Goal: Task Accomplishment & Management: Use online tool/utility

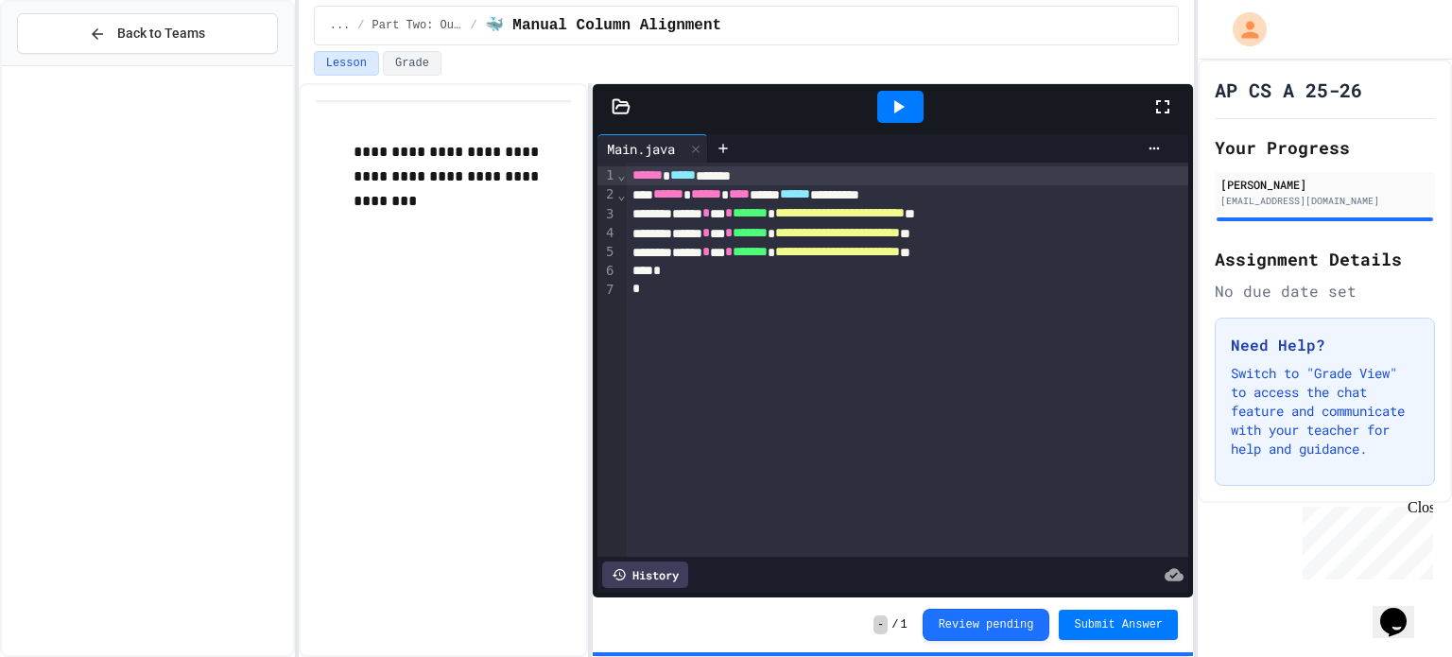
scroll to position [797, 0]
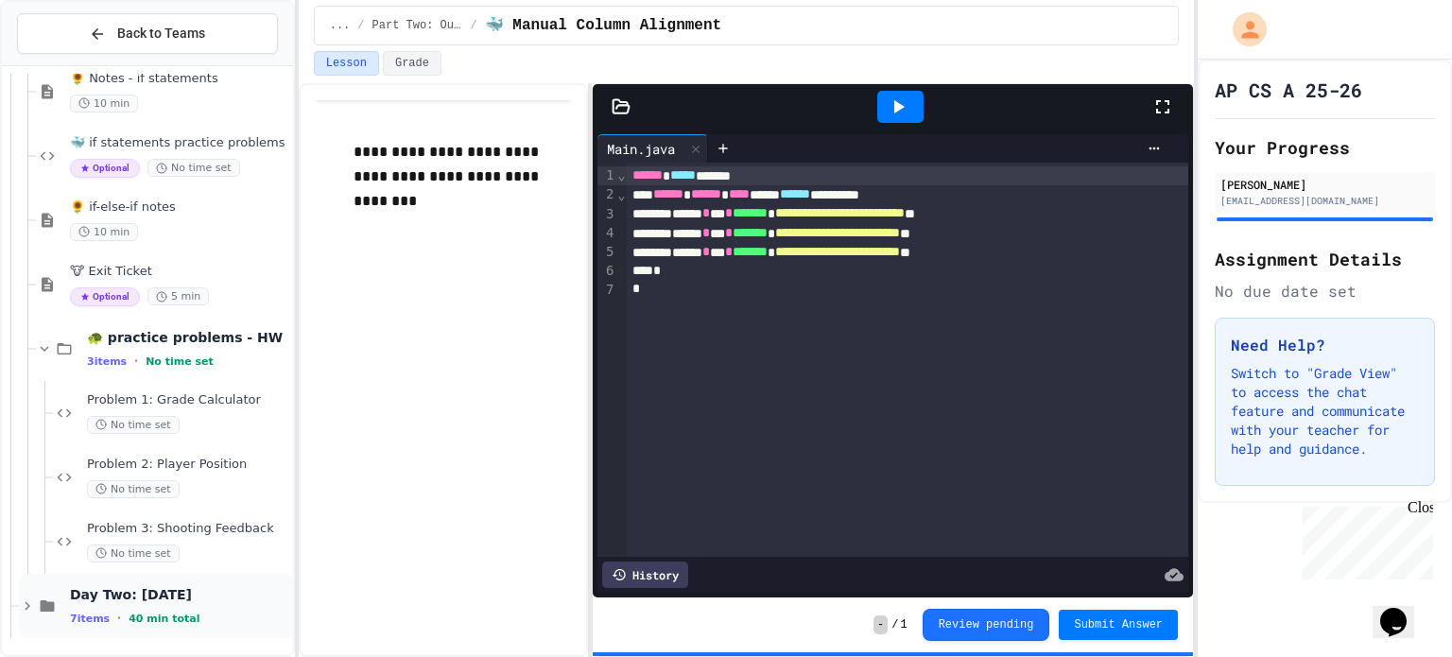
click at [207, 608] on div "Day Two: [DATE] 7 items • 40 min total" at bounding box center [179, 606] width 219 height 40
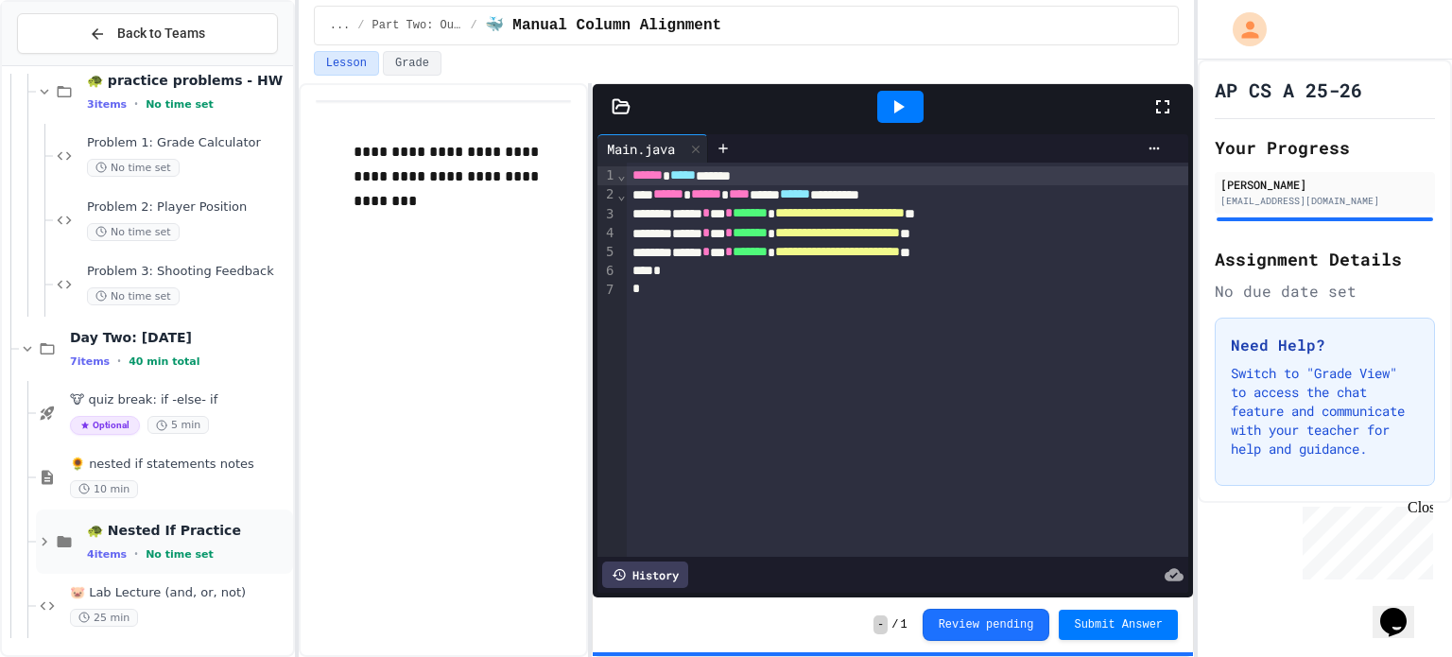
click at [215, 560] on div "🐢 Nested If Practice 4 items • No time set" at bounding box center [164, 541] width 257 height 64
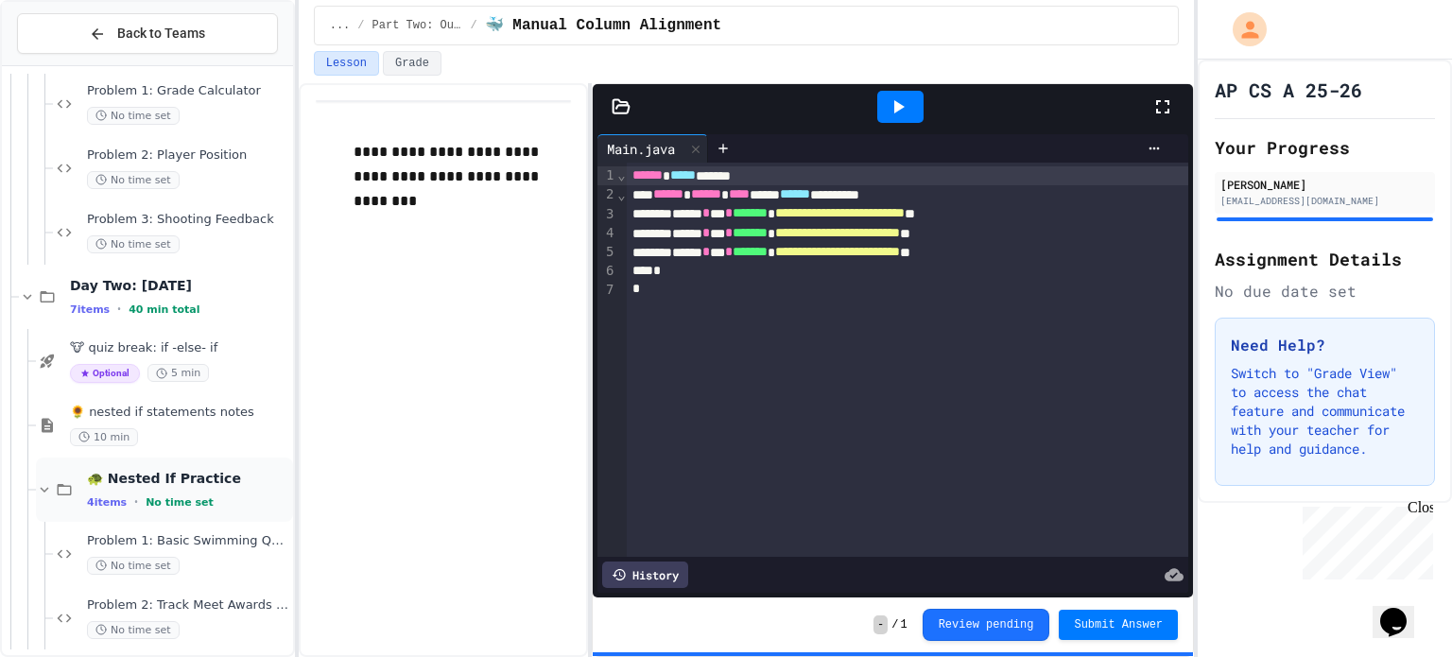
scroll to position [1109, 0]
click at [222, 554] on div "No time set" at bounding box center [188, 563] width 202 height 18
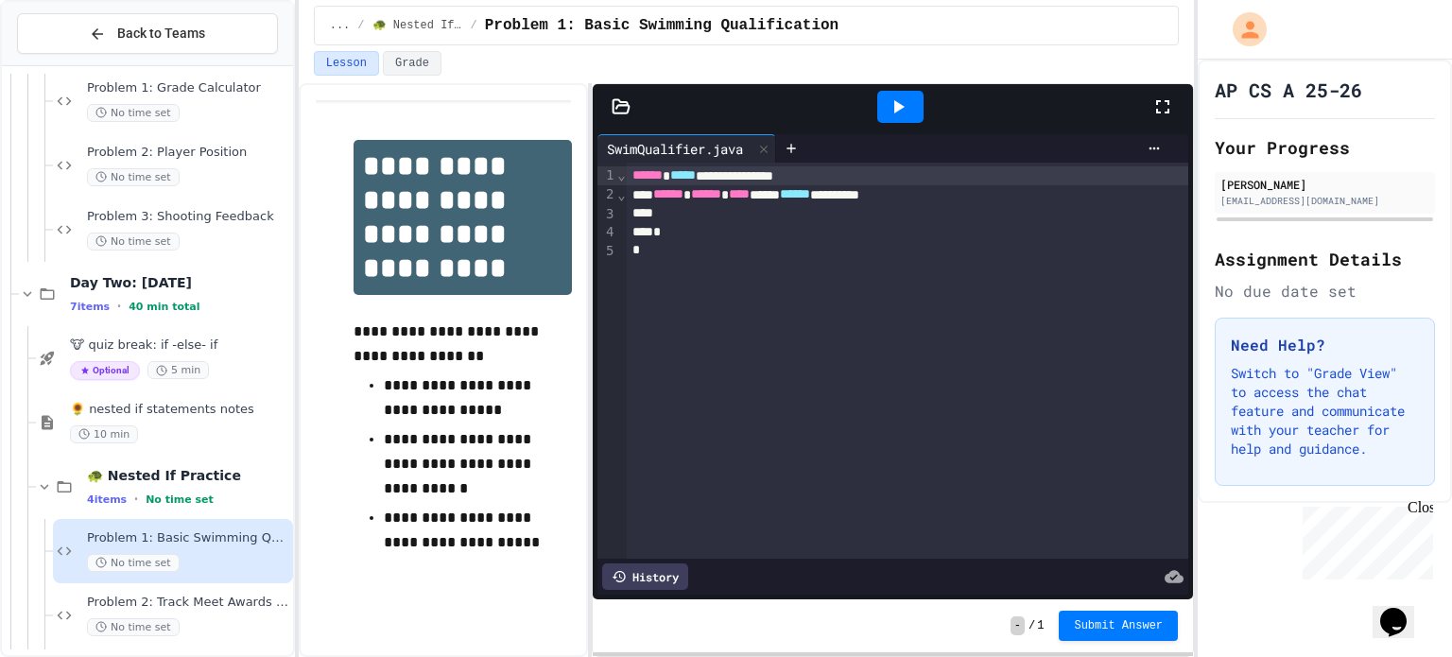
click at [632, 176] on span "******" at bounding box center [647, 174] width 30 height 13
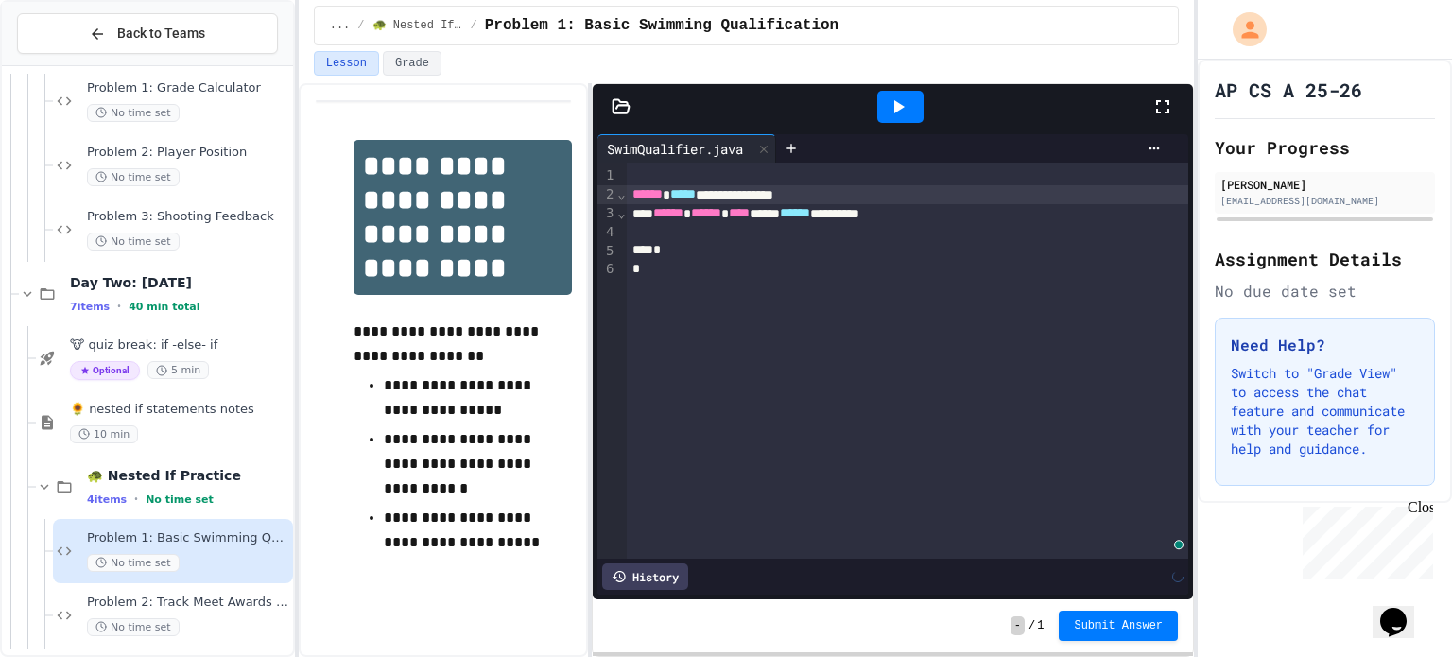
click at [636, 173] on div "To enrich screen reader interactions, please activate Accessibility in Grammarl…" at bounding box center [908, 175] width 562 height 19
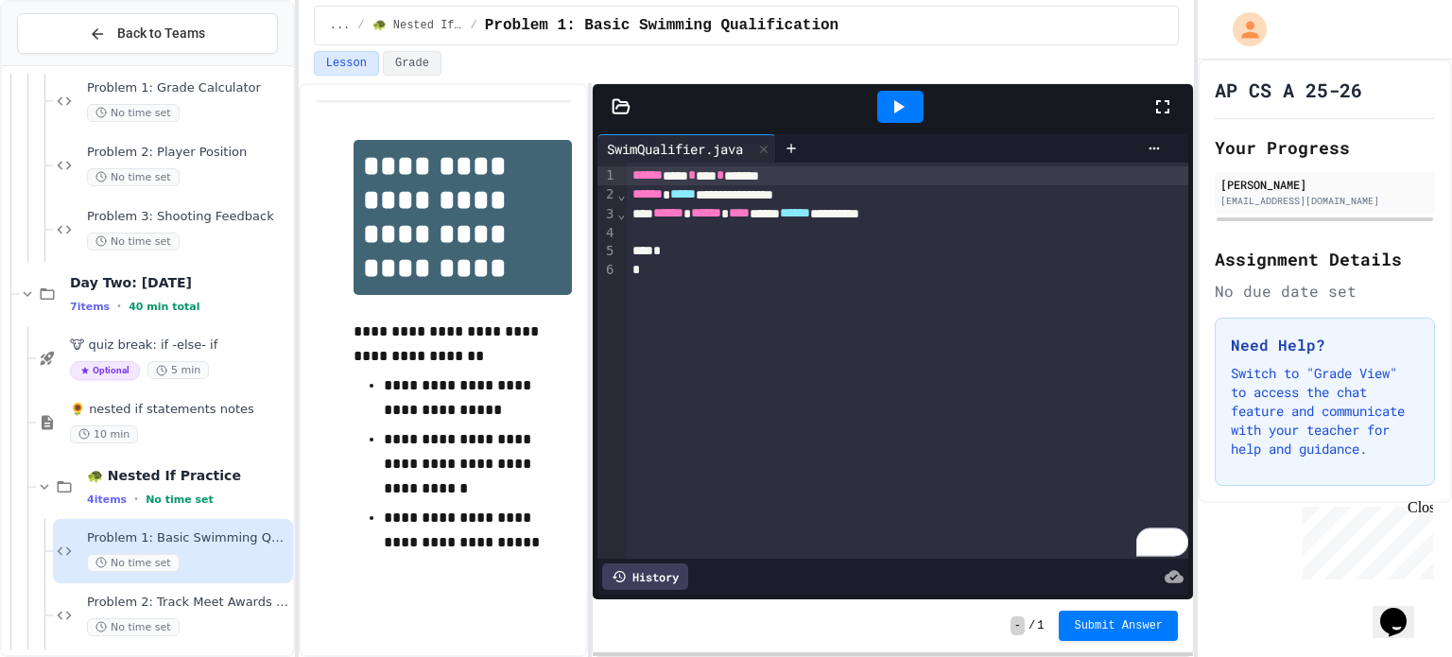
click at [992, 218] on div "**********" at bounding box center [908, 213] width 562 height 19
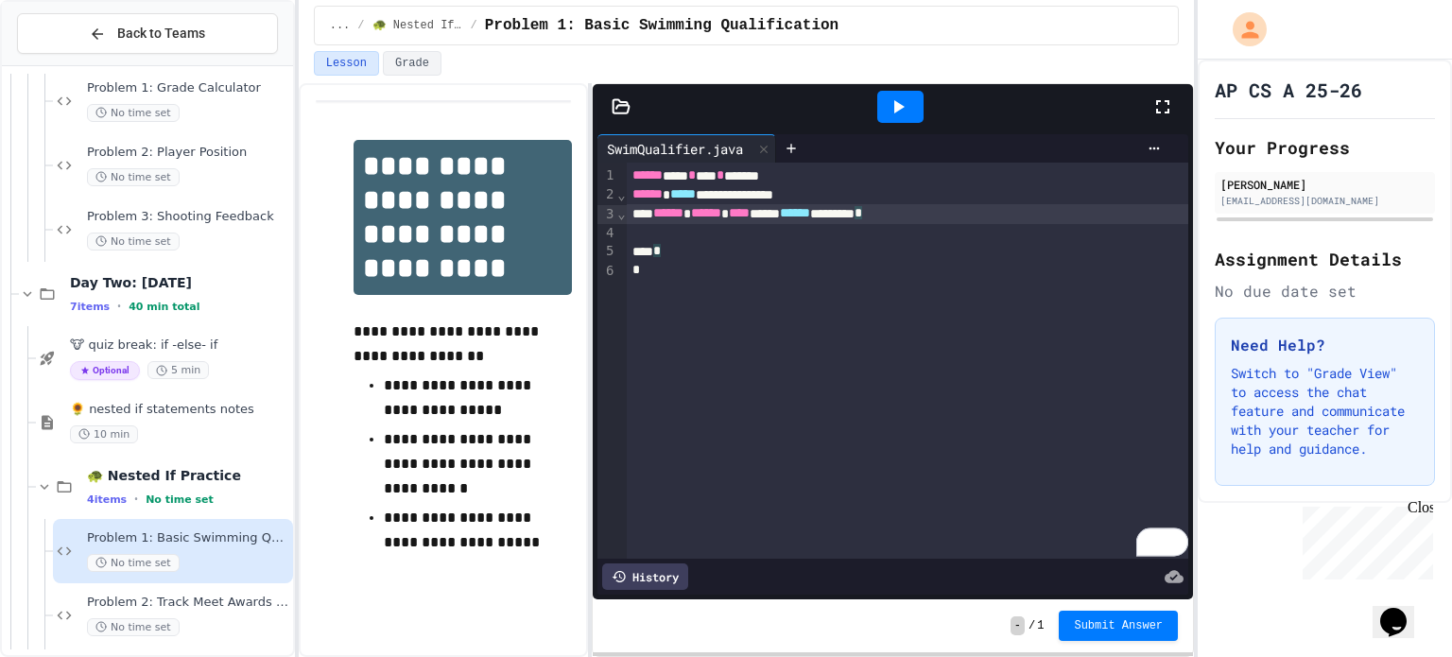
click at [724, 236] on div "To enrich screen reader interactions, please activate Accessibility in Grammarl…" at bounding box center [908, 233] width 562 height 19
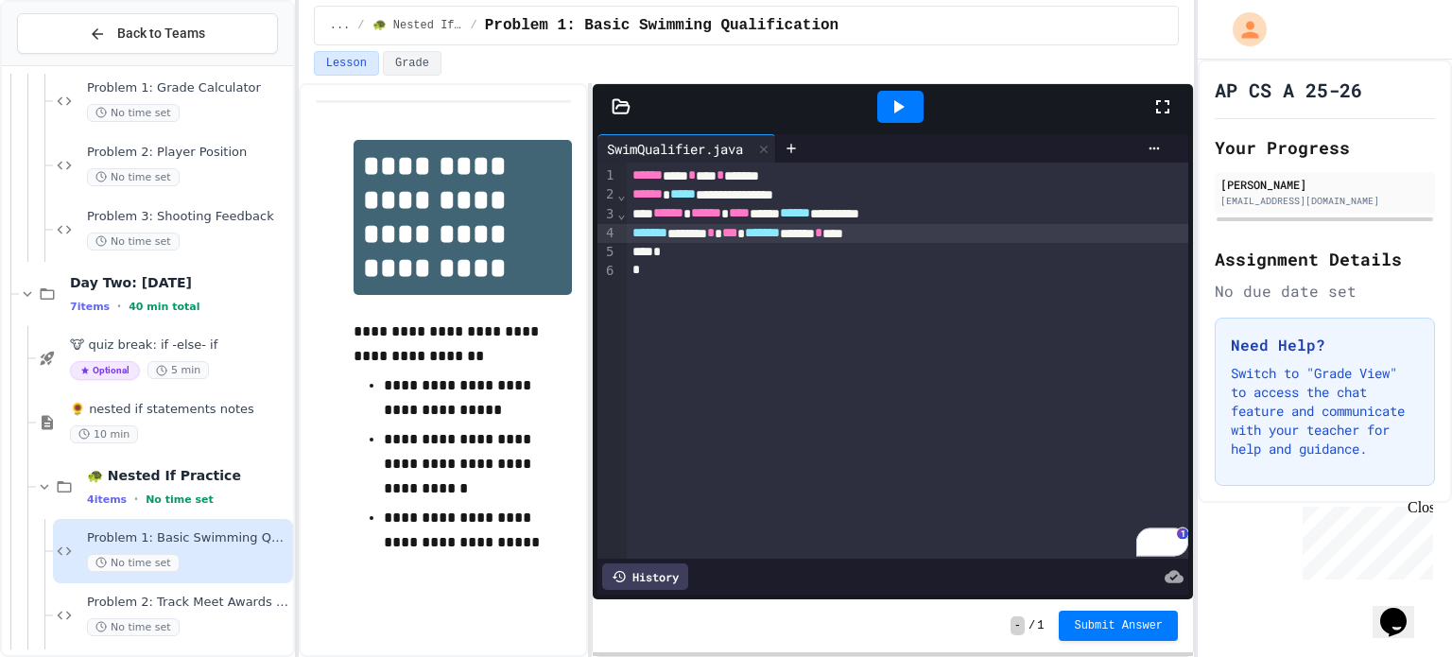
click at [834, 174] on div "****** **** * **** * *******" at bounding box center [908, 175] width 562 height 19
click at [972, 239] on div "******* ****** * *** ******* ******* * ****" at bounding box center [908, 233] width 562 height 19
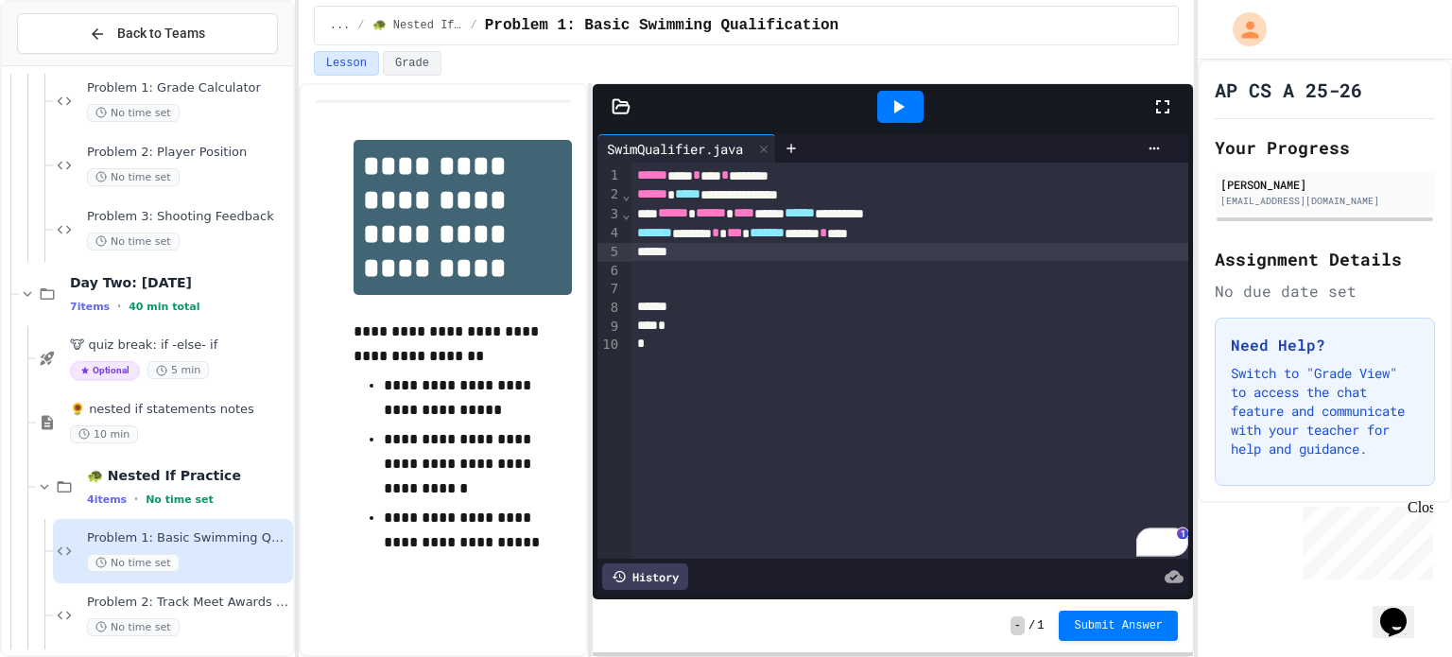
click at [898, 107] on icon at bounding box center [899, 106] width 10 height 13
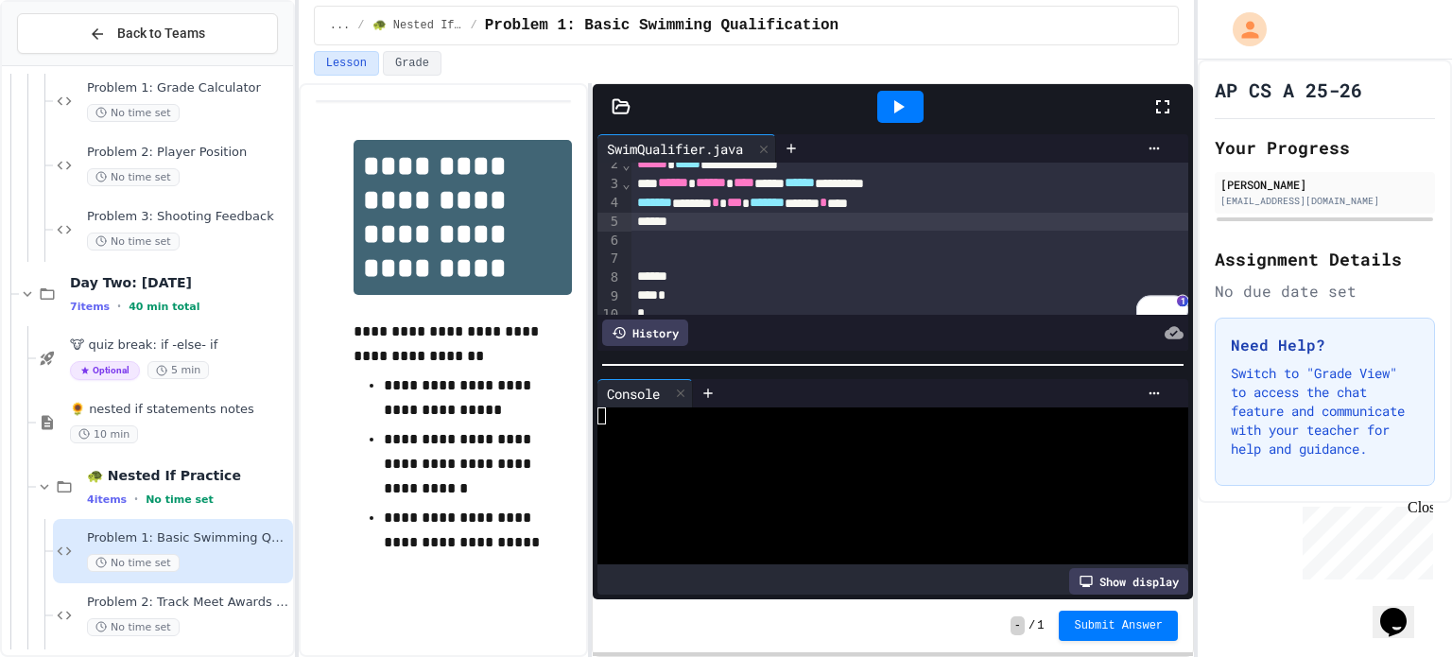
scroll to position [22, 0]
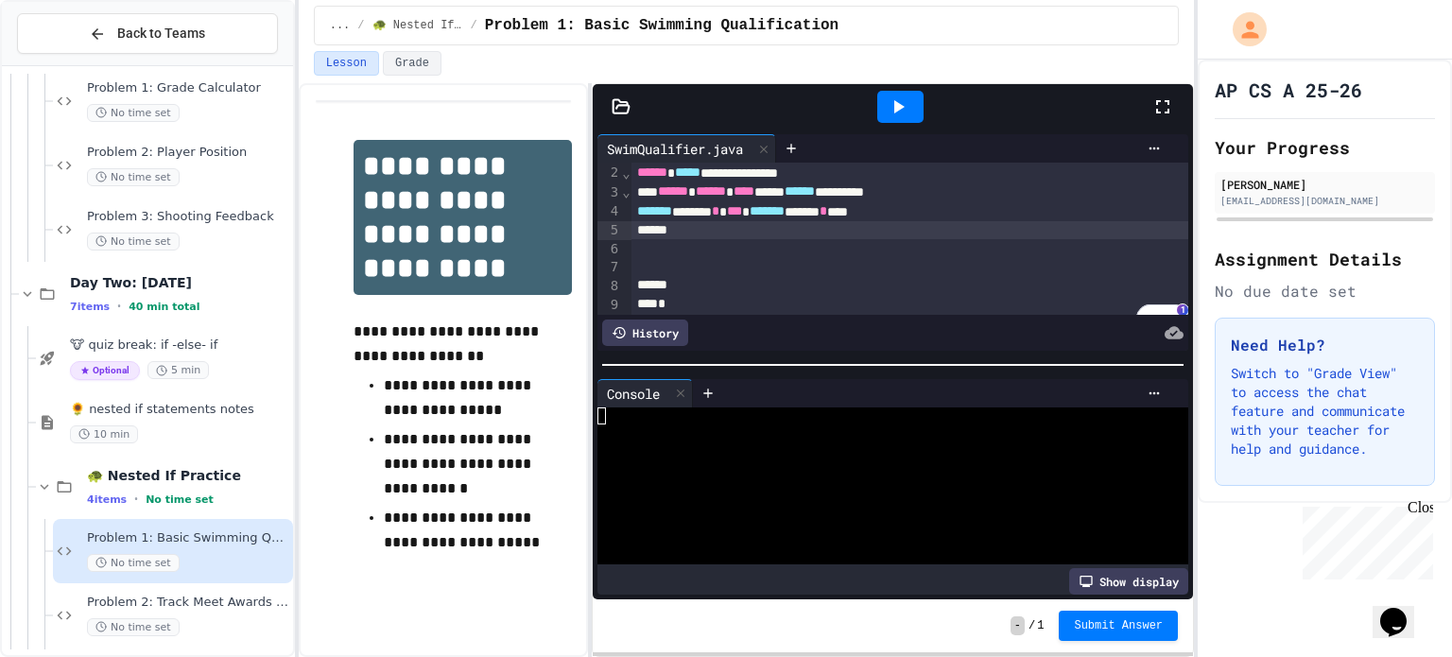
click at [894, 101] on icon at bounding box center [899, 106] width 10 height 13
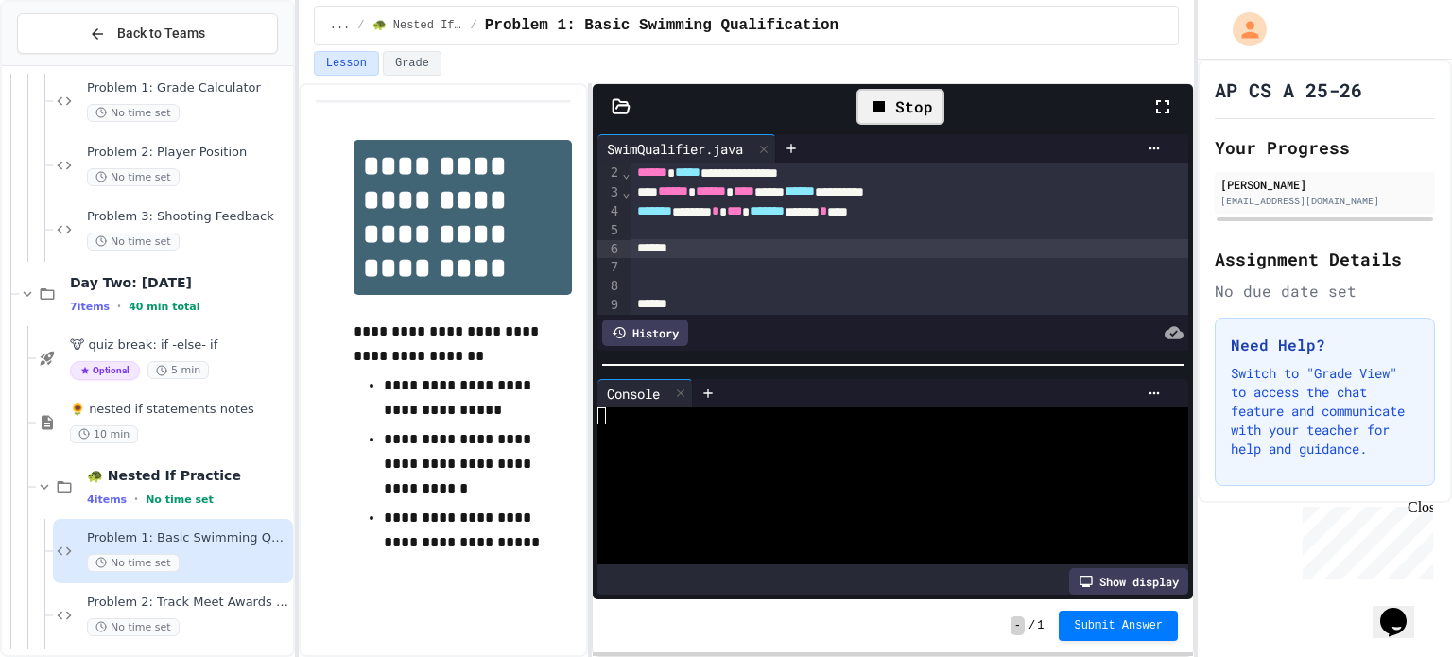
click at [759, 235] on div "To enrich screen reader interactions, please activate Accessibility in Grammarl…" at bounding box center [910, 230] width 558 height 19
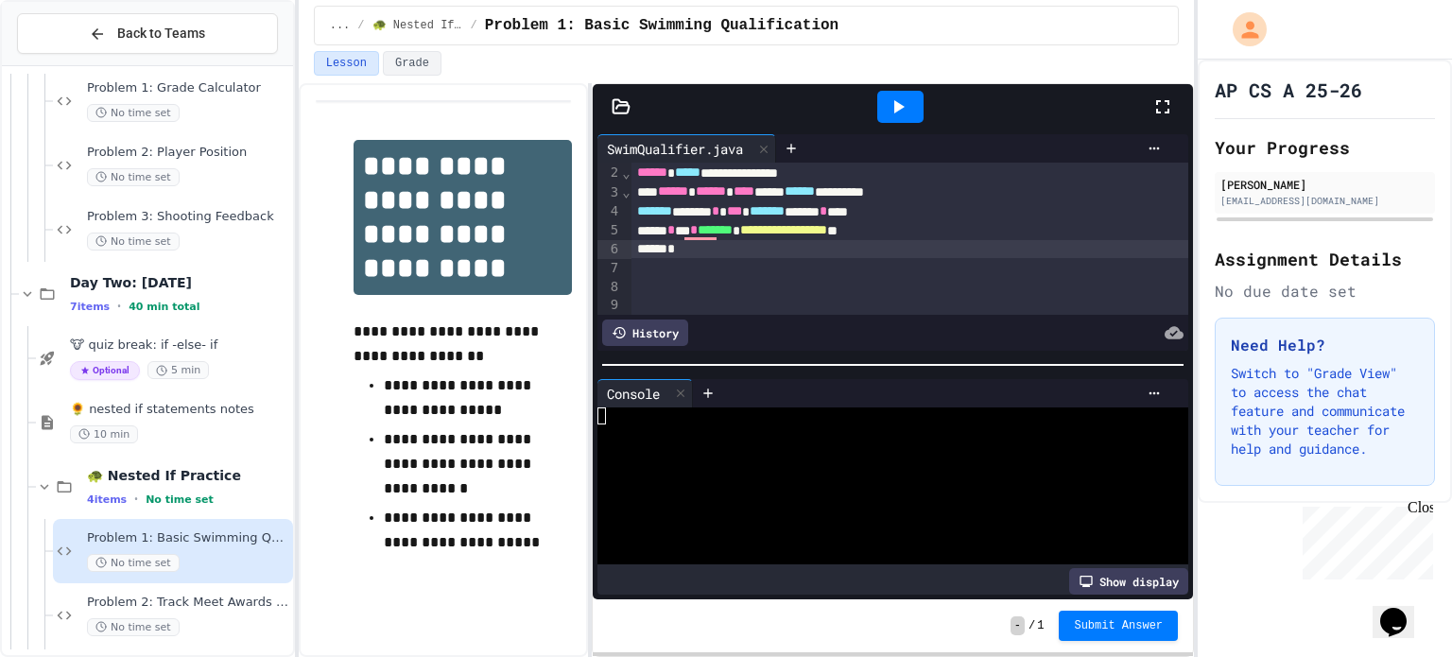
click at [791, 248] on div "*" at bounding box center [910, 249] width 558 height 19
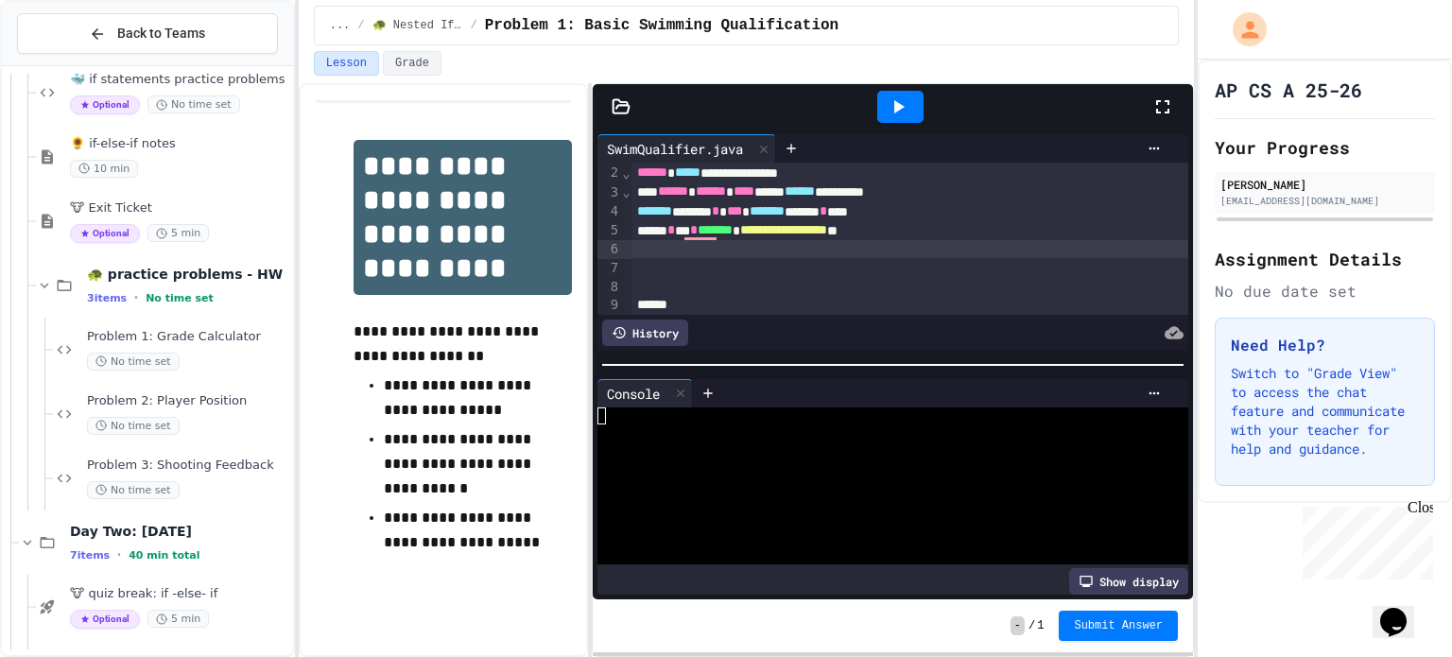
scroll to position [61, 0]
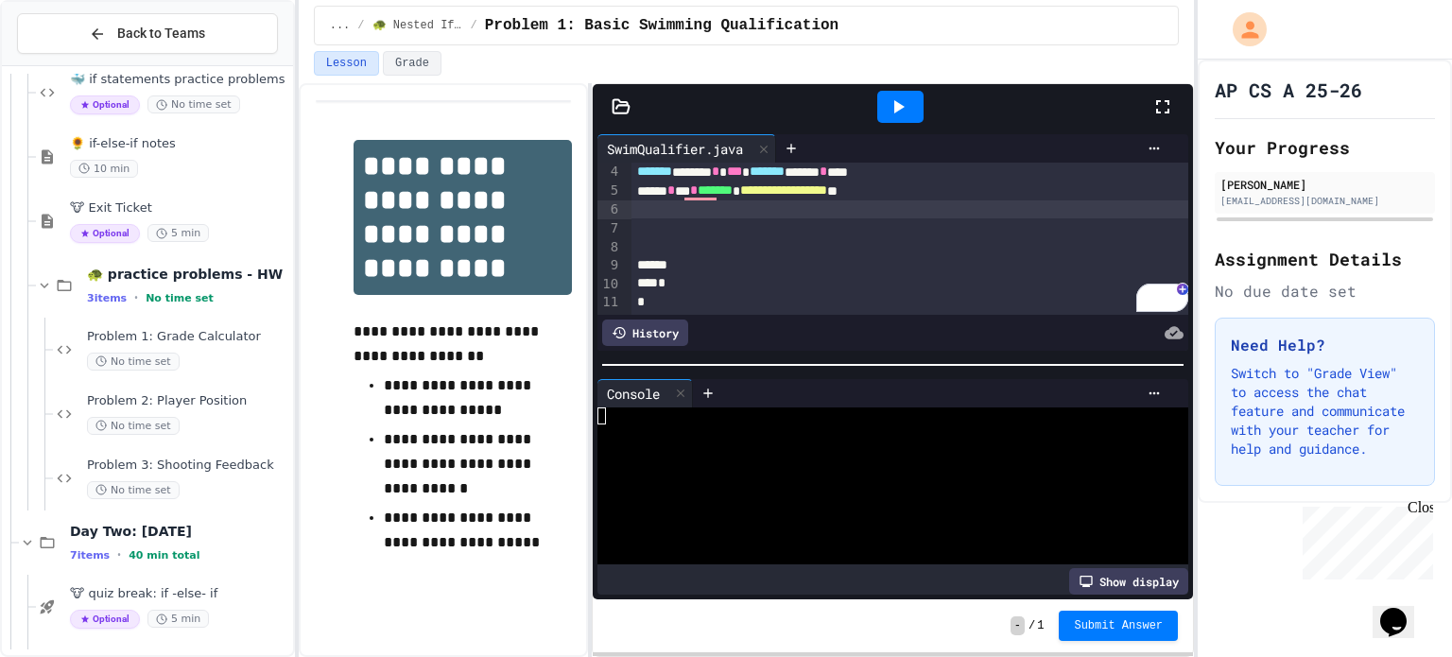
click at [702, 260] on div "To enrich screen reader interactions, please activate Accessibility in Grammarl…" at bounding box center [910, 265] width 558 height 19
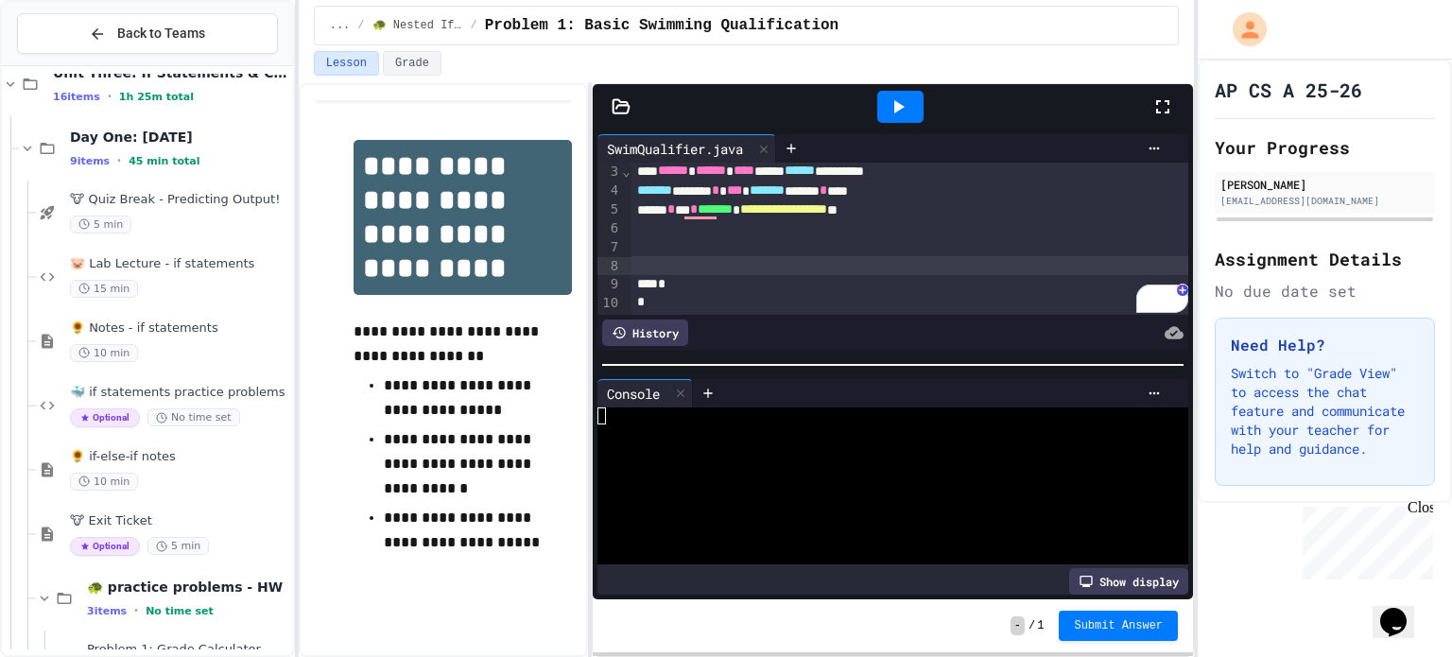
scroll to position [553, 0]
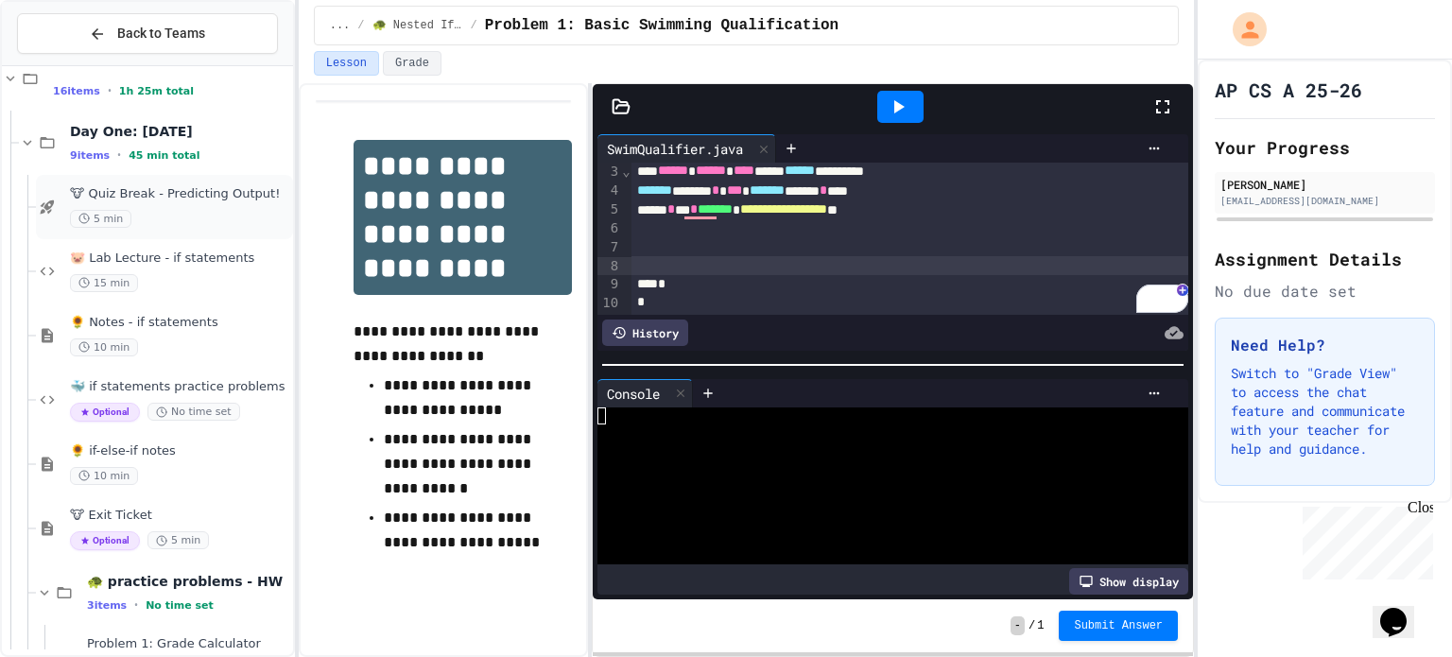
click at [146, 202] on div "🐮 Quiz Break - Predicting Output! 5 min" at bounding box center [179, 207] width 219 height 42
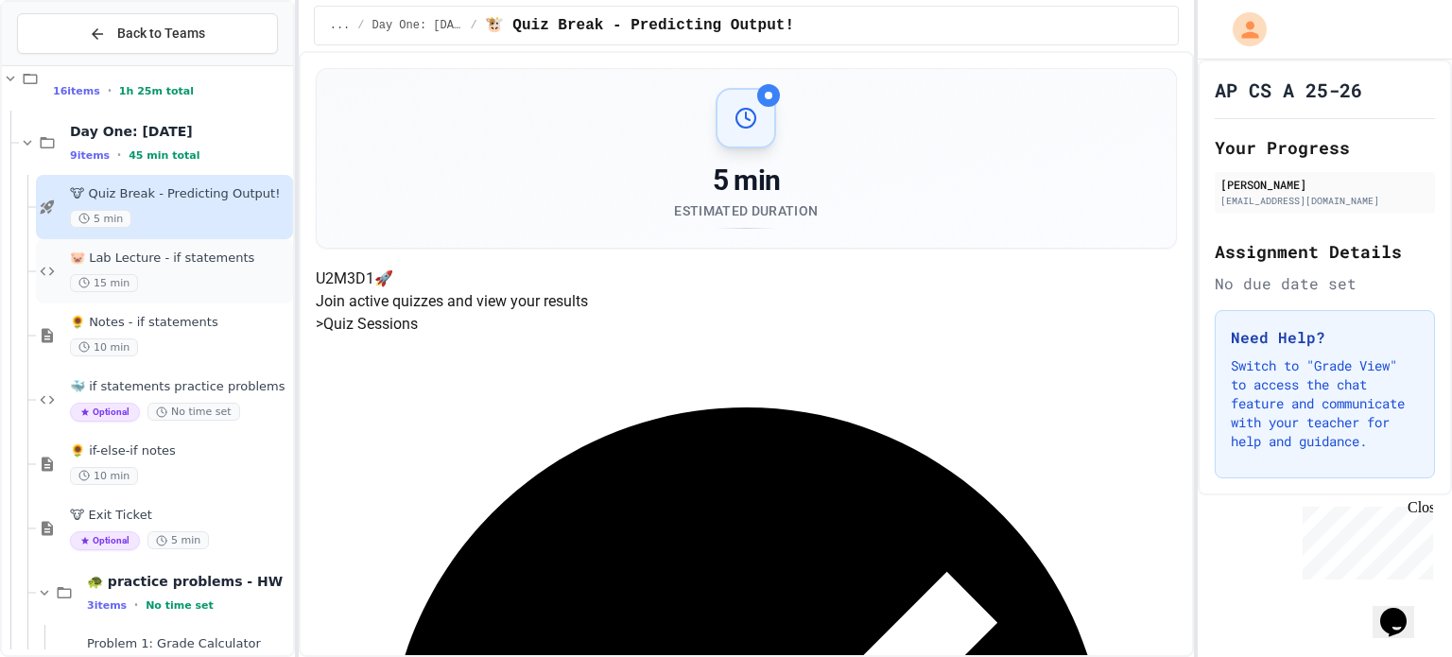
click at [174, 259] on span "🐷 Lab Lecture - if statements" at bounding box center [179, 258] width 219 height 16
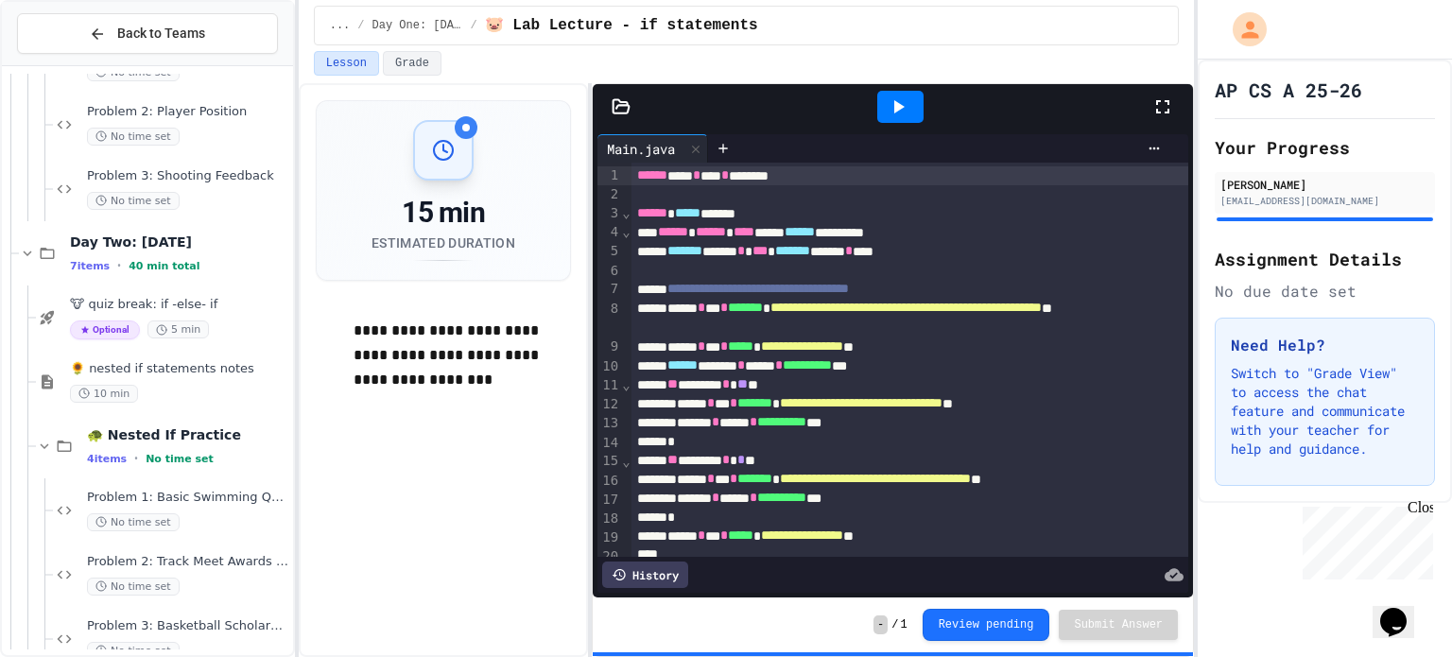
scroll to position [1311, 0]
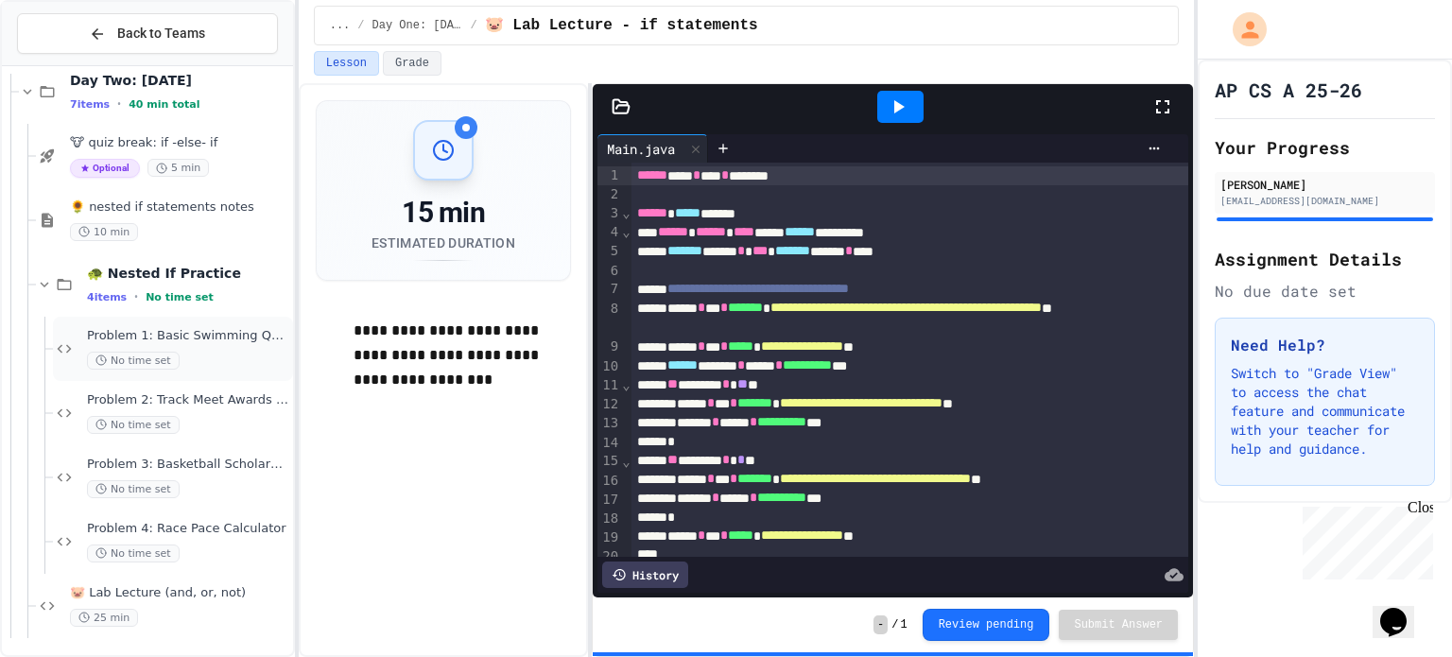
click at [173, 330] on span "Problem 1: Basic Swimming Qualification" at bounding box center [188, 336] width 202 height 16
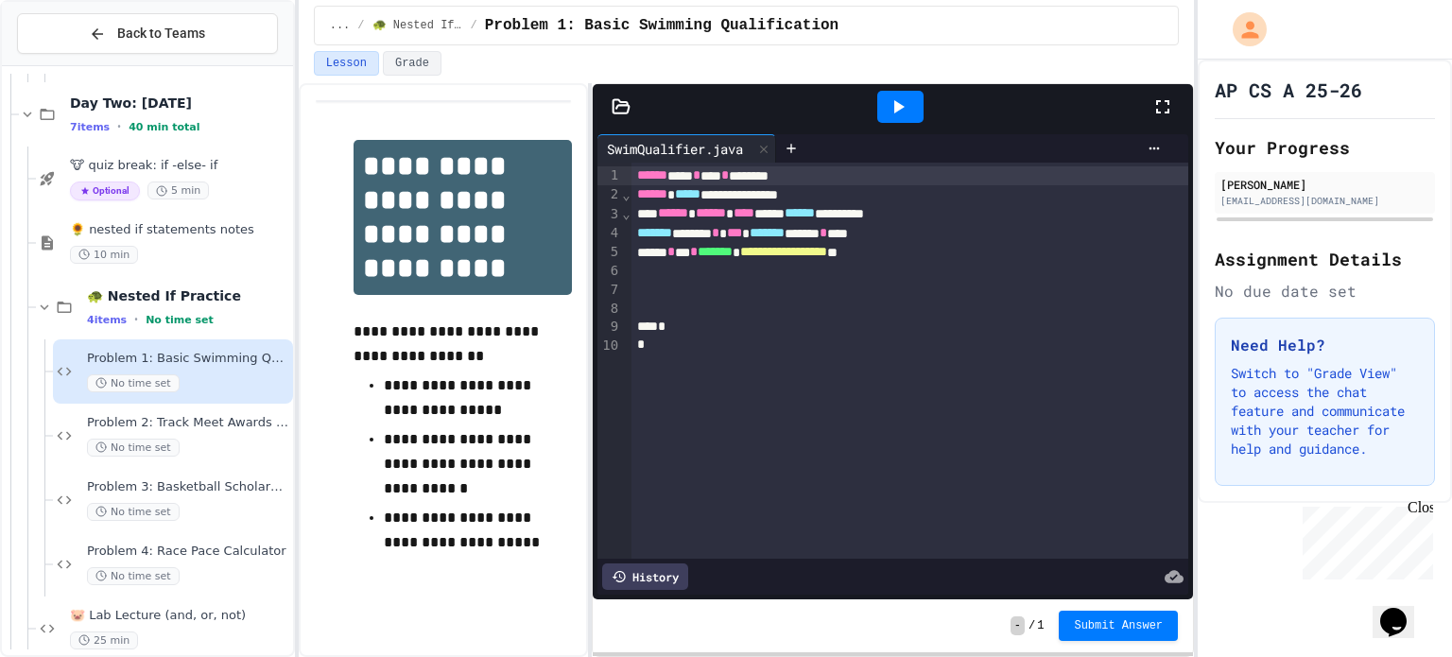
click at [842, 274] on div at bounding box center [910, 271] width 558 height 19
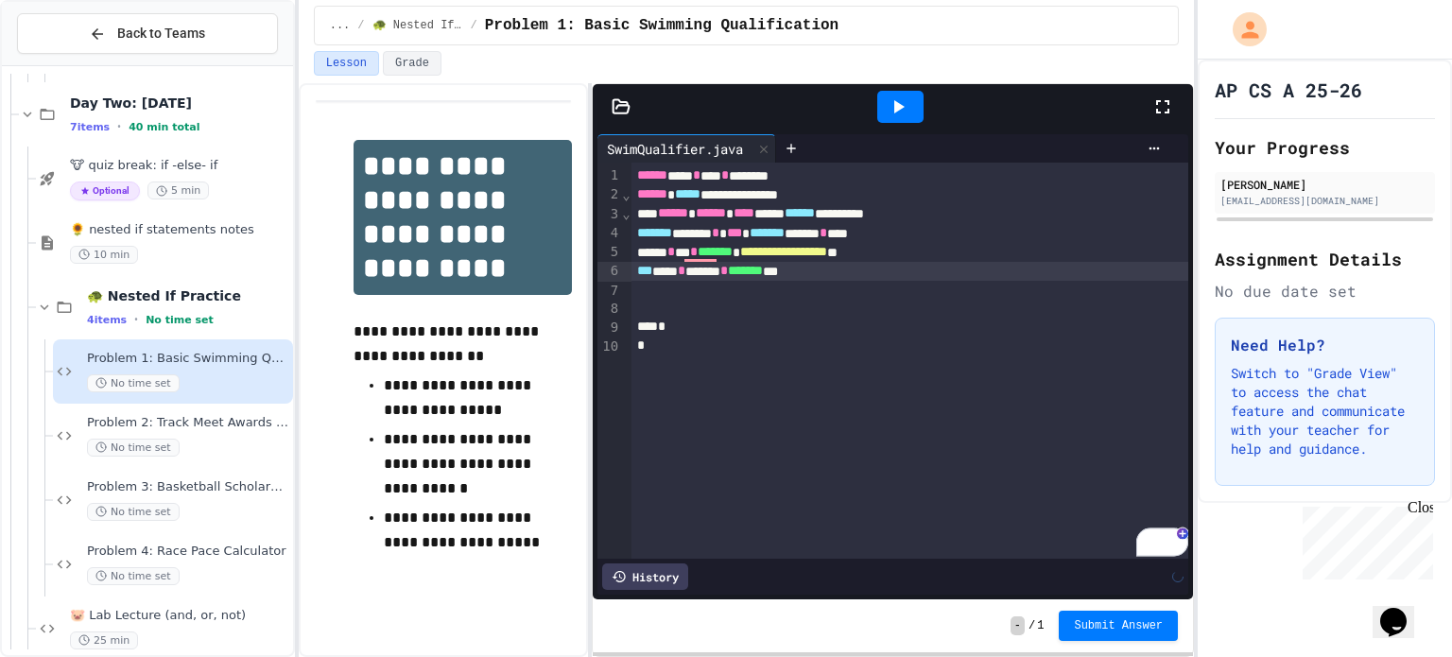
click at [898, 105] on icon at bounding box center [899, 106] width 10 height 13
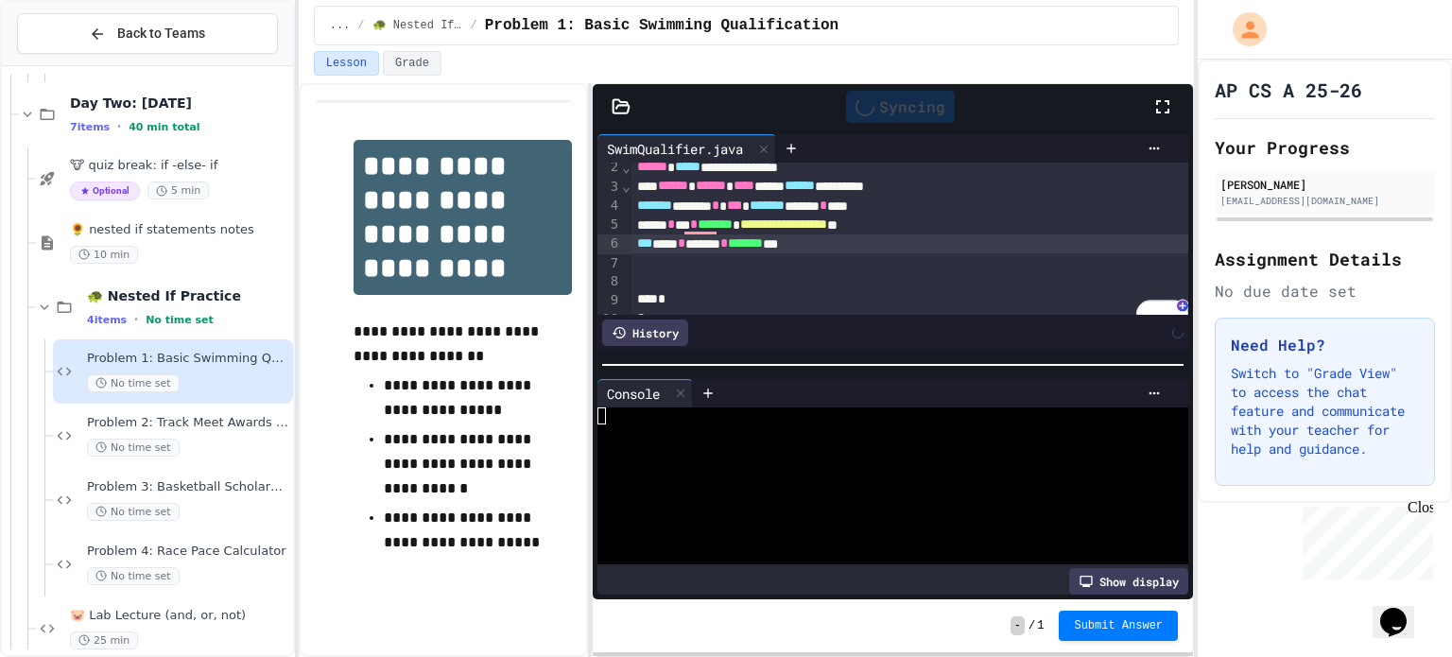
scroll to position [38, 0]
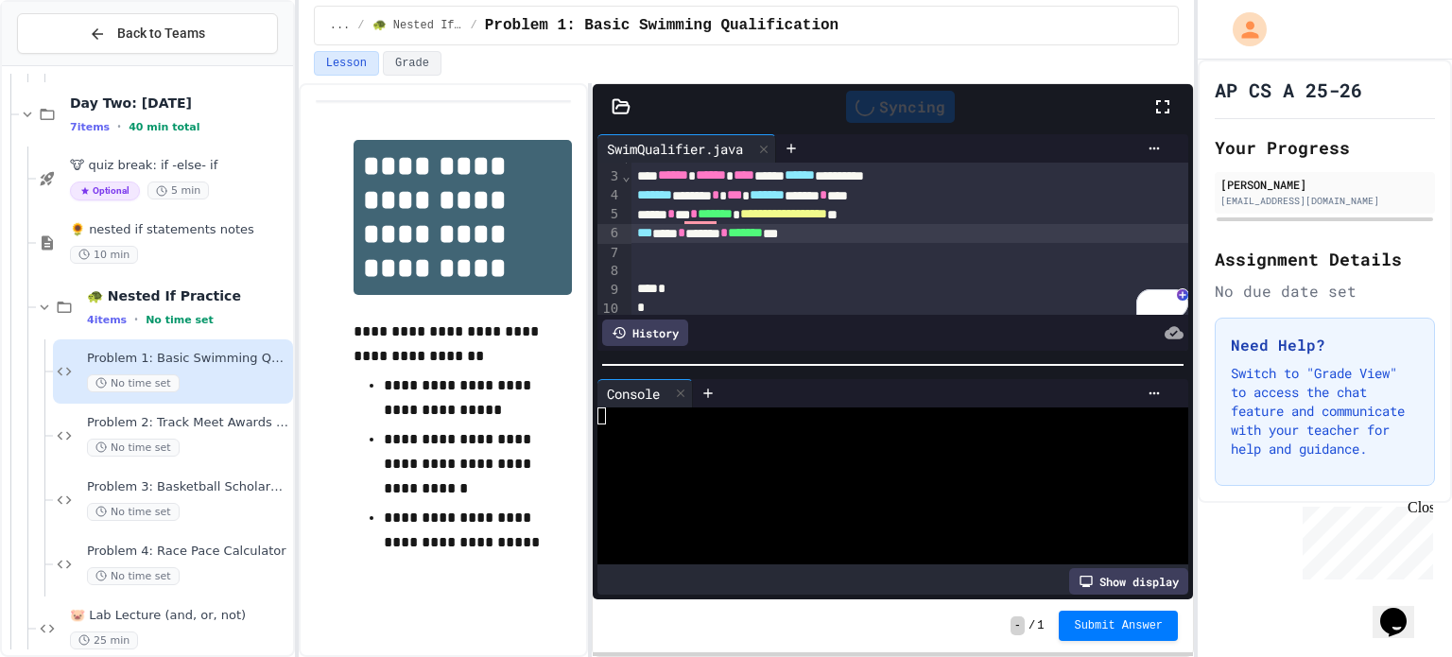
click at [875, 234] on div "*** *** * ****** * ******* ***" at bounding box center [910, 233] width 558 height 19
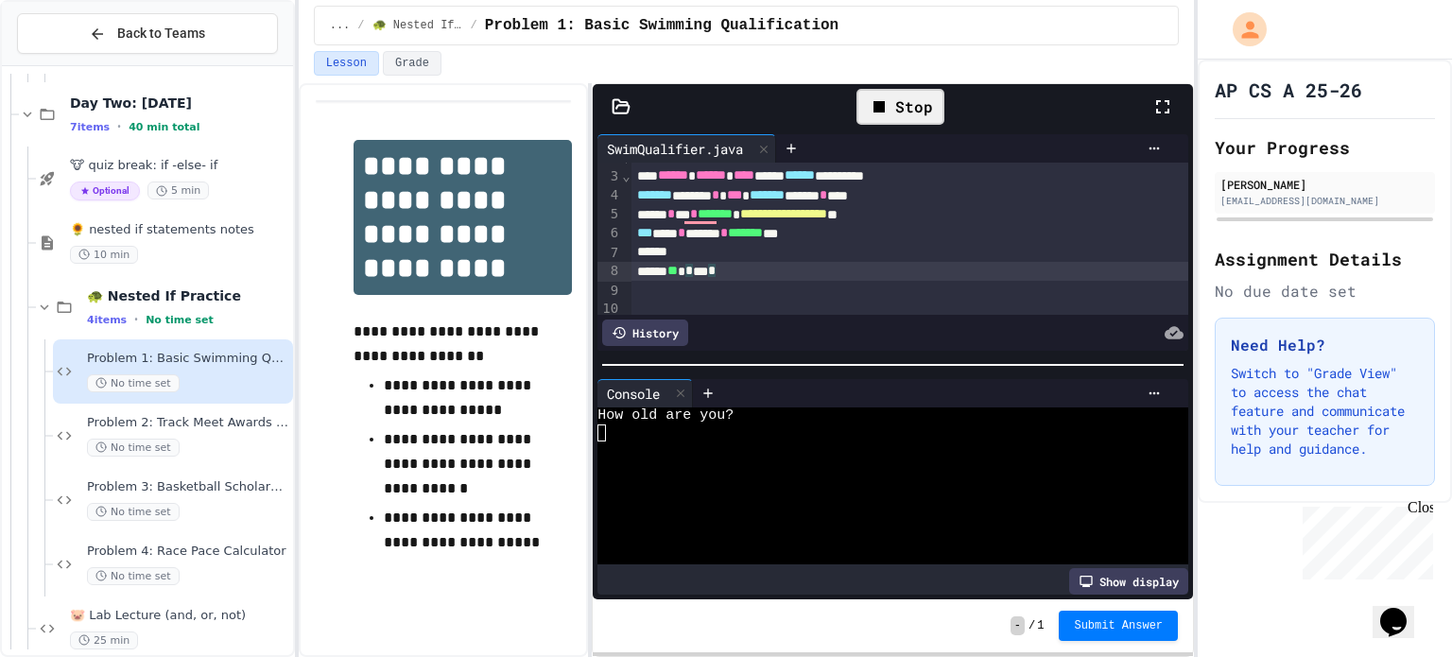
click at [749, 249] on div "To enrich screen reader interactions, please activate Accessibility in Grammarl…" at bounding box center [910, 252] width 558 height 19
click at [767, 266] on div "** *****" at bounding box center [910, 271] width 558 height 19
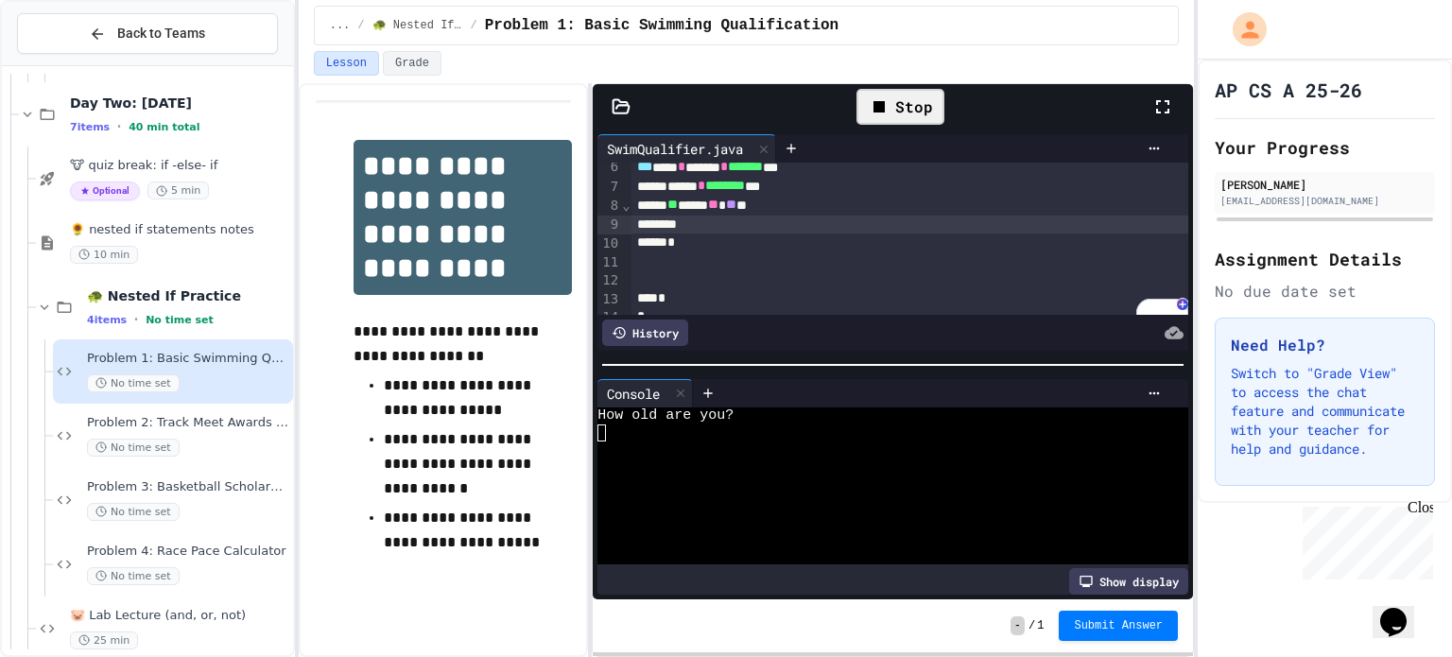
scroll to position [106, 0]
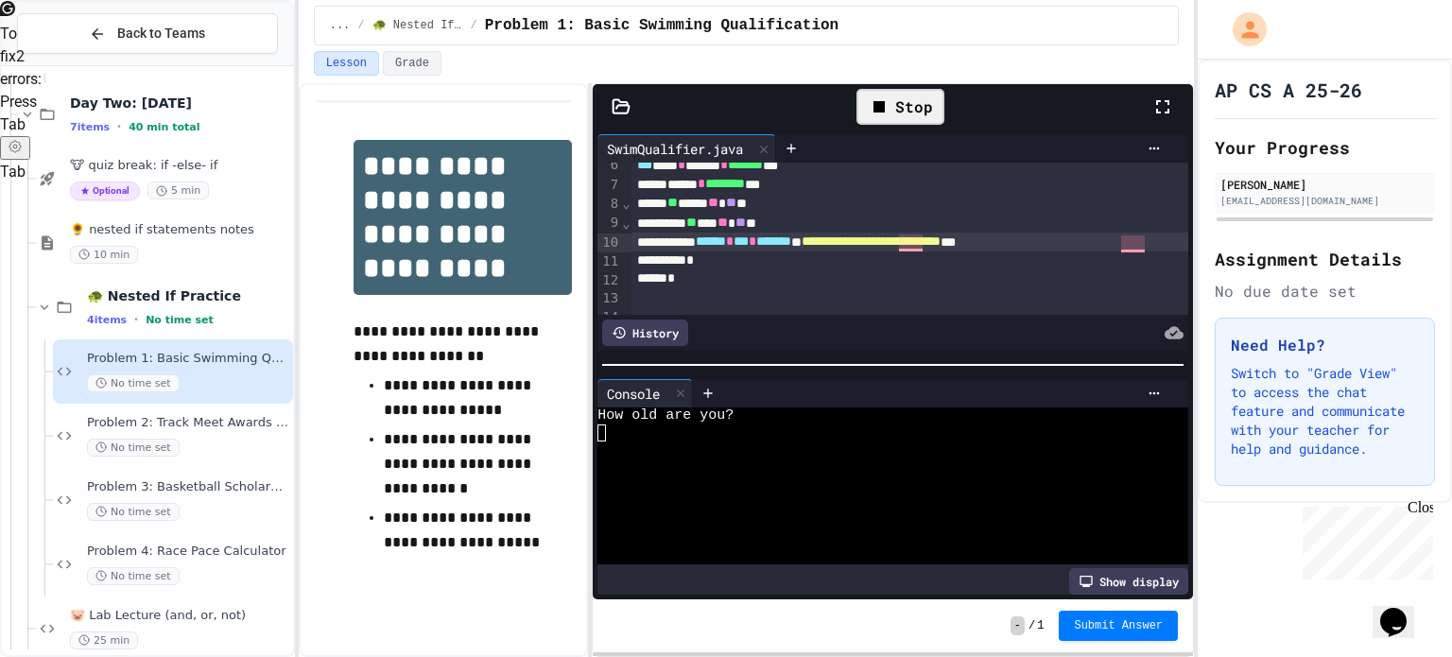
click at [891, 114] on div "Stop" at bounding box center [900, 107] width 88 height 36
click at [891, 114] on icon at bounding box center [898, 106] width 23 height 23
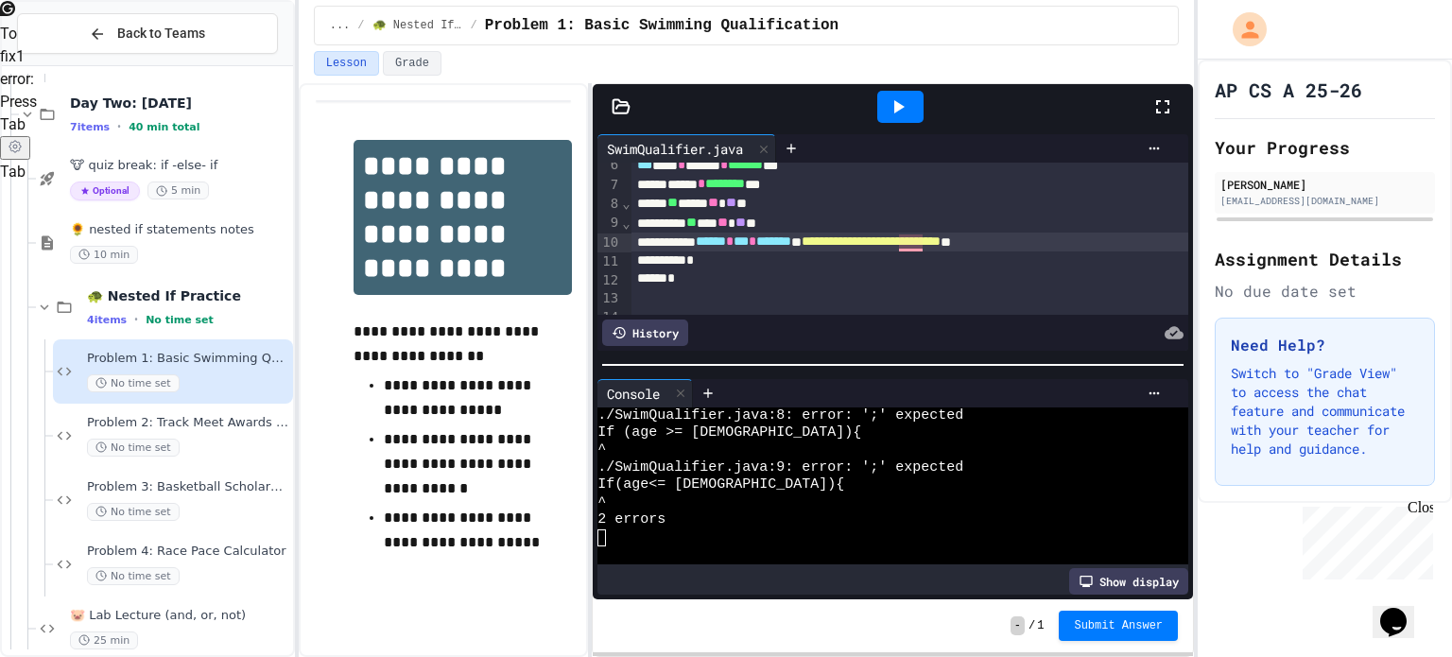
click at [697, 224] on span "**" at bounding box center [691, 222] width 10 height 13
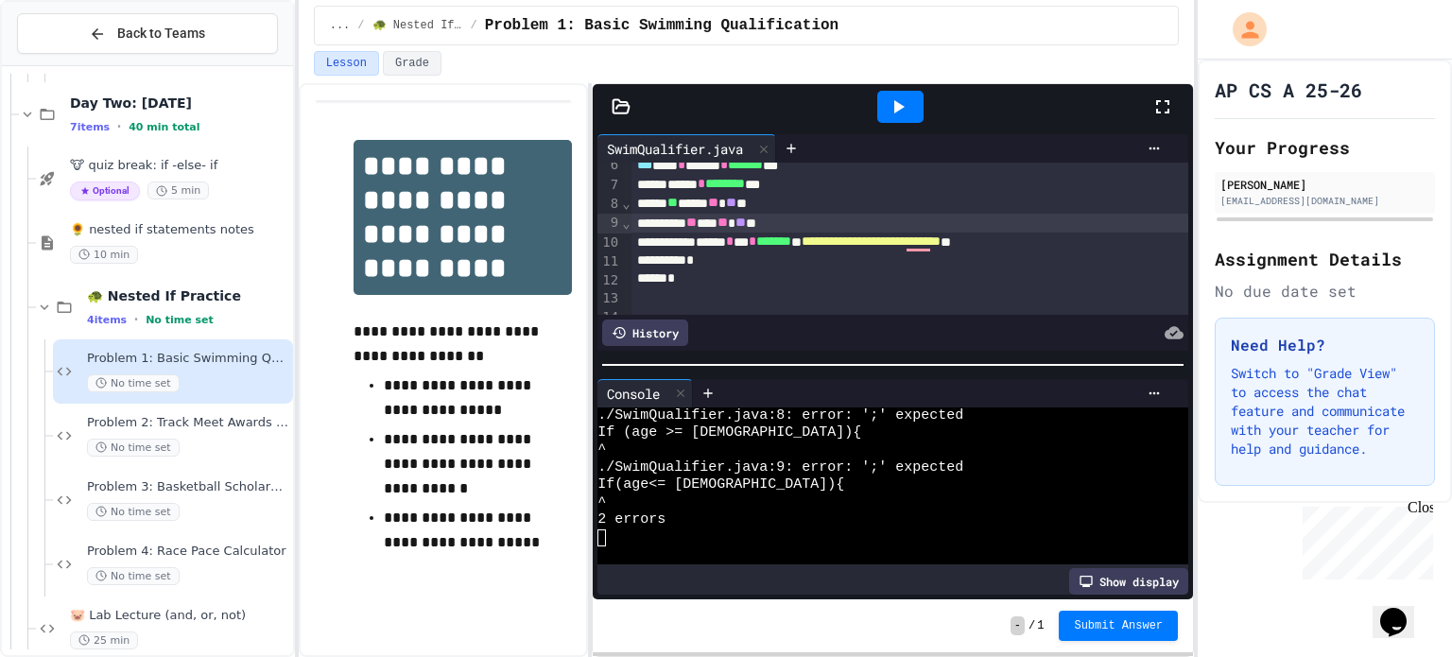
click at [678, 198] on span "**" at bounding box center [672, 202] width 10 height 13
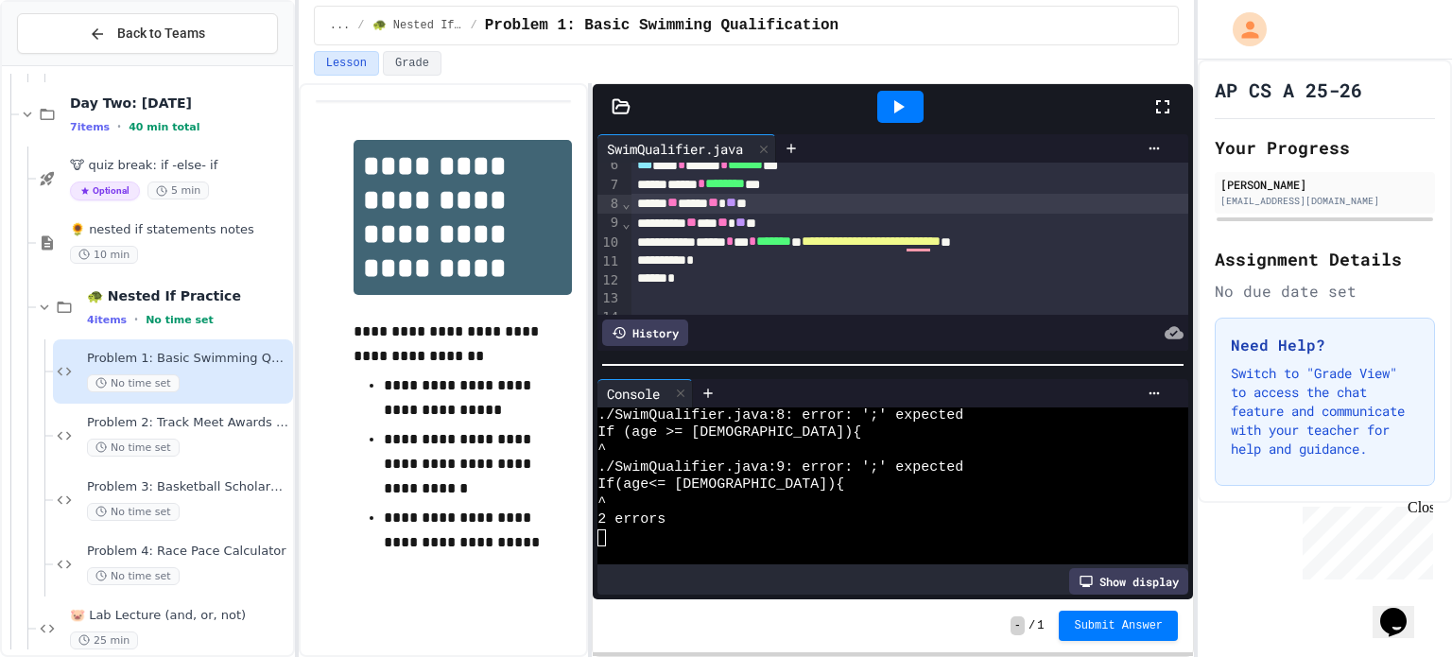
click at [912, 111] on div at bounding box center [900, 107] width 46 height 32
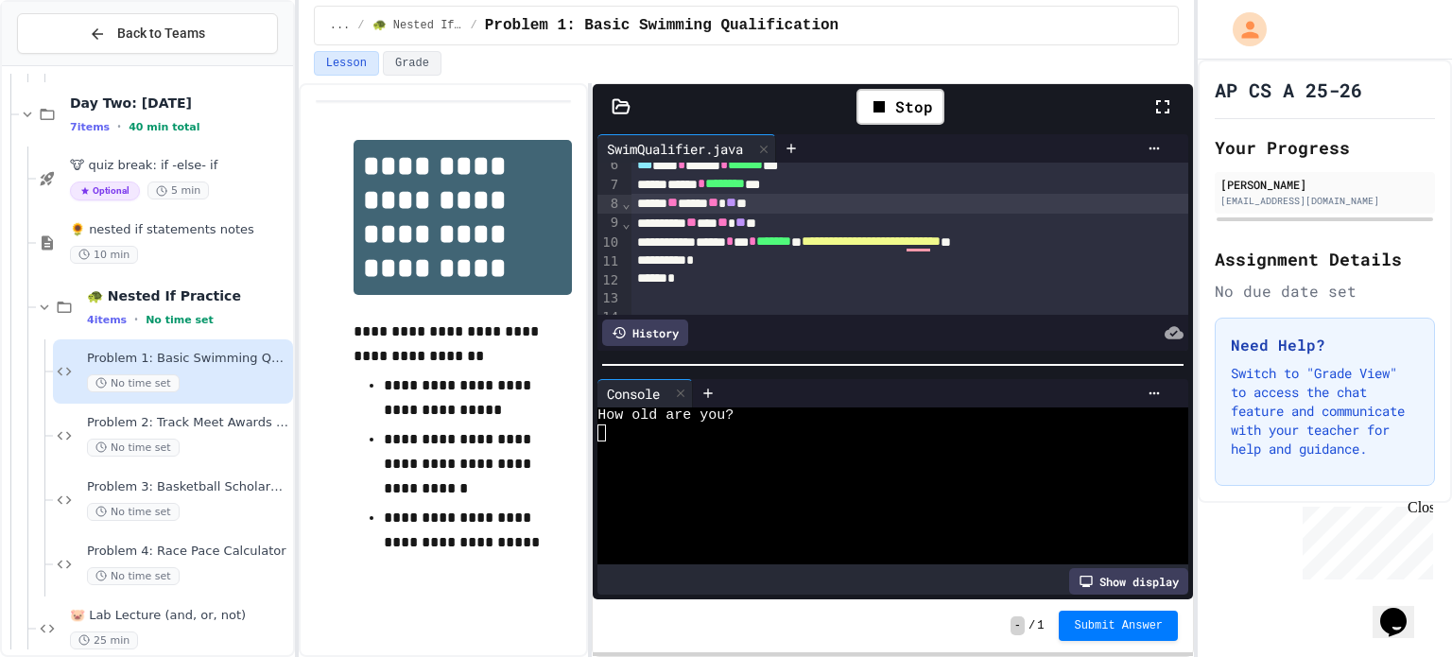
click at [601, 430] on textarea "Terminal input" at bounding box center [601, 432] width 9 height 17
click at [751, 260] on div "*" at bounding box center [910, 260] width 558 height 19
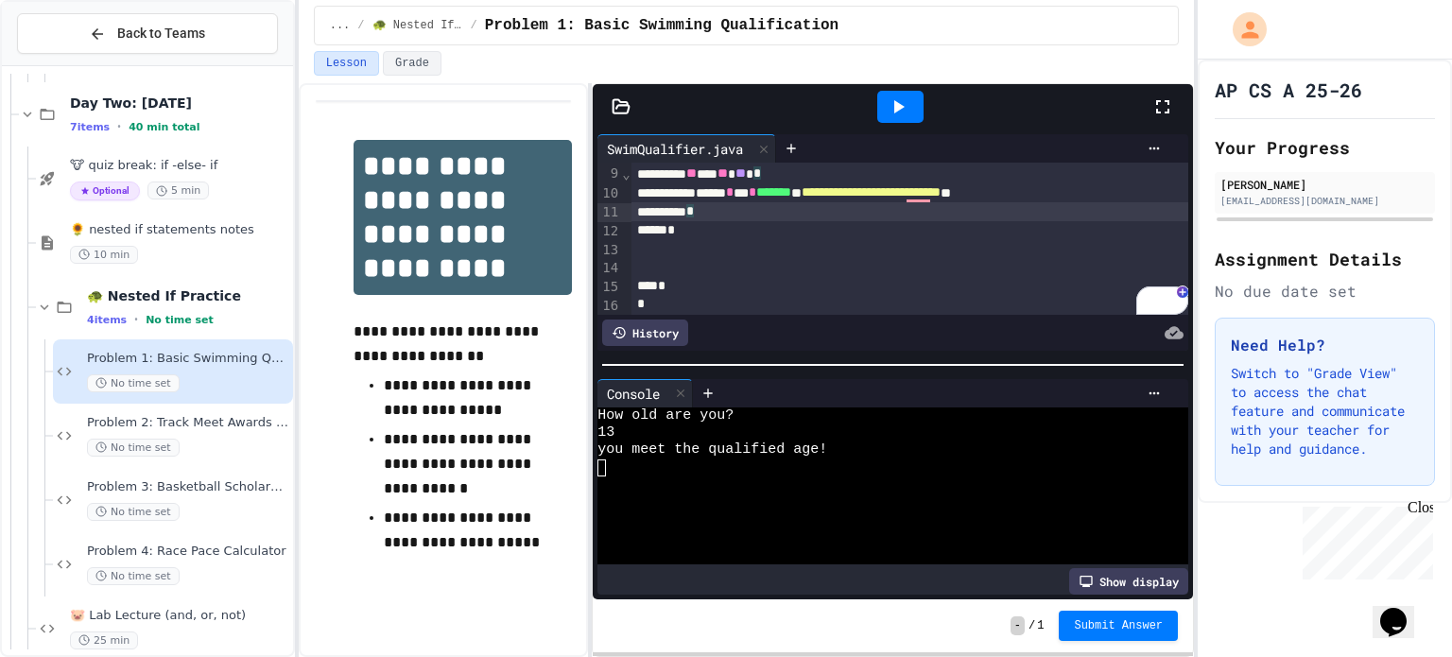
scroll to position [159, 0]
click at [722, 232] on div "*" at bounding box center [910, 226] width 558 height 19
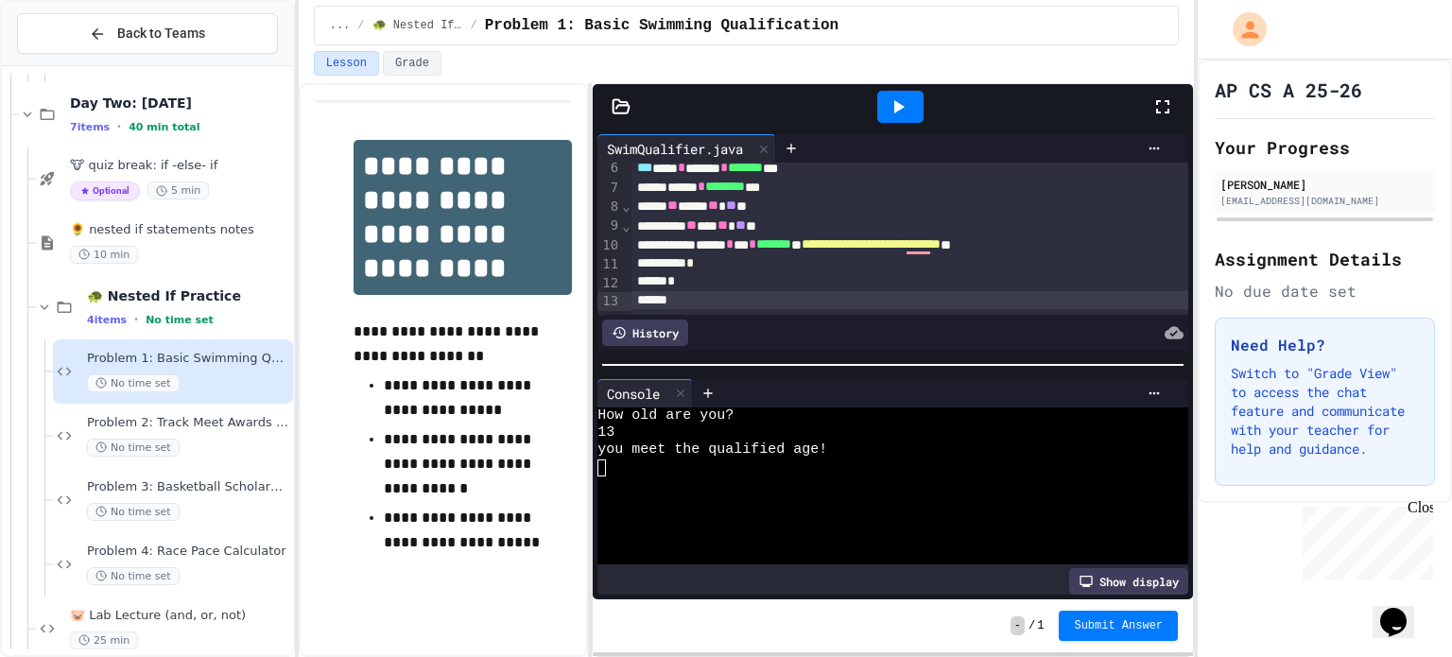
scroll to position [104, 0]
click at [1156, 241] on div "**********" at bounding box center [910, 243] width 558 height 19
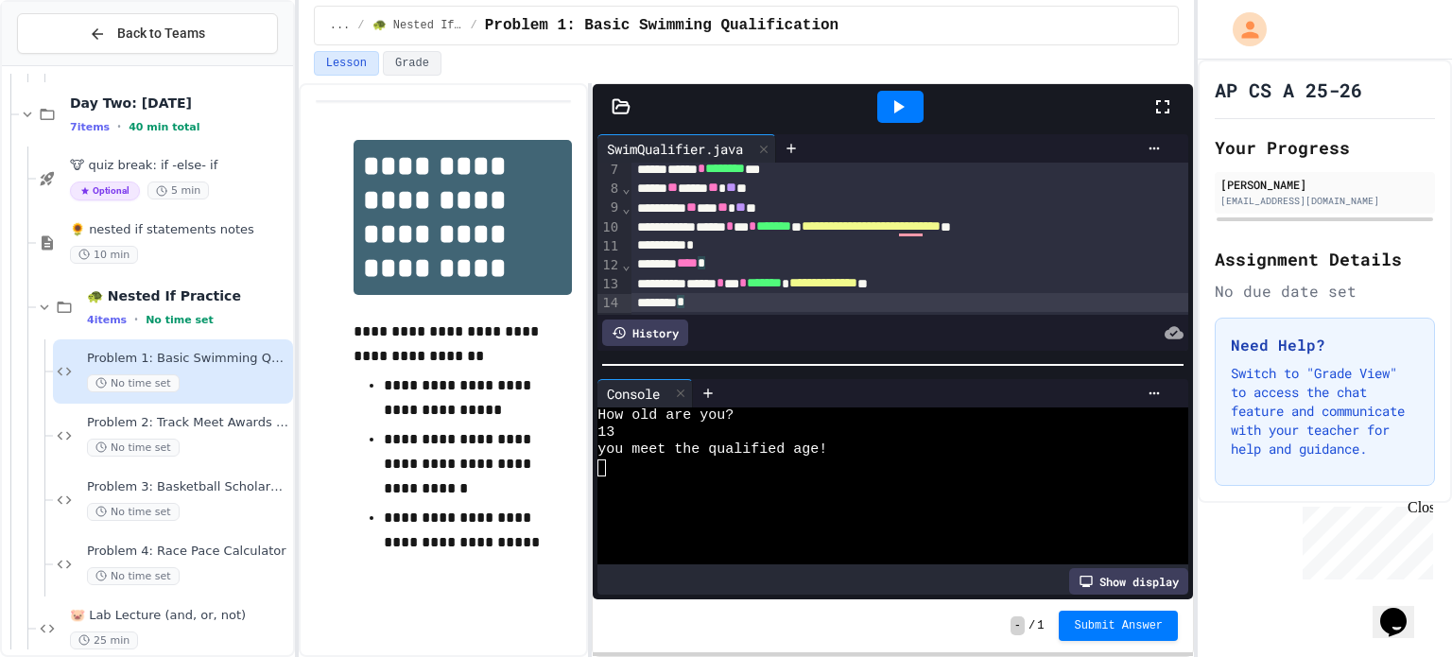
click at [880, 114] on div at bounding box center [900, 107] width 46 height 32
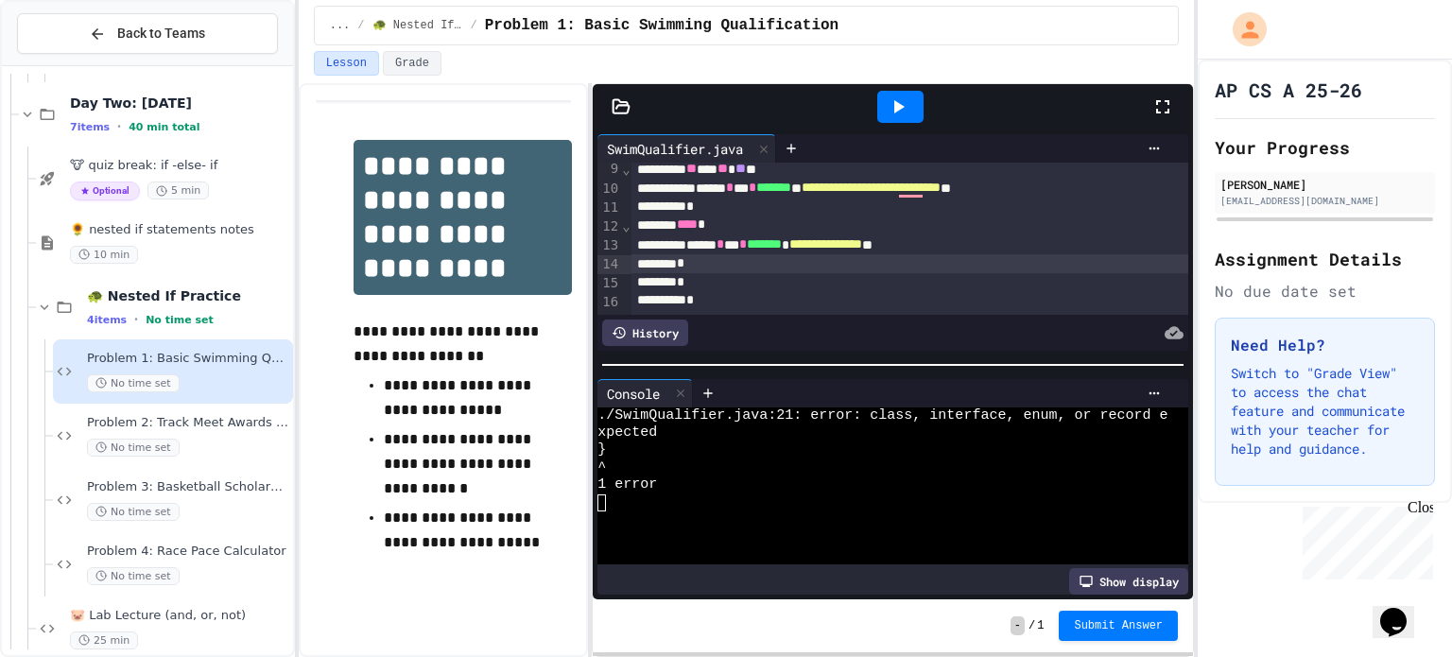
scroll to position [159, 0]
click at [724, 278] on div "*" at bounding box center [910, 283] width 558 height 19
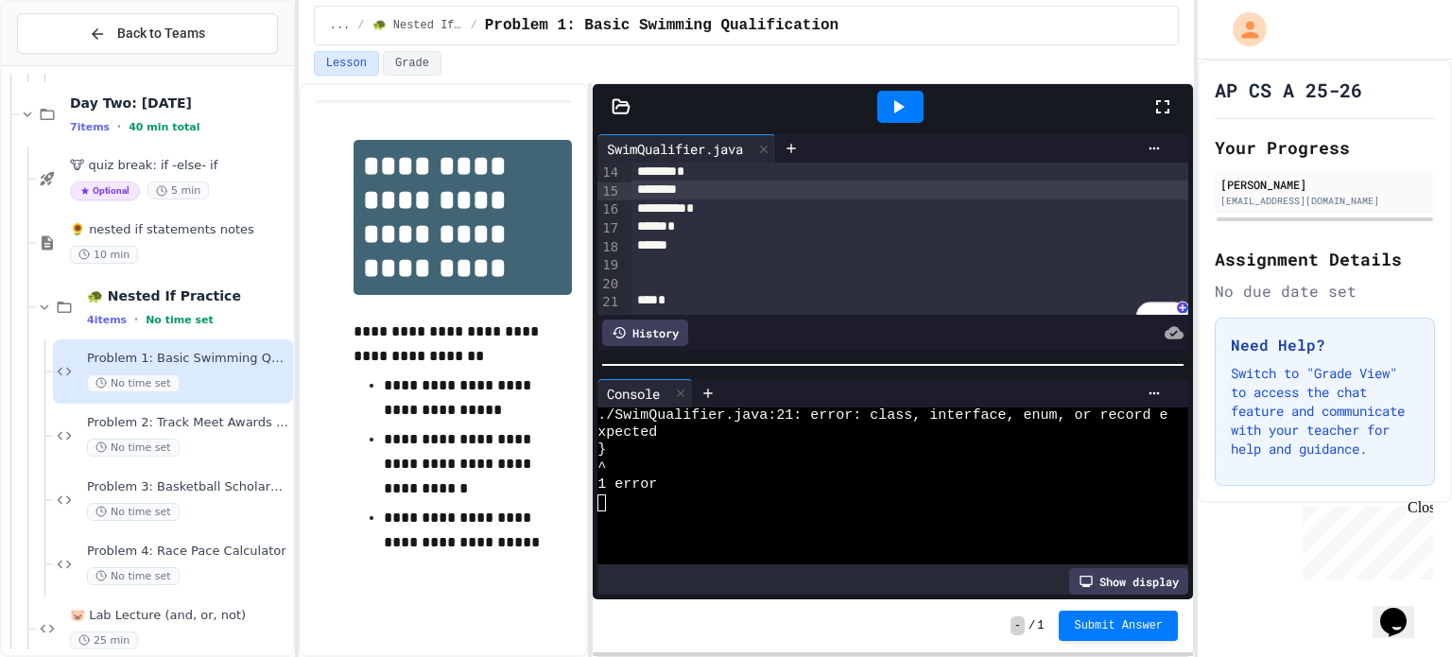
scroll to position [270, 0]
click at [689, 285] on div "*" at bounding box center [910, 282] width 558 height 19
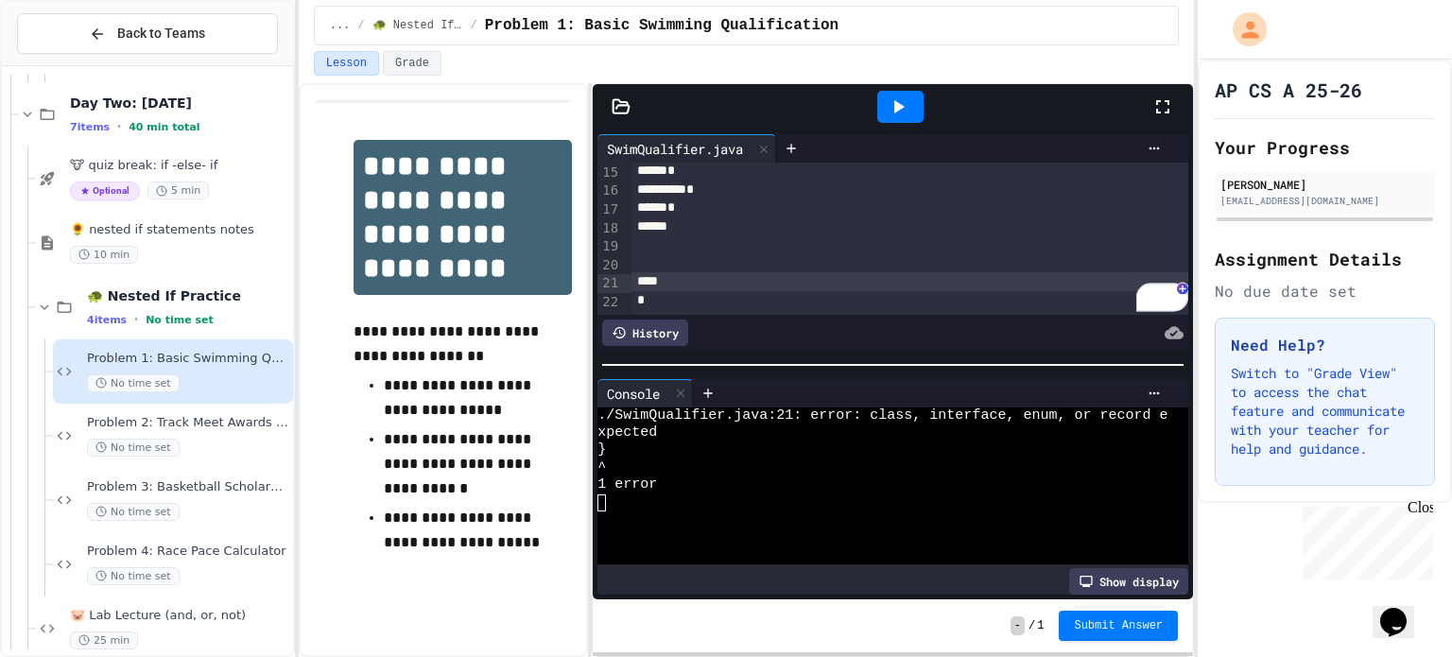
click at [911, 110] on div at bounding box center [900, 107] width 46 height 32
click at [725, 297] on div "*" at bounding box center [910, 300] width 558 height 19
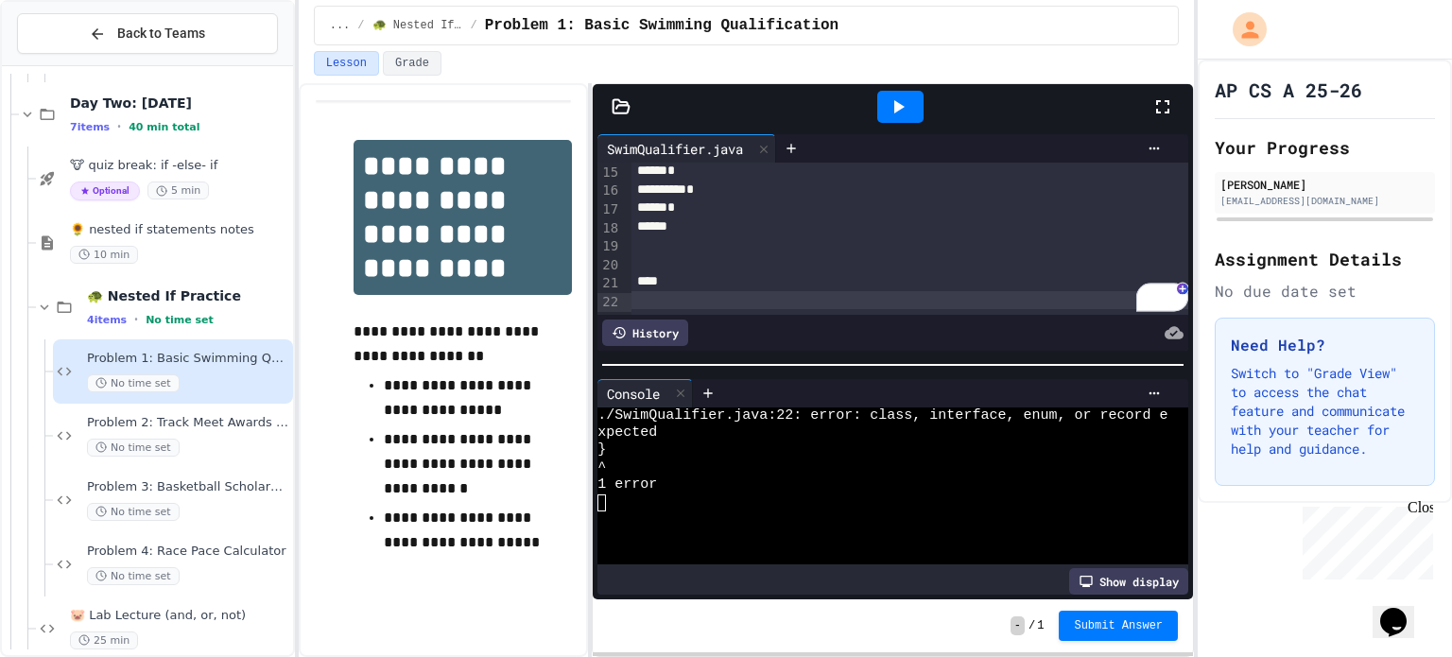
click at [887, 112] on icon at bounding box center [898, 106] width 23 height 23
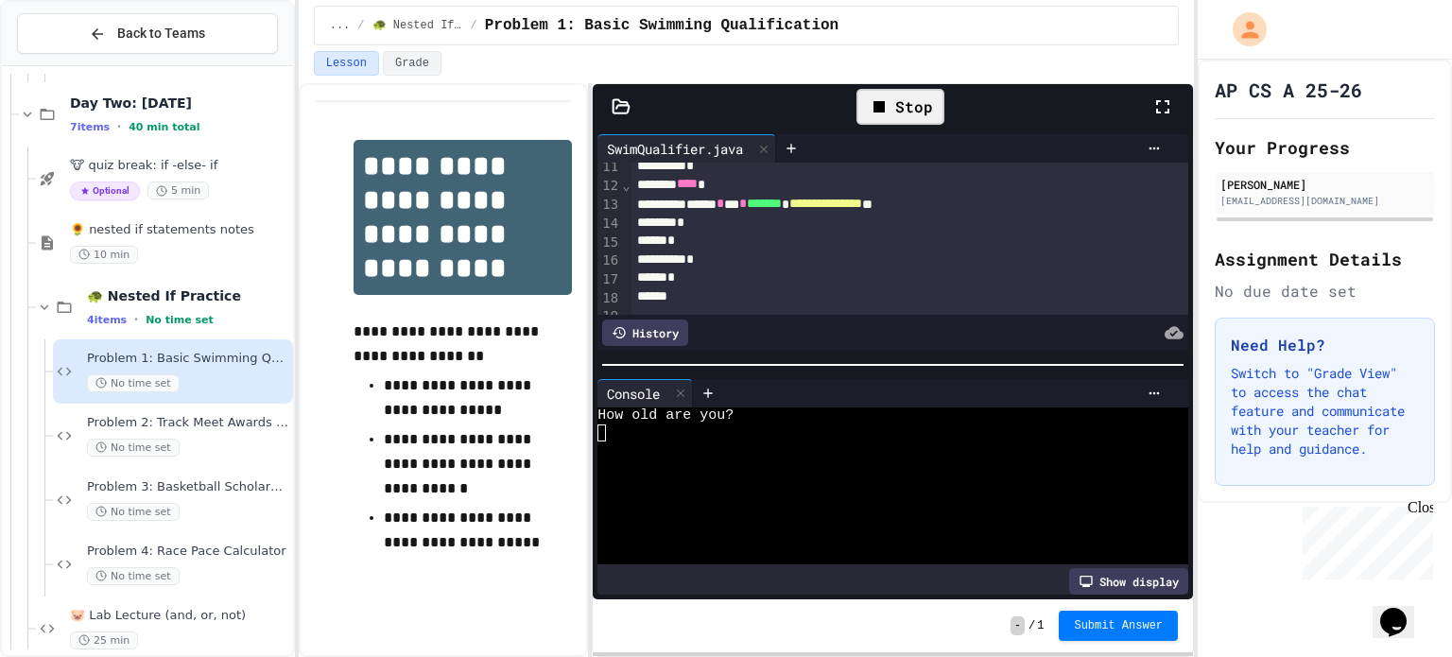
scroll to position [203, 0]
click at [599, 433] on textarea "Terminal input" at bounding box center [601, 432] width 9 height 17
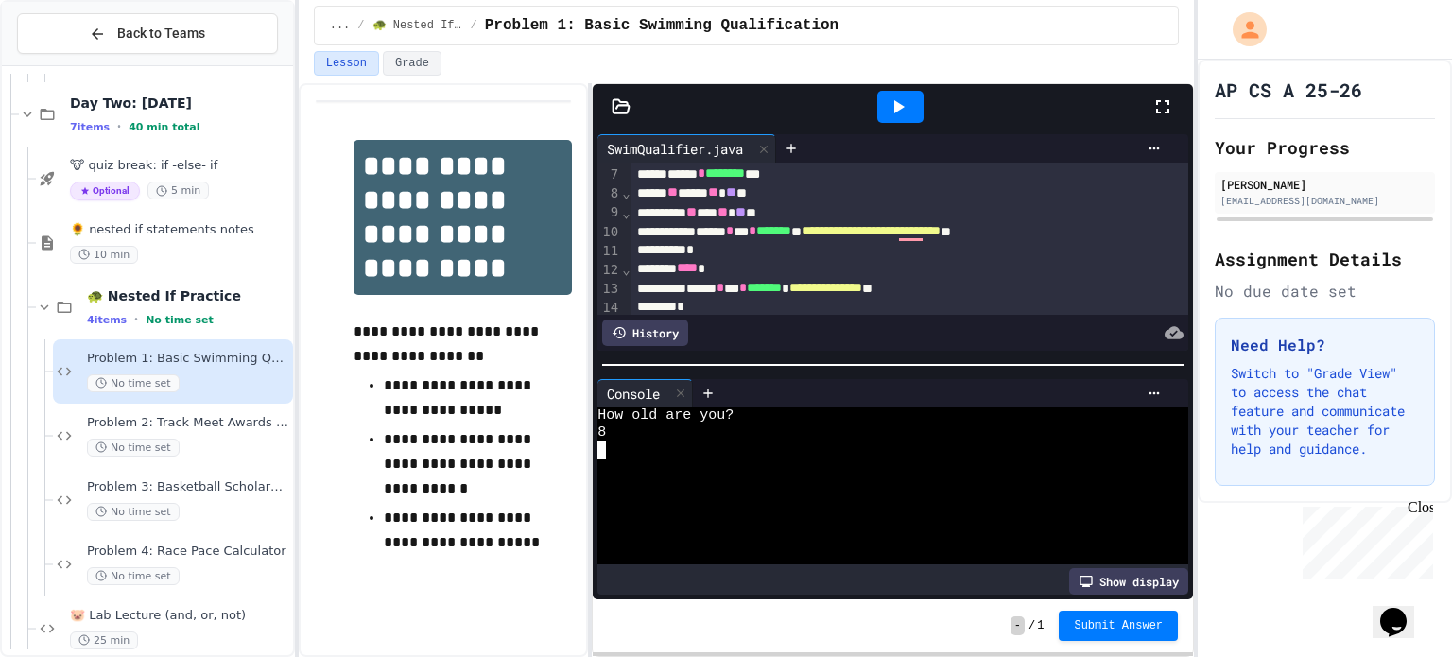
scroll to position [117, 0]
click at [727, 247] on div "*" at bounding box center [910, 249] width 558 height 19
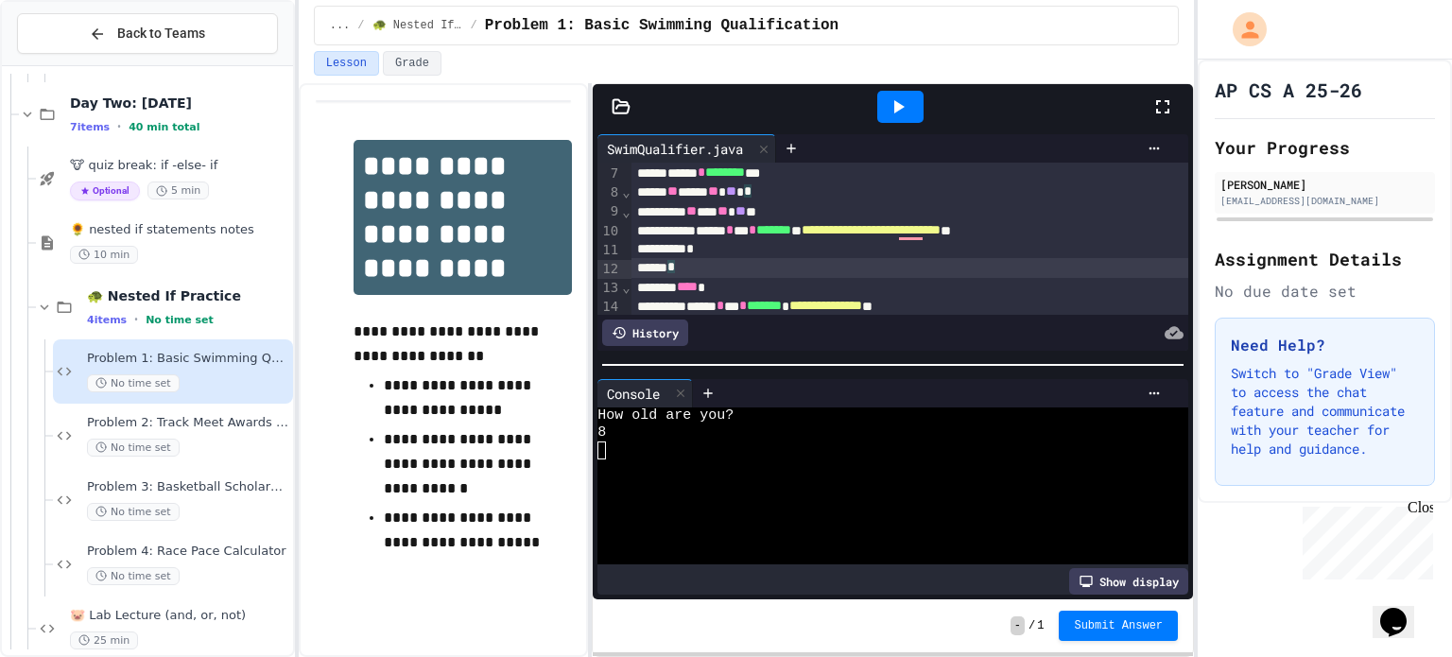
click at [695, 287] on div "**** *" at bounding box center [910, 287] width 558 height 19
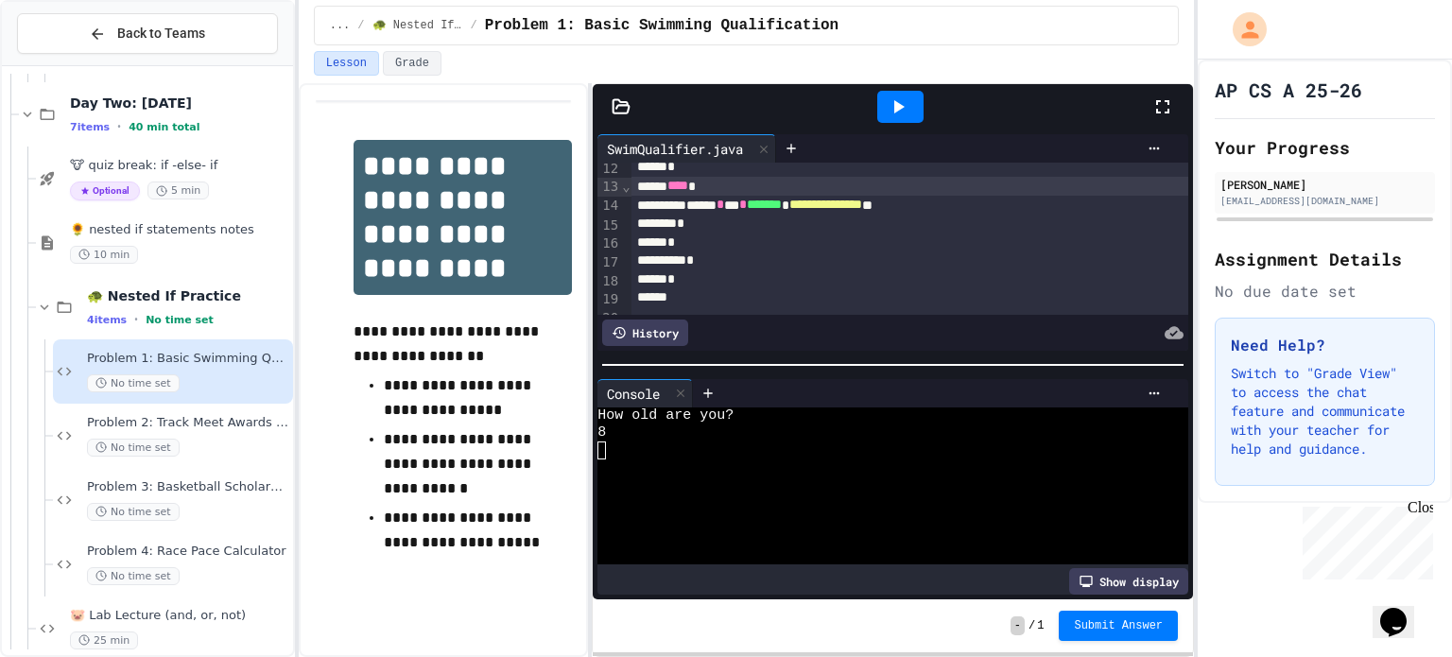
scroll to position [233, 0]
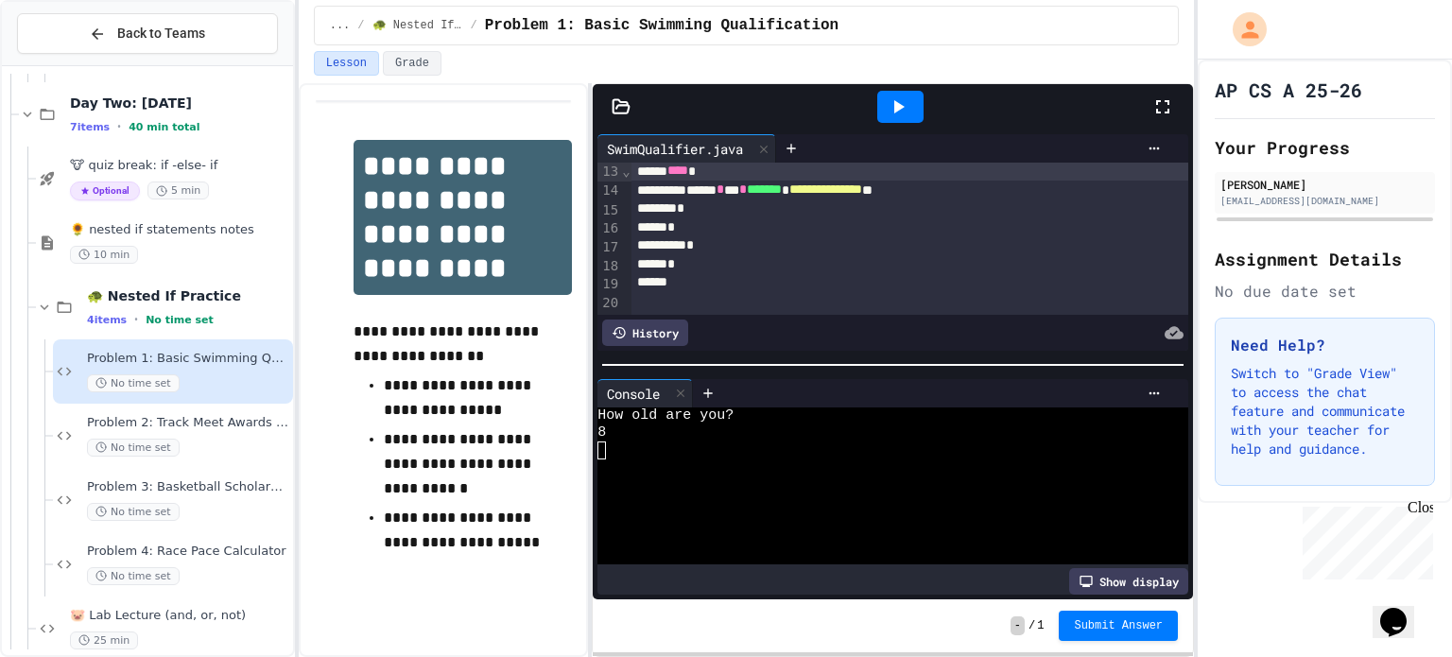
click at [755, 238] on div "*" at bounding box center [910, 245] width 558 height 19
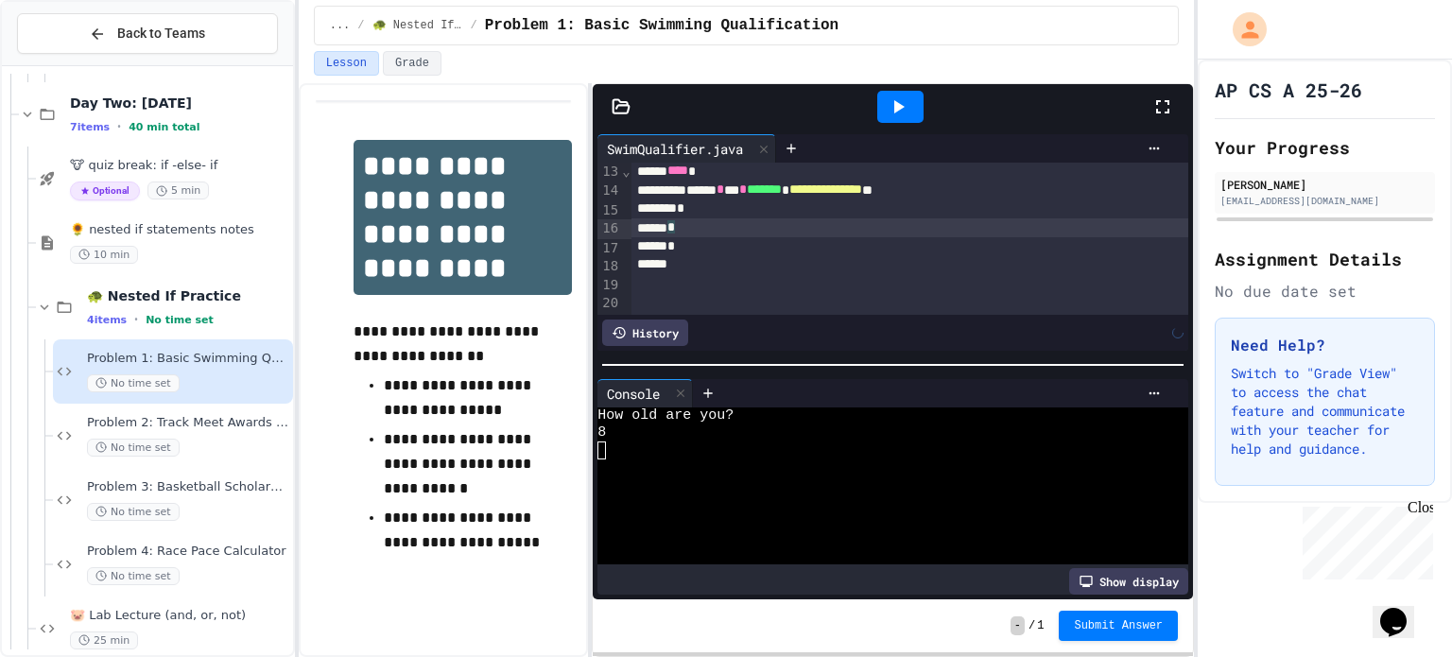
click at [915, 114] on div at bounding box center [900, 107] width 46 height 32
click at [781, 471] on div at bounding box center [882, 467] width 570 height 17
click at [899, 106] on icon at bounding box center [899, 106] width 10 height 13
click at [733, 444] on div at bounding box center [882, 449] width 570 height 17
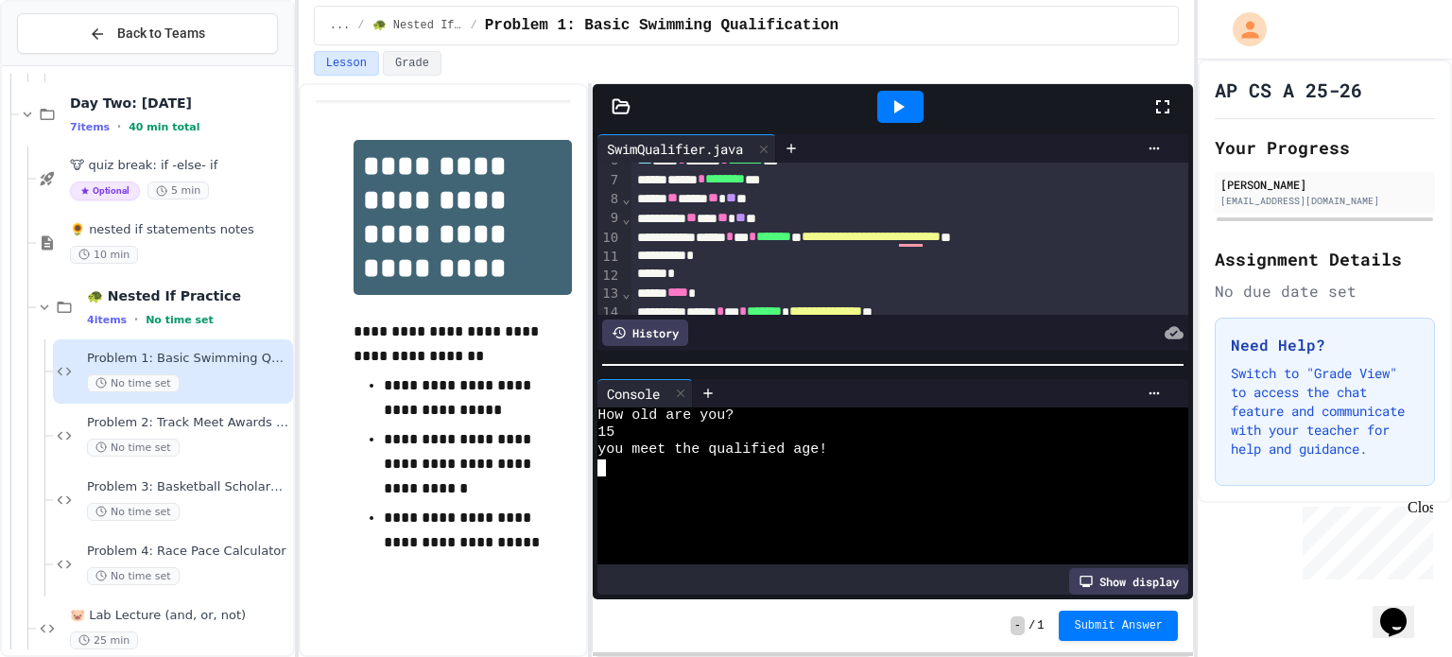
scroll to position [112, 0]
click at [708, 277] on div "*" at bounding box center [910, 273] width 558 height 19
click at [1149, 239] on div "**********" at bounding box center [910, 236] width 558 height 19
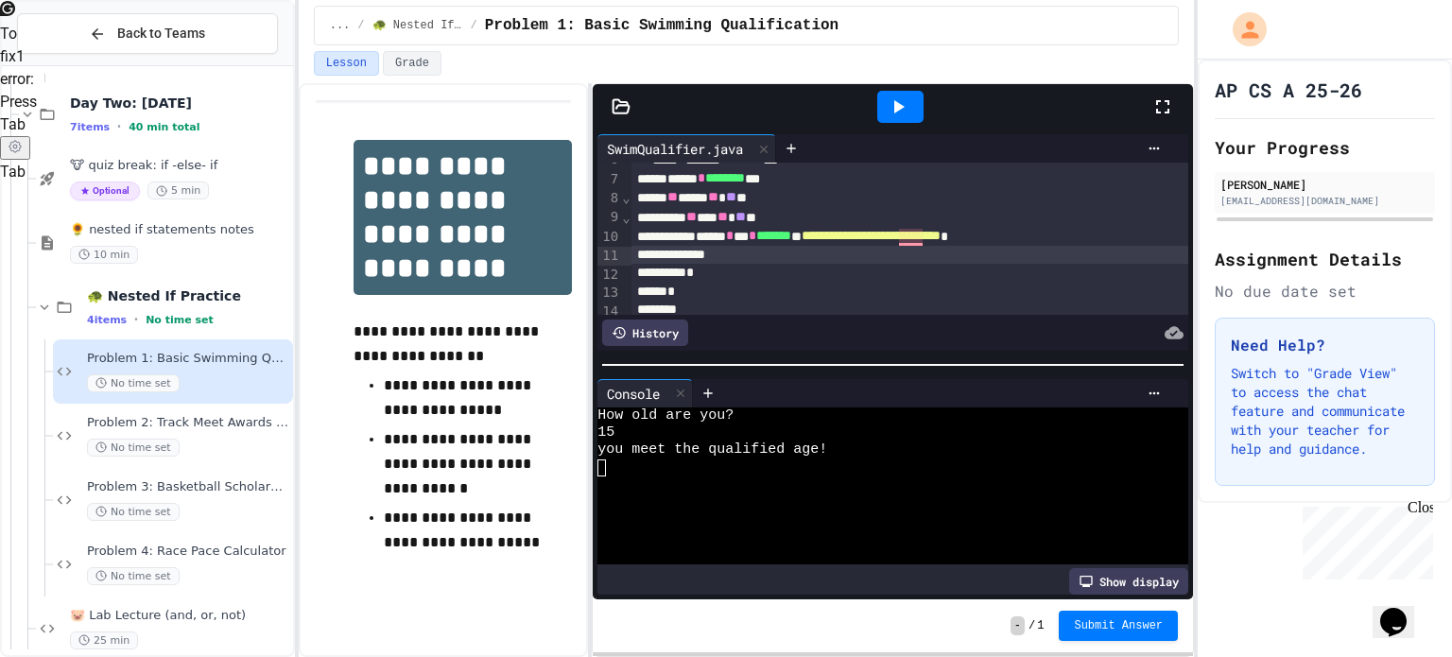
click at [1139, 239] on div "**********" at bounding box center [910, 236] width 558 height 19
click at [1001, 256] on div "To enrich screen reader interactions, please activate Accessibility in Grammarl…" at bounding box center [910, 255] width 558 height 19
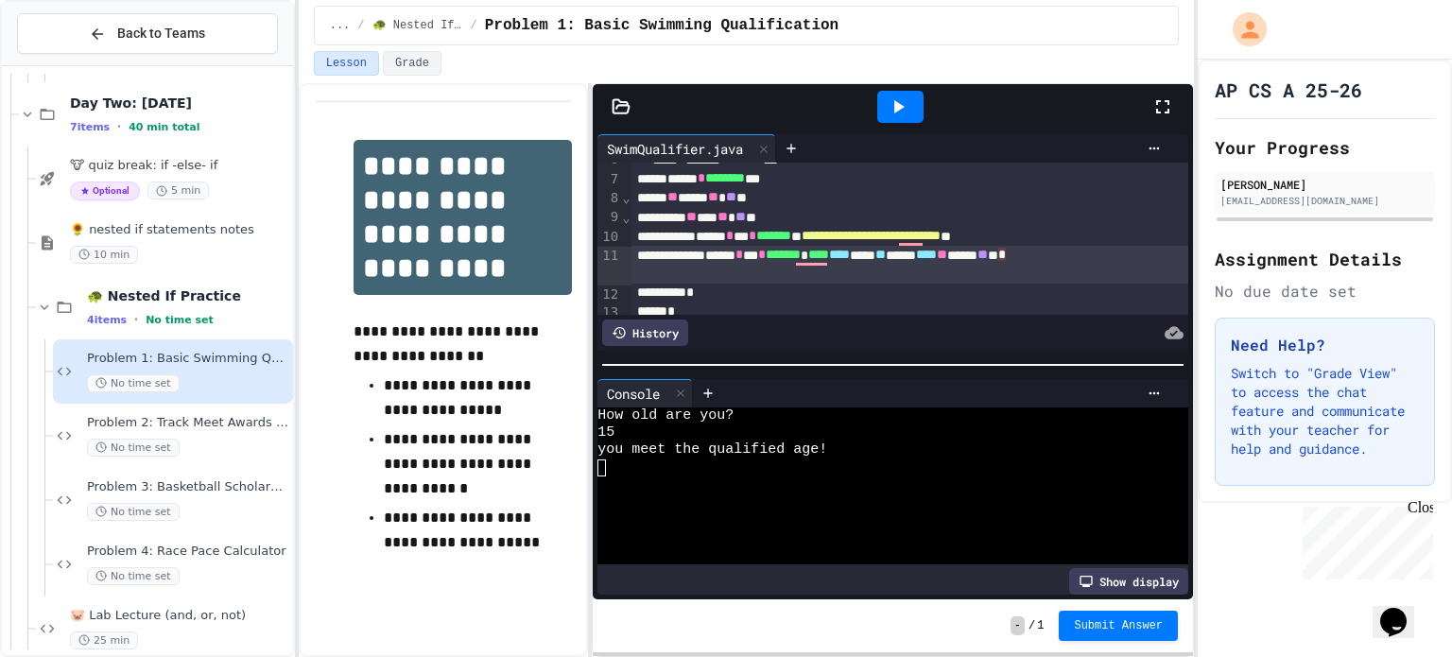
click at [829, 255] on span "***" at bounding box center [818, 254] width 21 height 13
click at [780, 274] on div "**********" at bounding box center [910, 265] width 558 height 39
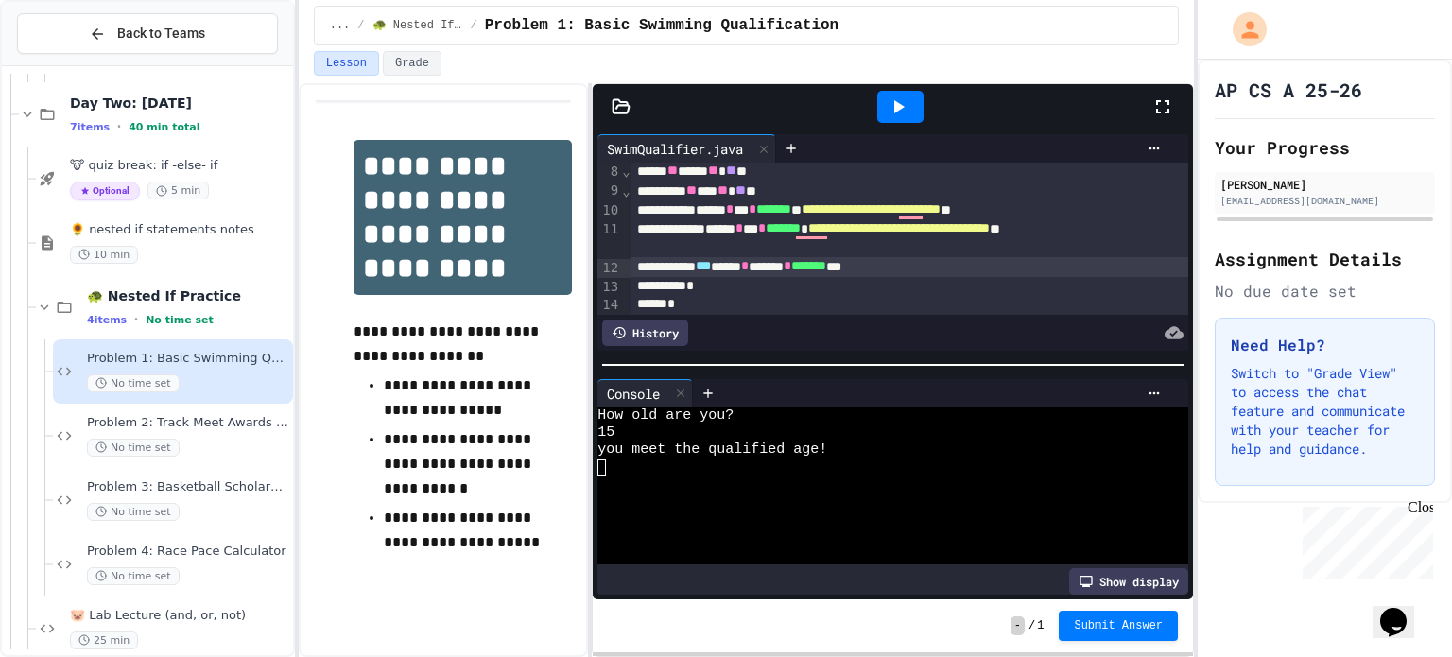
scroll to position [137, 0]
click at [1151, 206] on div "**********" at bounding box center [910, 210] width 558 height 19
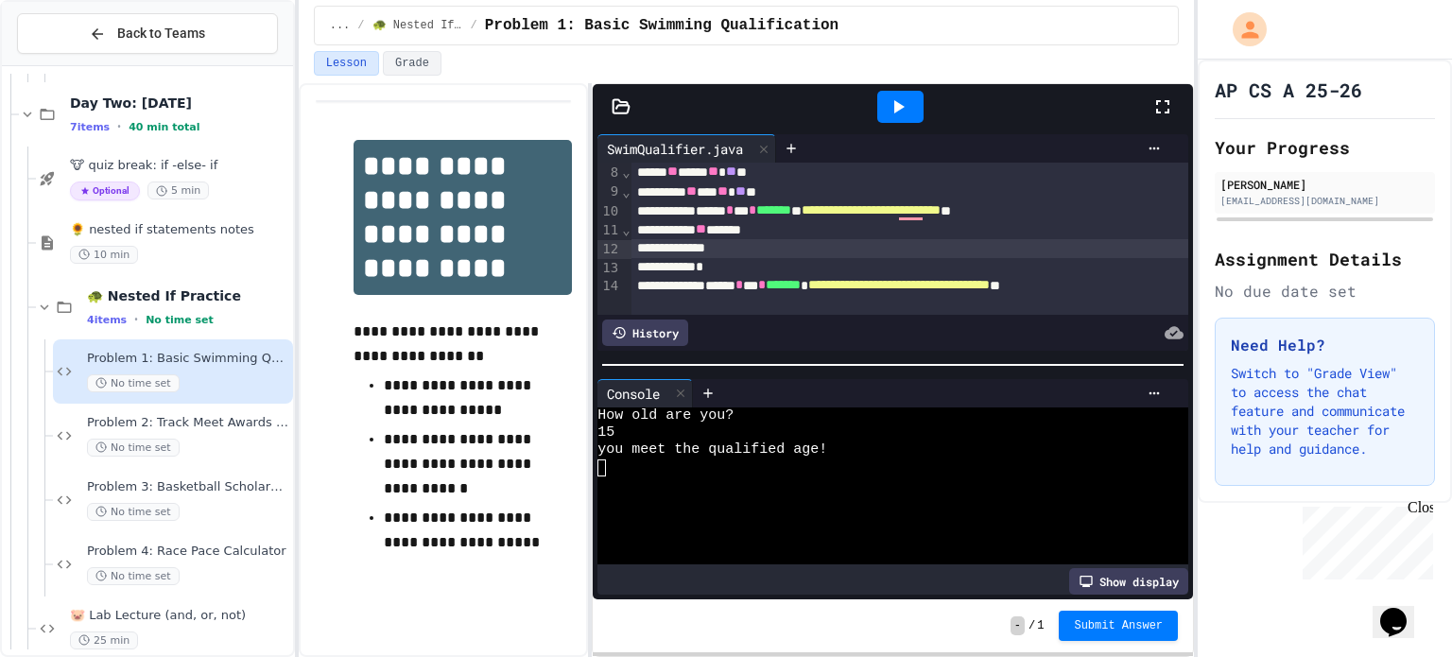
click at [751, 267] on div "*" at bounding box center [910, 267] width 558 height 19
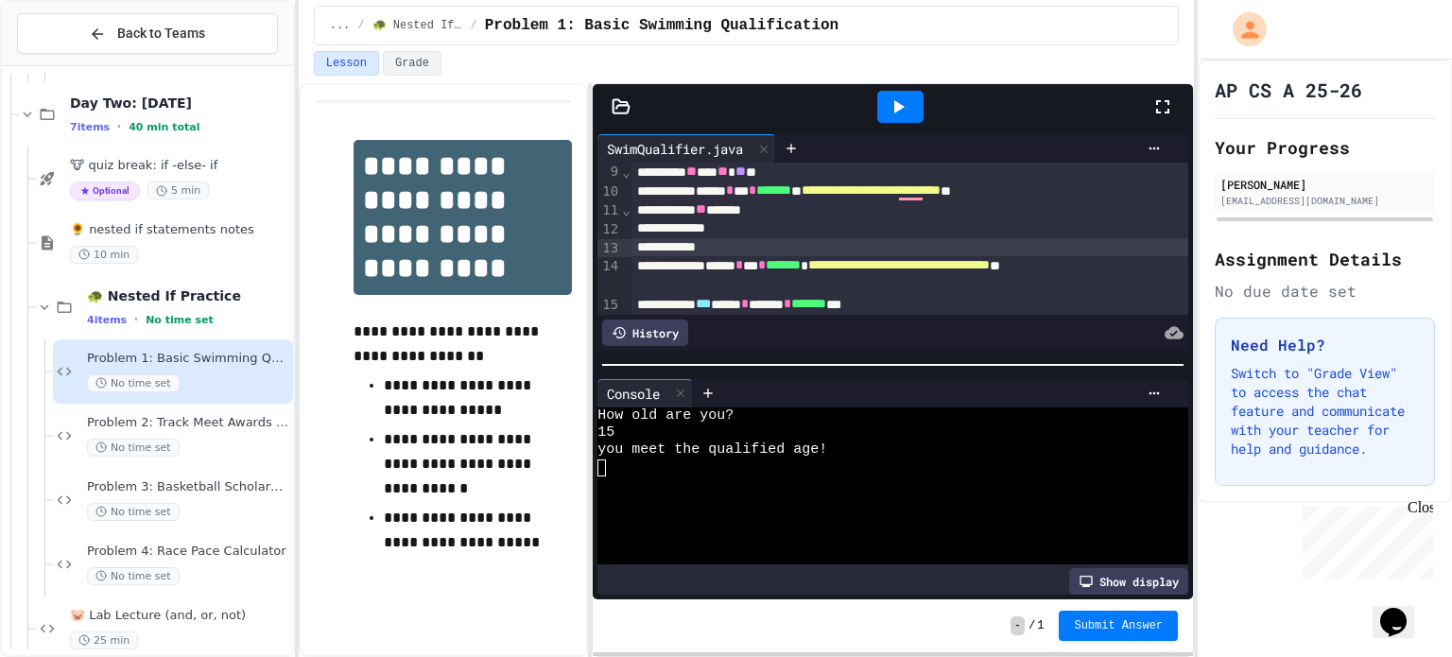
scroll to position [158, 0]
click at [781, 231] on div "To enrich screen reader interactions, please activate Accessibility in Grammarl…" at bounding box center [910, 227] width 558 height 19
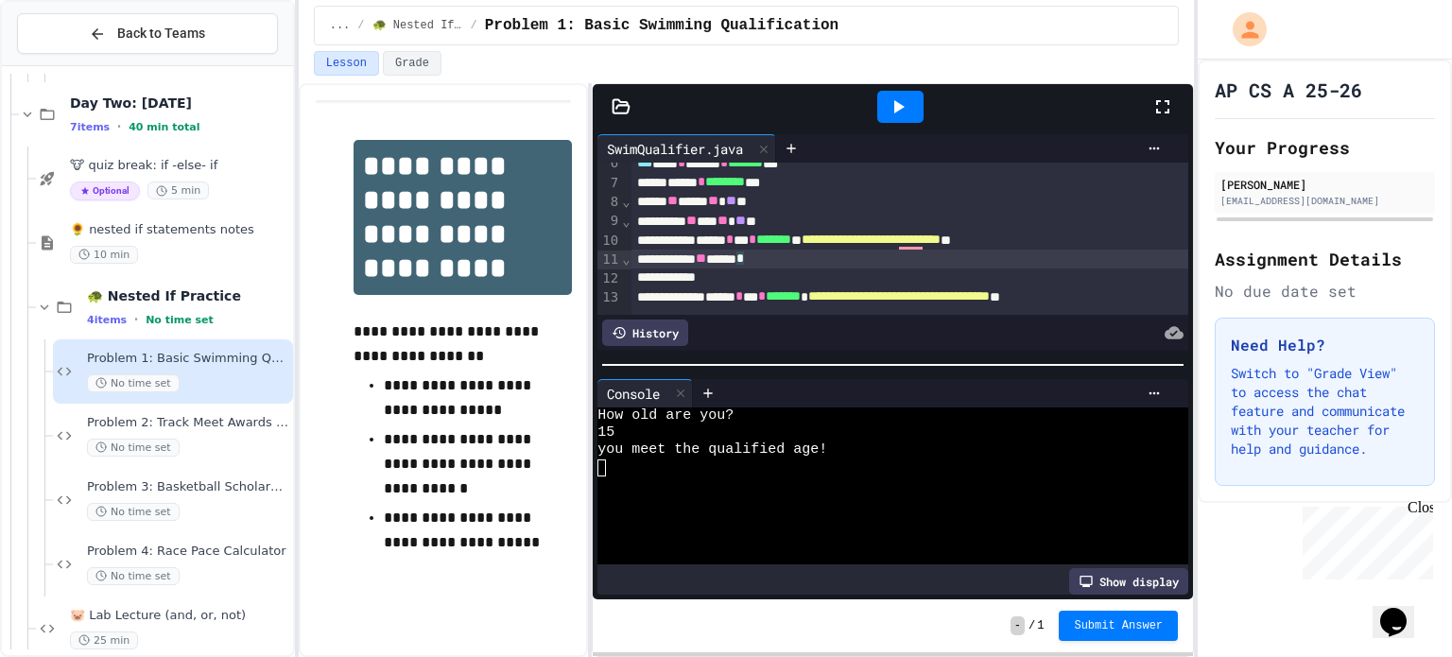
scroll to position [105, 0]
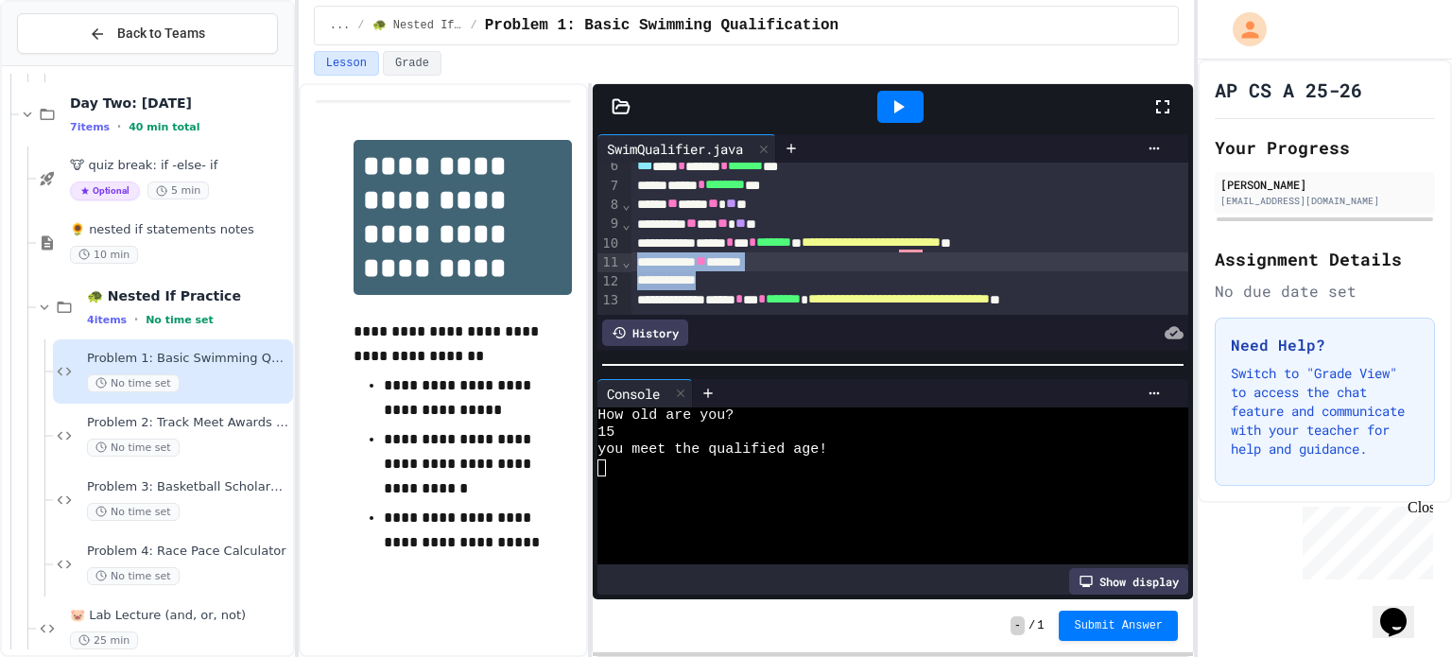
drag, startPoint x: 795, startPoint y: 282, endPoint x: 631, endPoint y: 257, distance: 165.4
click at [631, 257] on div "**********" at bounding box center [910, 325] width 558 height 534
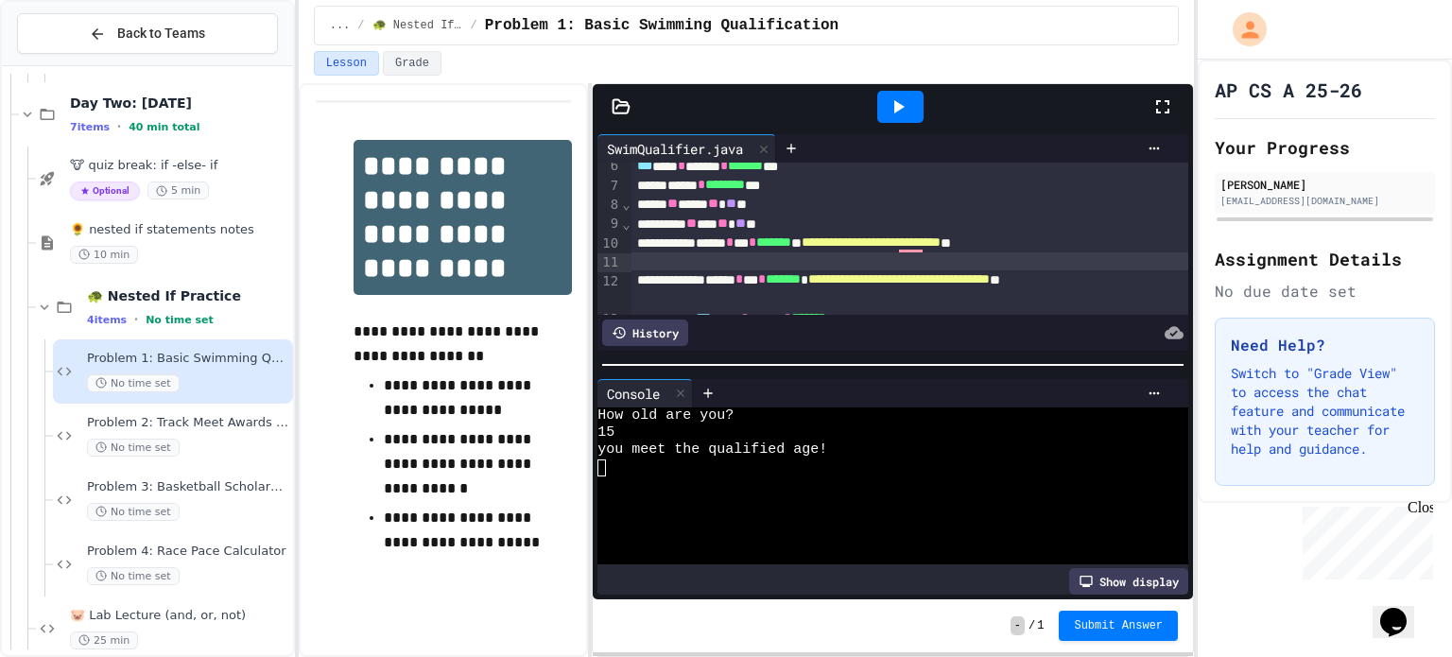
click at [884, 101] on div at bounding box center [900, 107] width 46 height 32
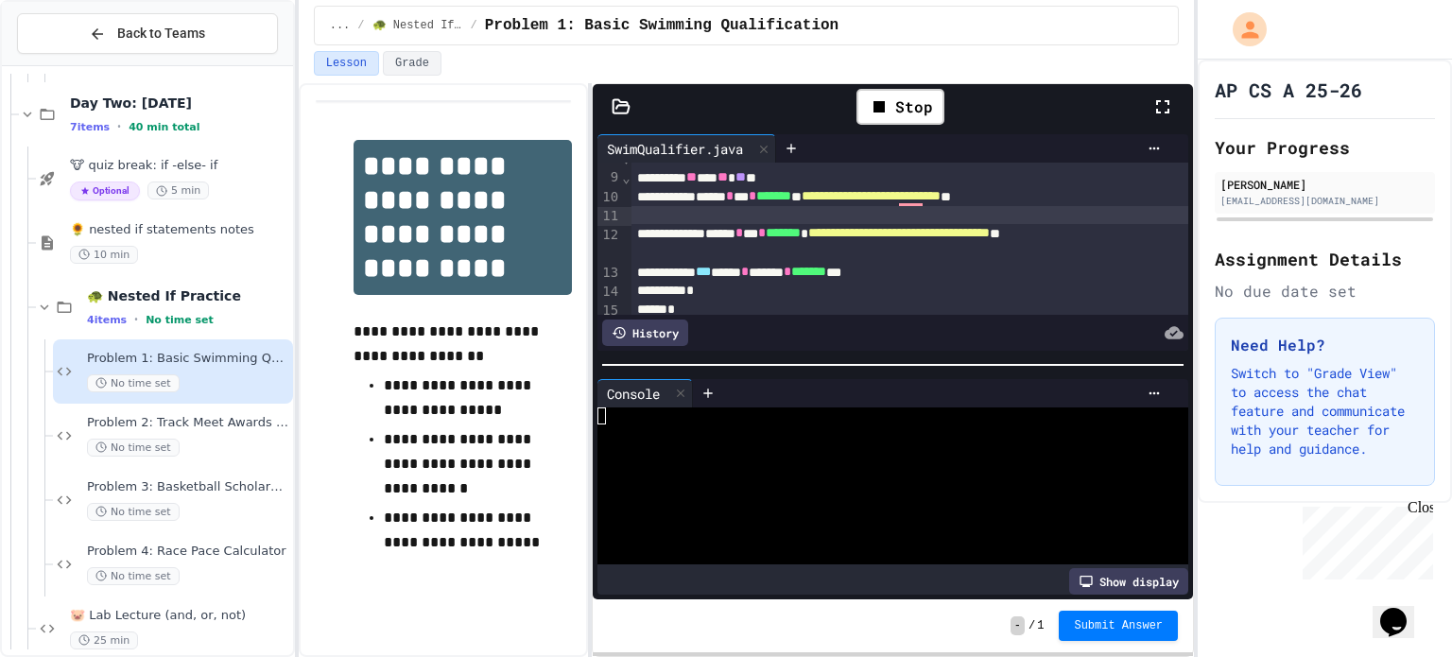
scroll to position [156, 0]
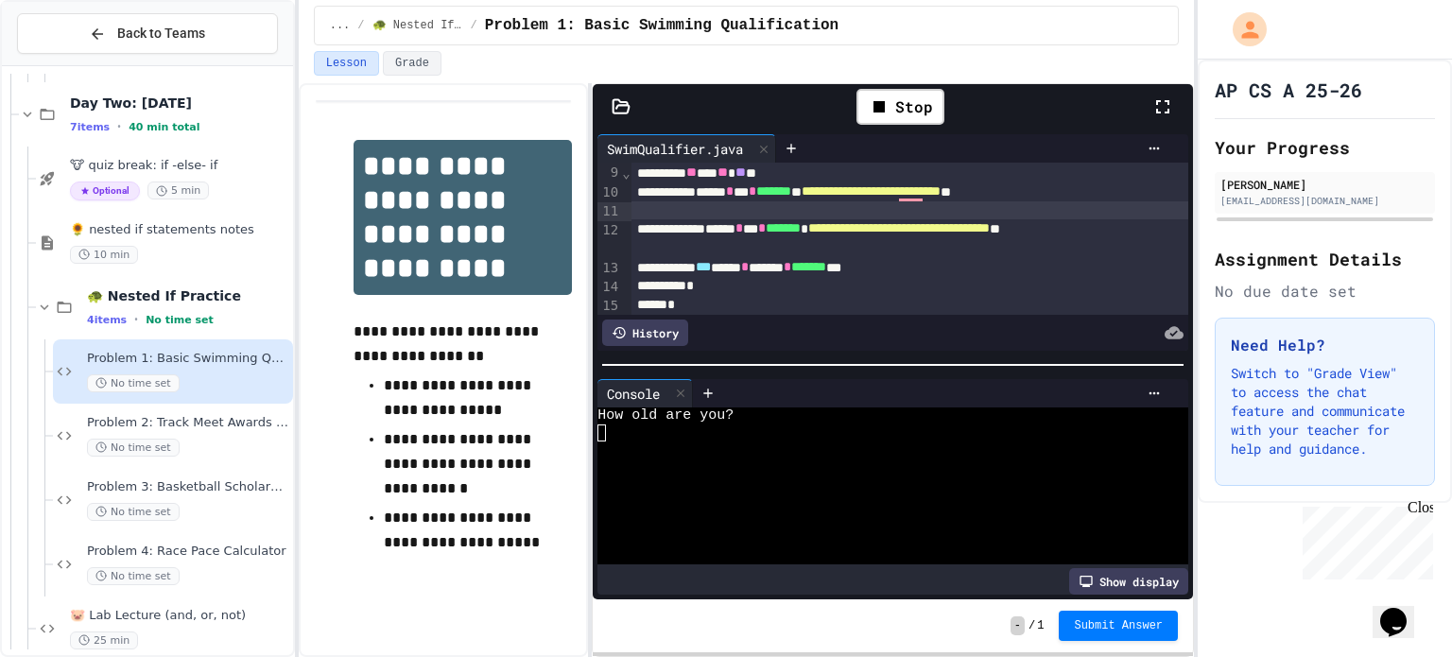
click at [601, 435] on textarea "Terminal input" at bounding box center [601, 432] width 9 height 17
click at [889, 92] on div "Stop" at bounding box center [900, 107] width 88 height 36
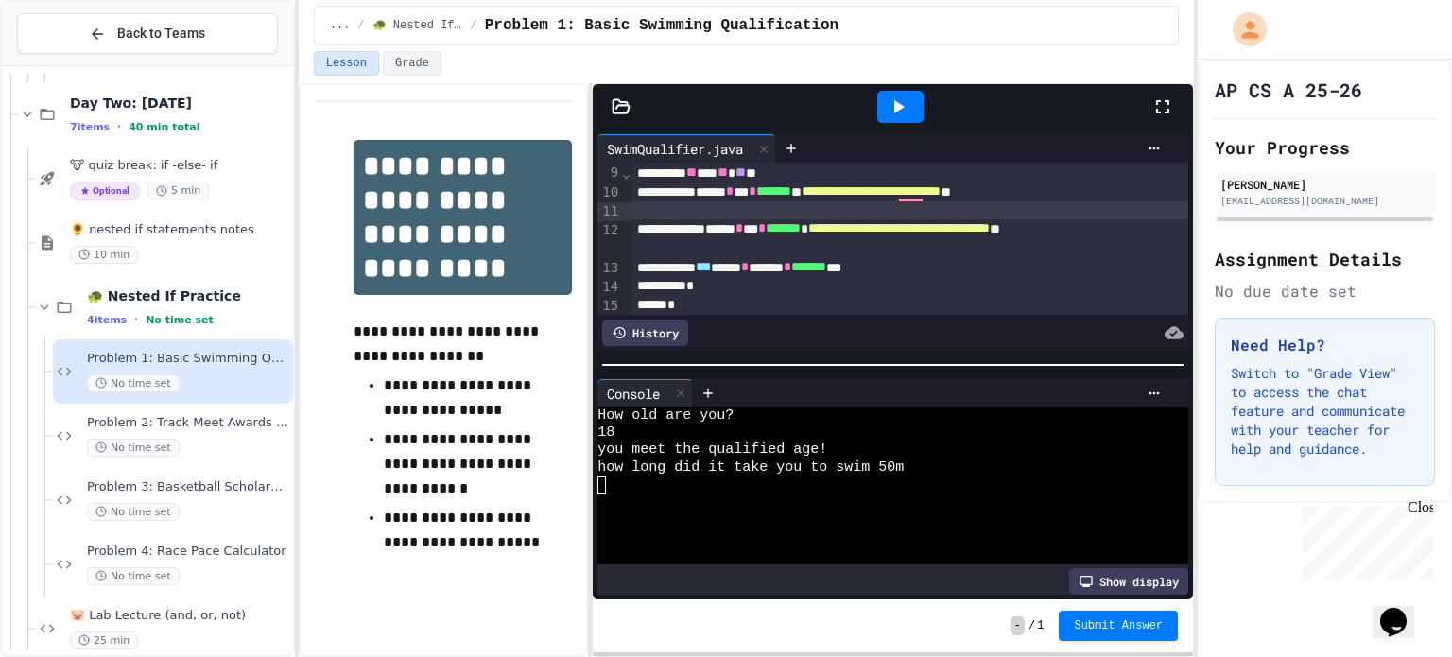
click at [889, 92] on div at bounding box center [900, 107] width 46 height 32
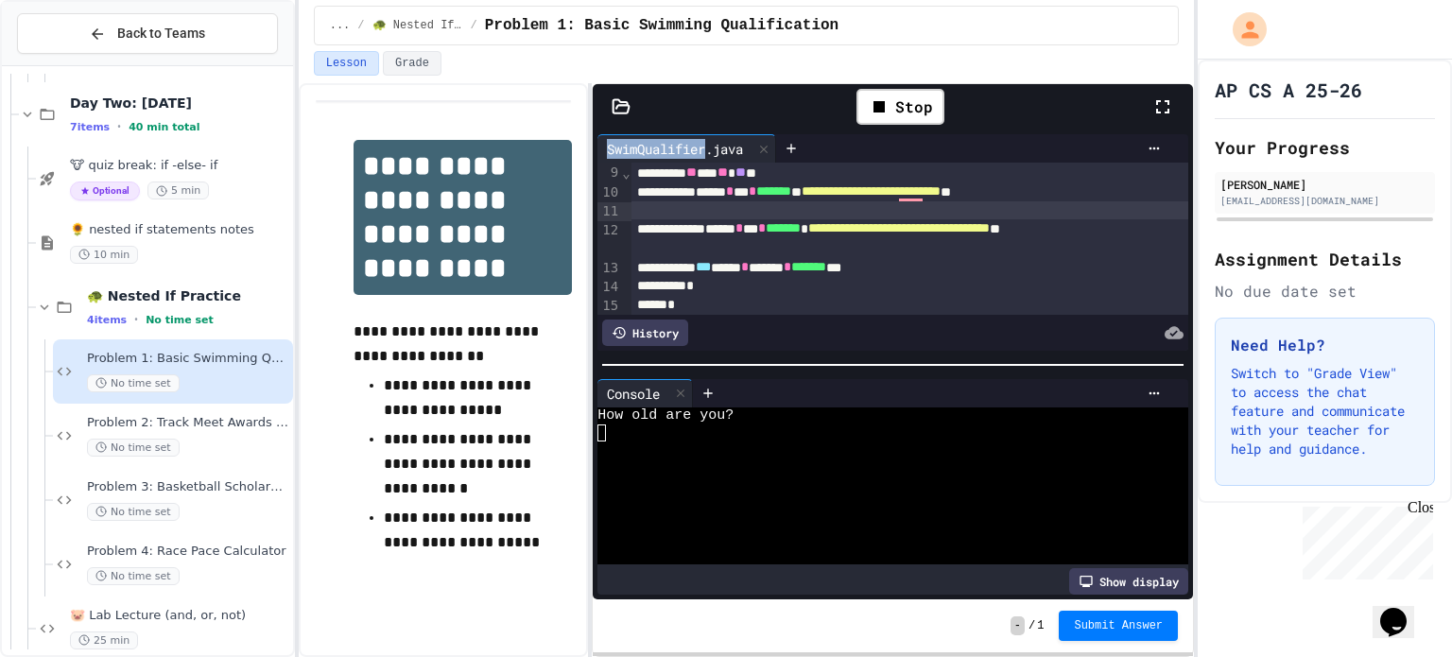
click at [603, 432] on textarea "Terminal input" at bounding box center [601, 432] width 9 height 17
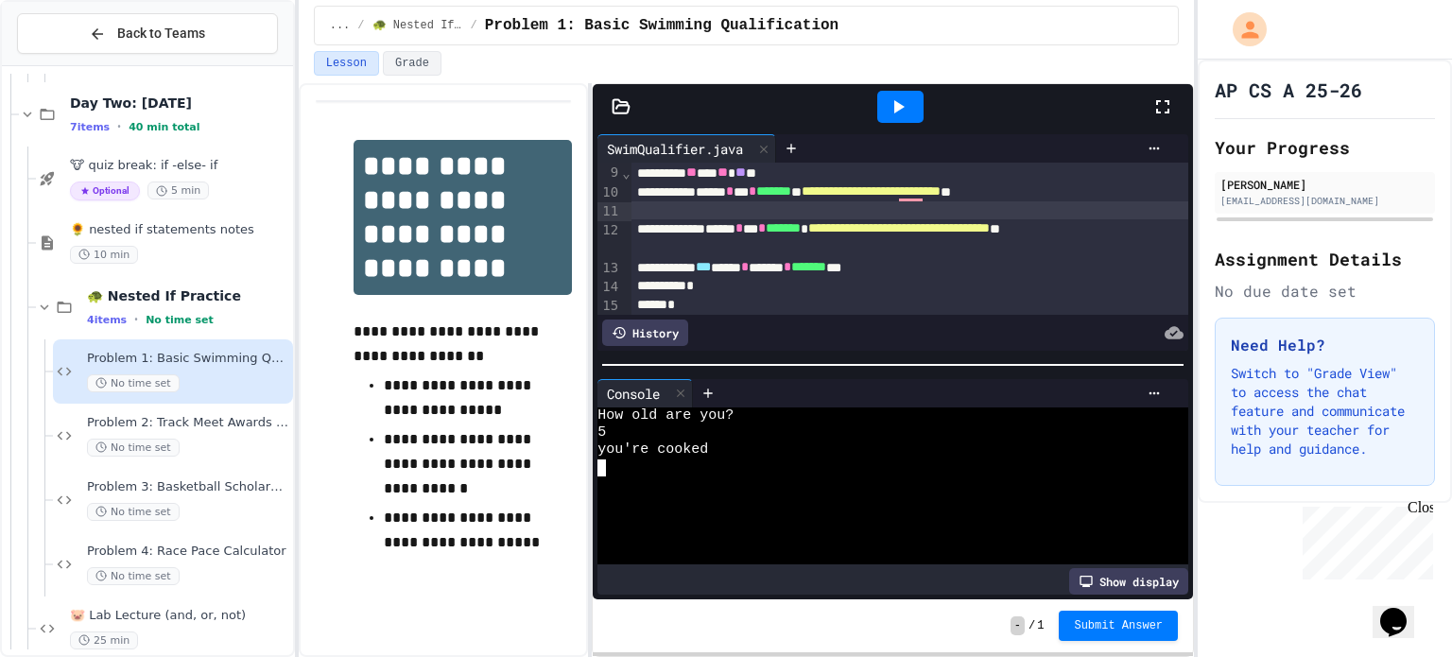
click at [975, 269] on div "*** **** * ****** * ******* ***" at bounding box center [910, 267] width 558 height 19
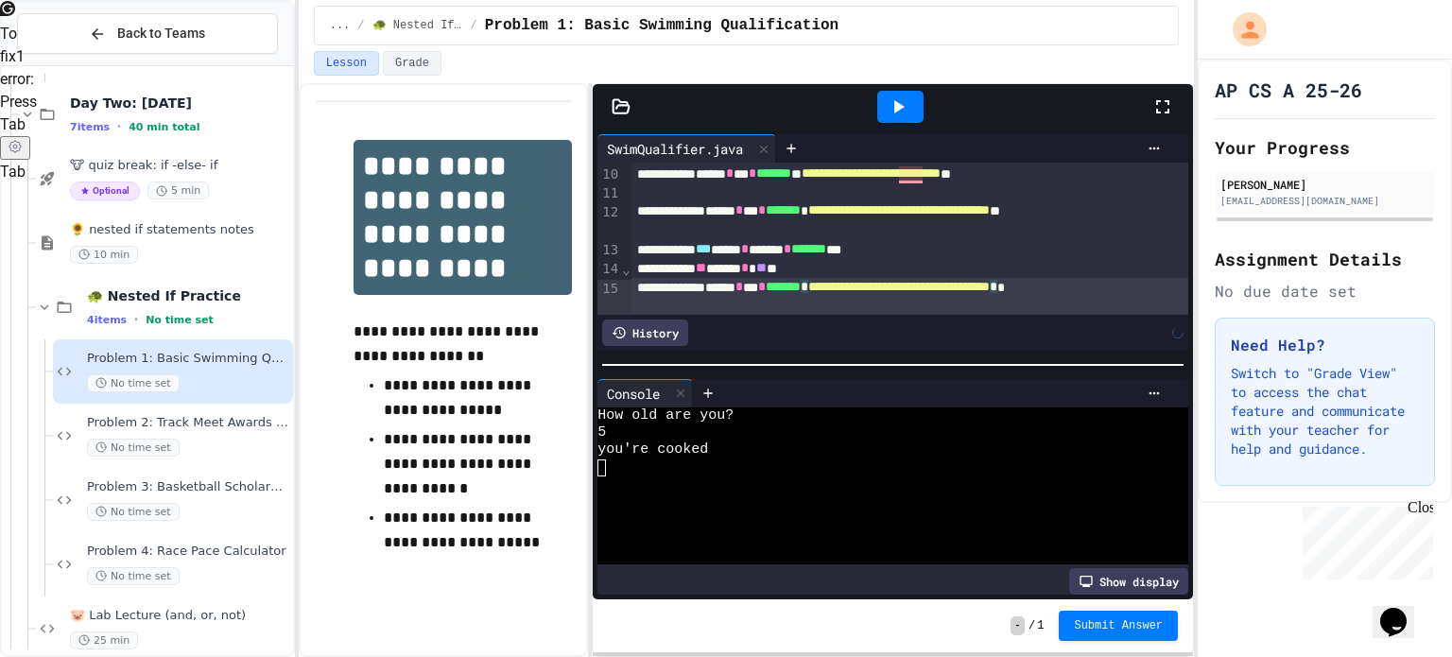
scroll to position [180, 0]
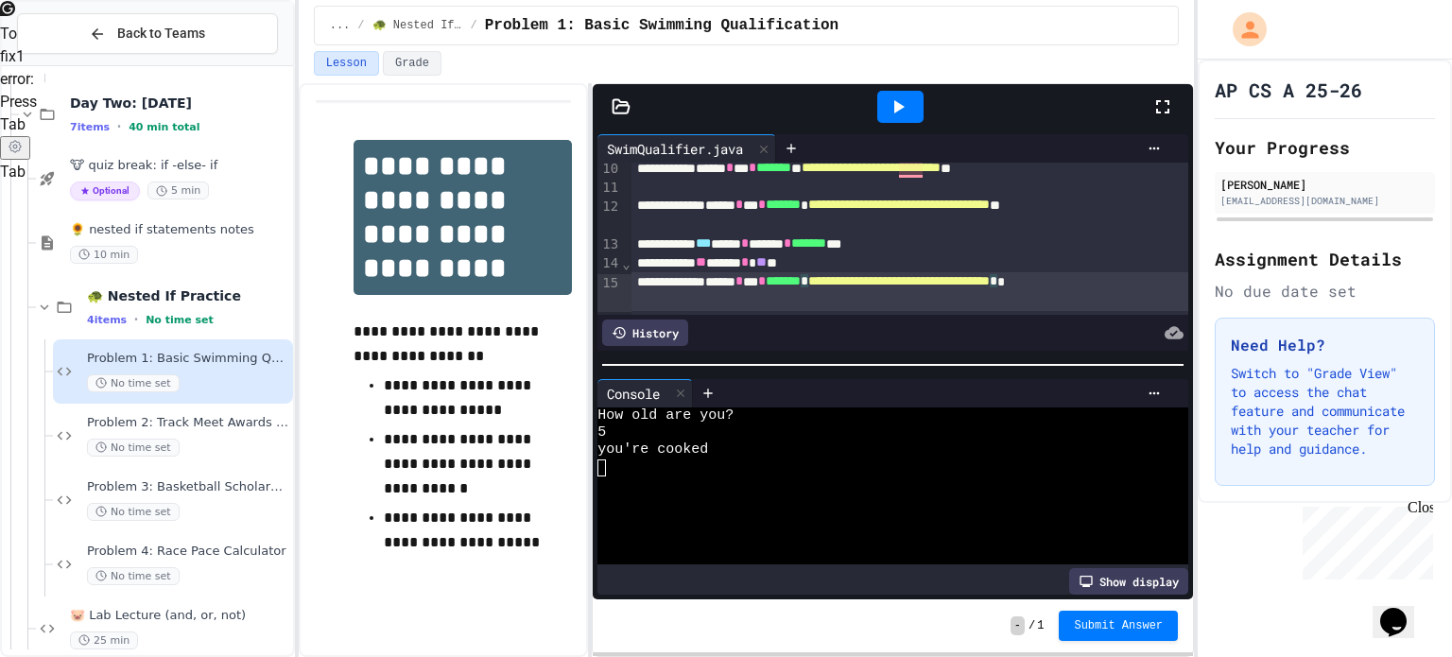
click at [931, 302] on div "**********" at bounding box center [910, 291] width 558 height 39
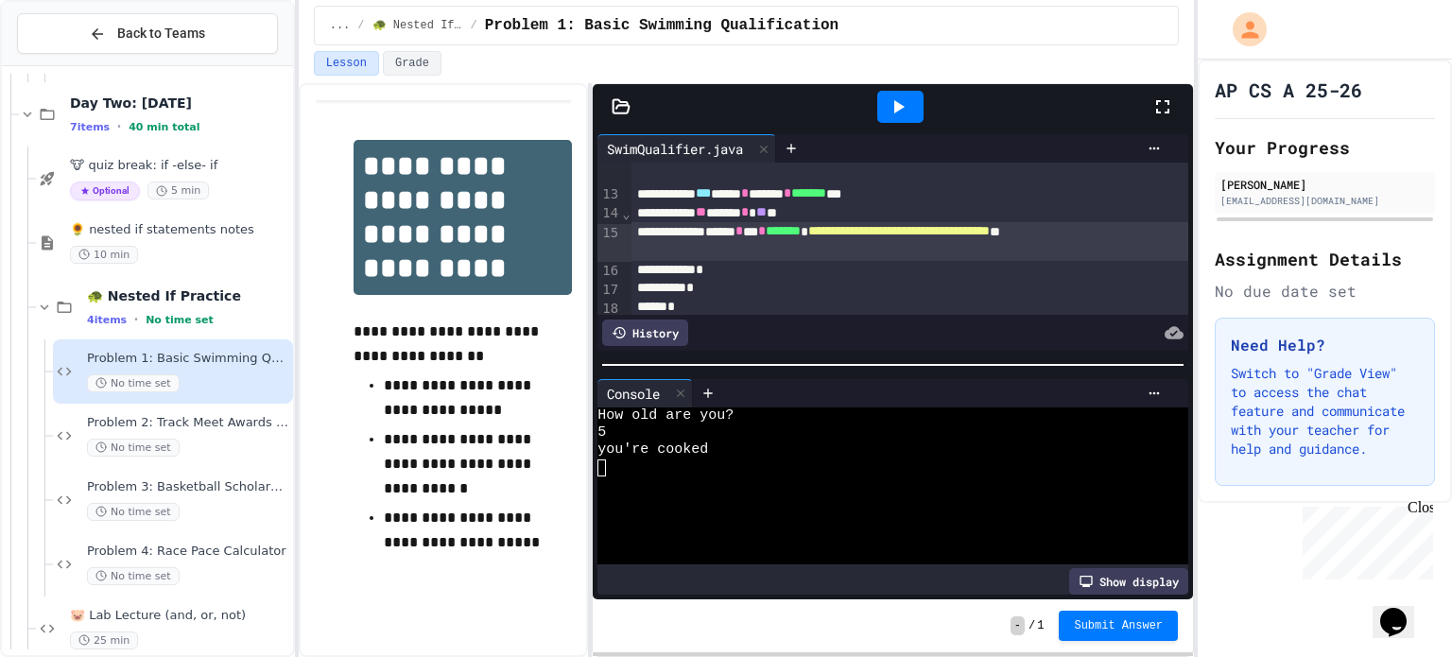
click at [840, 272] on div "*" at bounding box center [910, 270] width 558 height 19
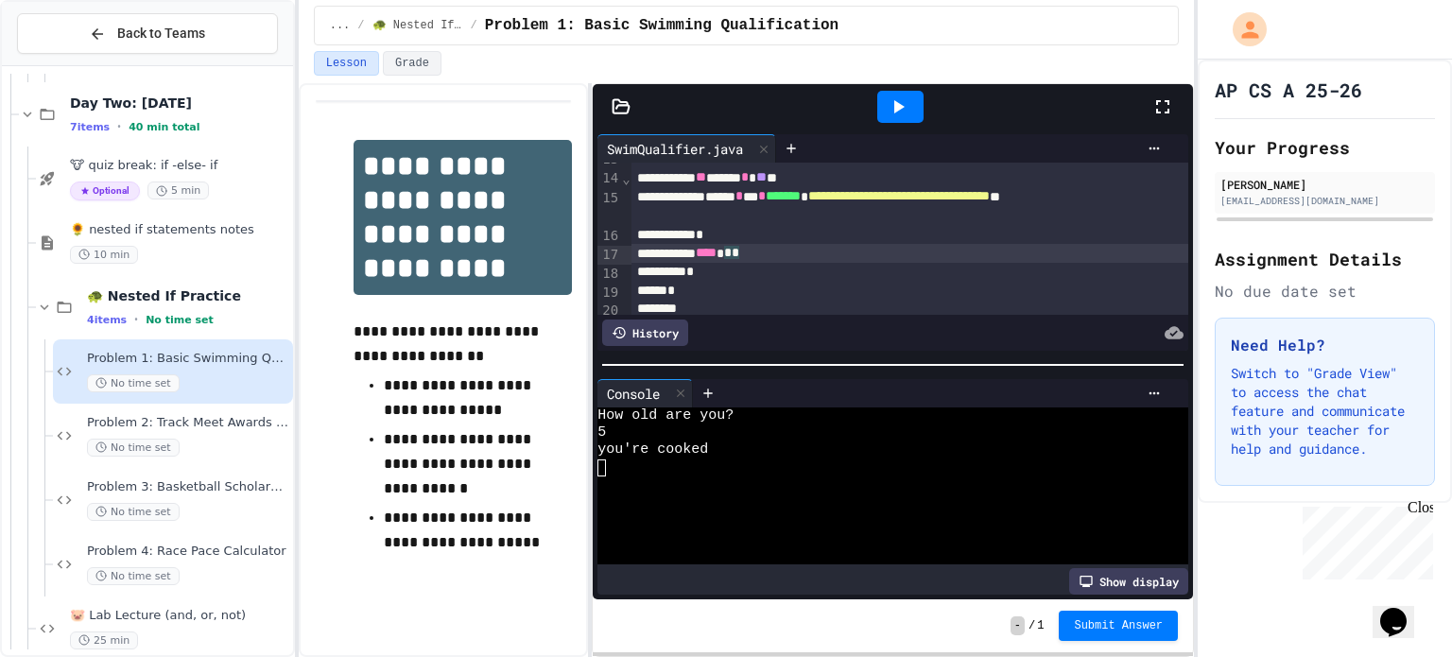
scroll to position [266, 0]
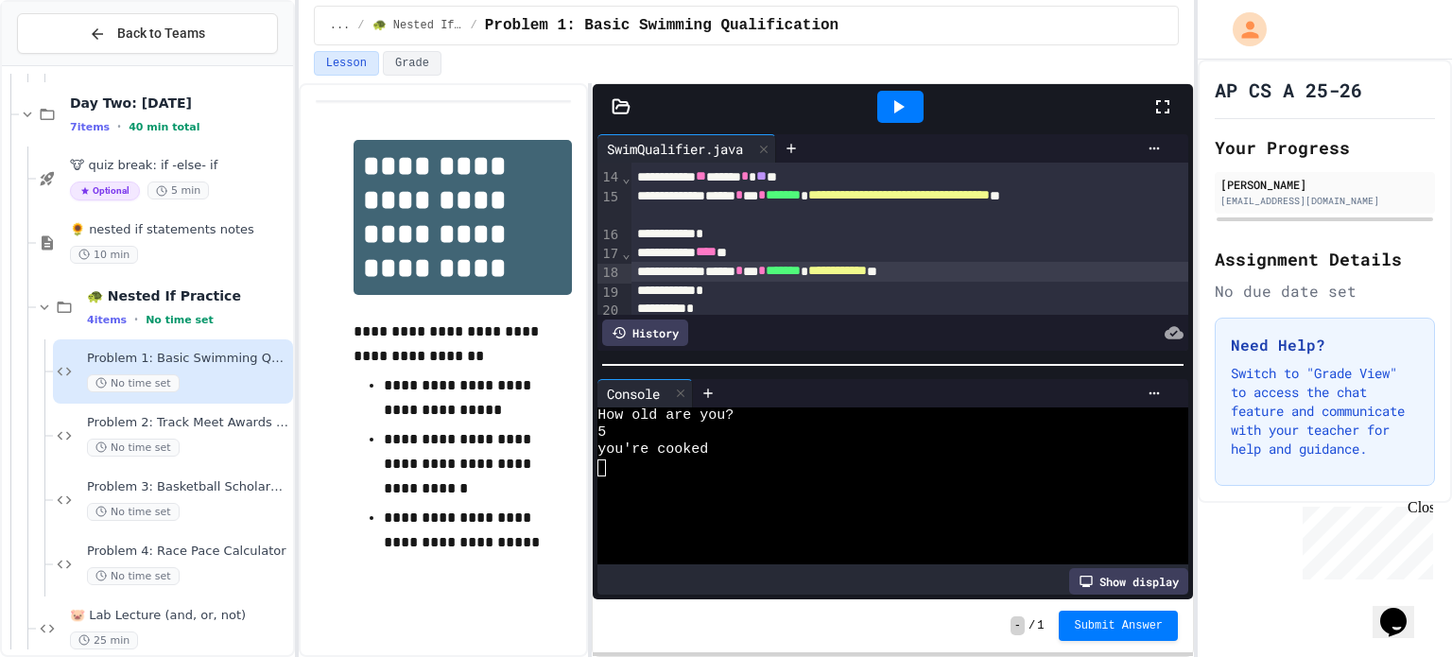
click at [906, 97] on icon at bounding box center [898, 106] width 23 height 23
click at [606, 432] on div at bounding box center [882, 432] width 570 height 17
click at [909, 102] on div at bounding box center [900, 107] width 46 height 32
click at [601, 431] on textarea "Terminal input" at bounding box center [601, 432] width 9 height 17
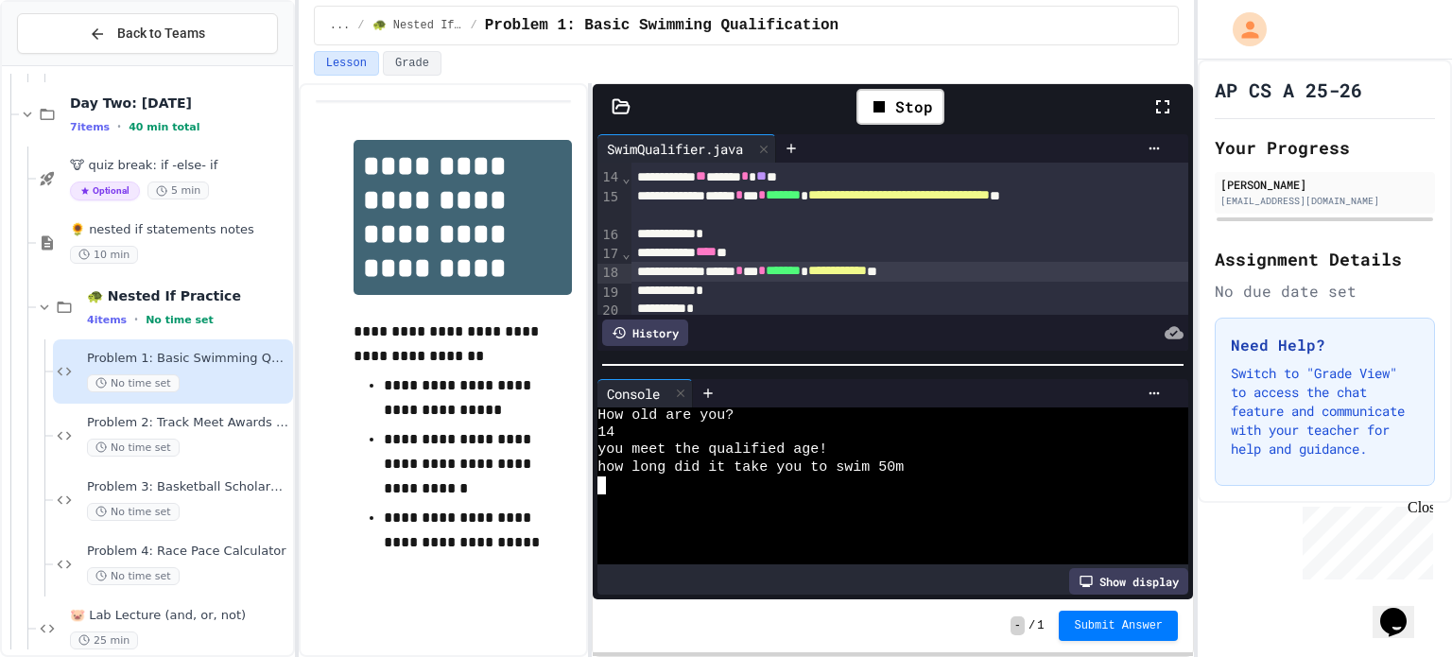
click at [603, 483] on textarea "Terminal input" at bounding box center [601, 484] width 9 height 17
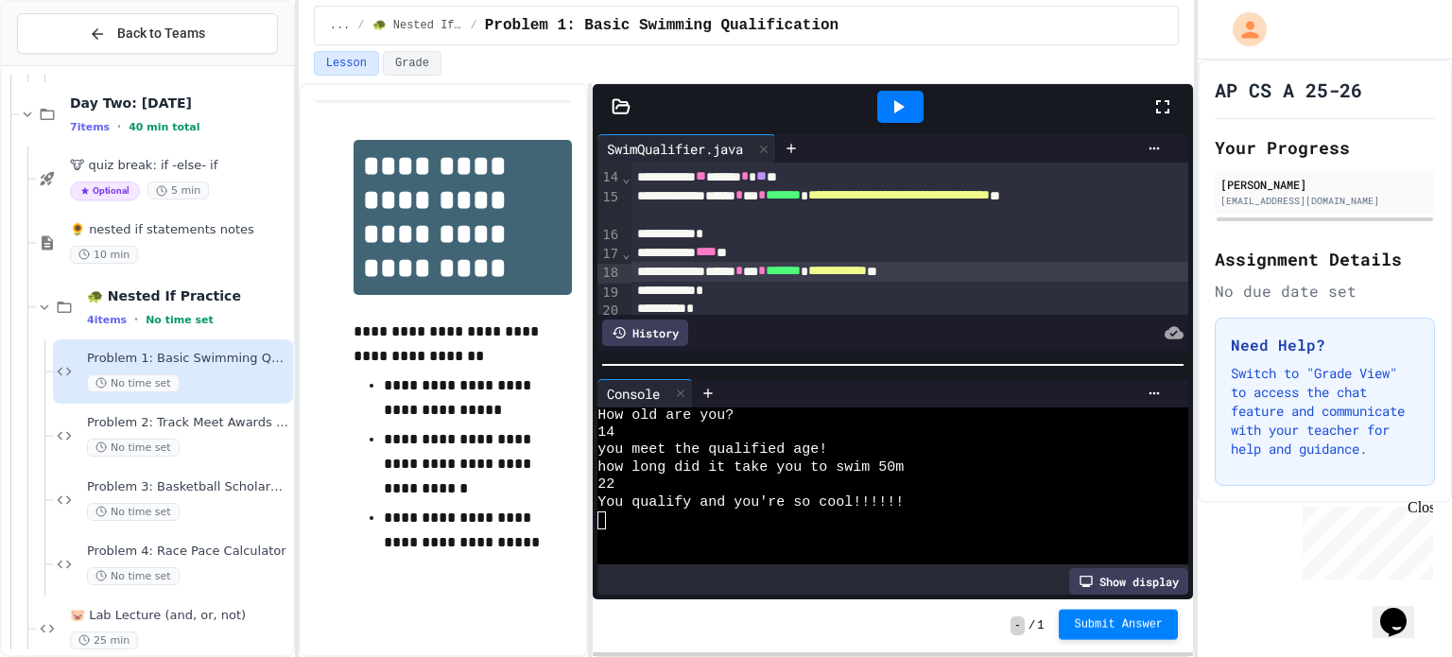
click at [1100, 621] on span "Submit Answer" at bounding box center [1118, 624] width 89 height 15
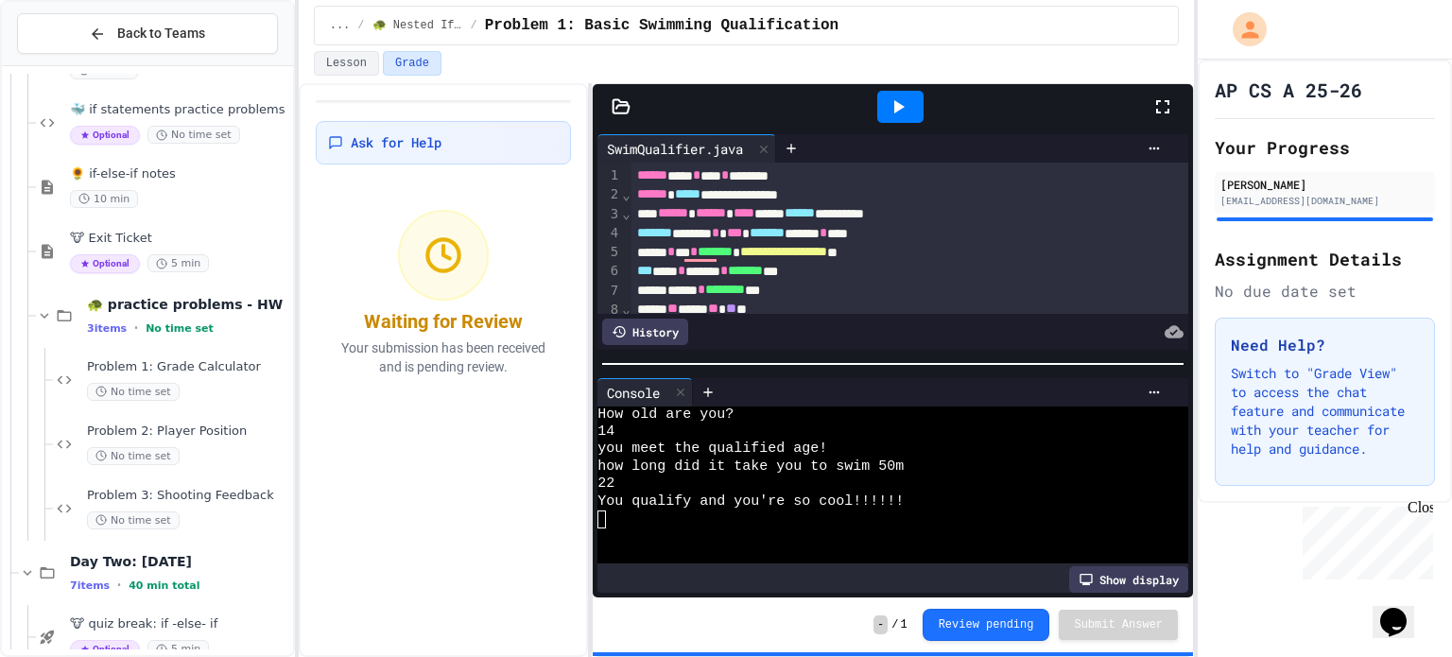
scroll to position [1311, 0]
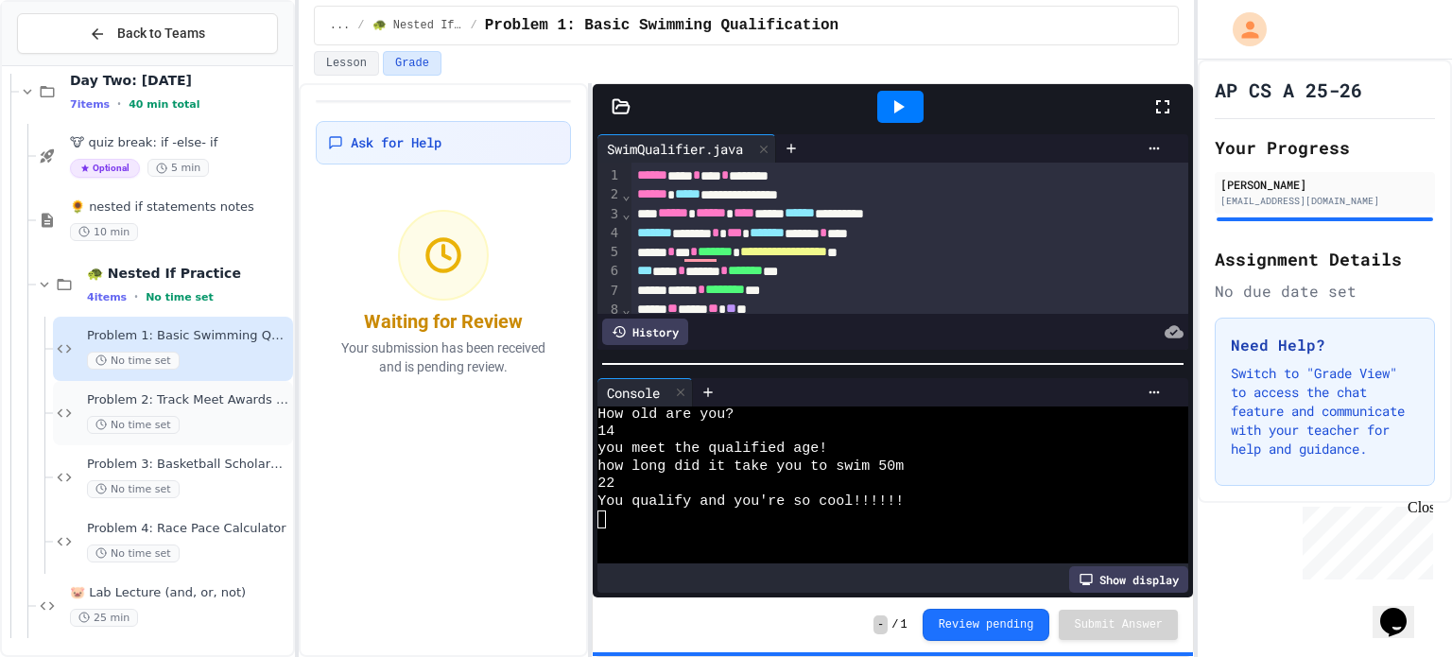
click at [226, 426] on div "No time set" at bounding box center [188, 425] width 202 height 18
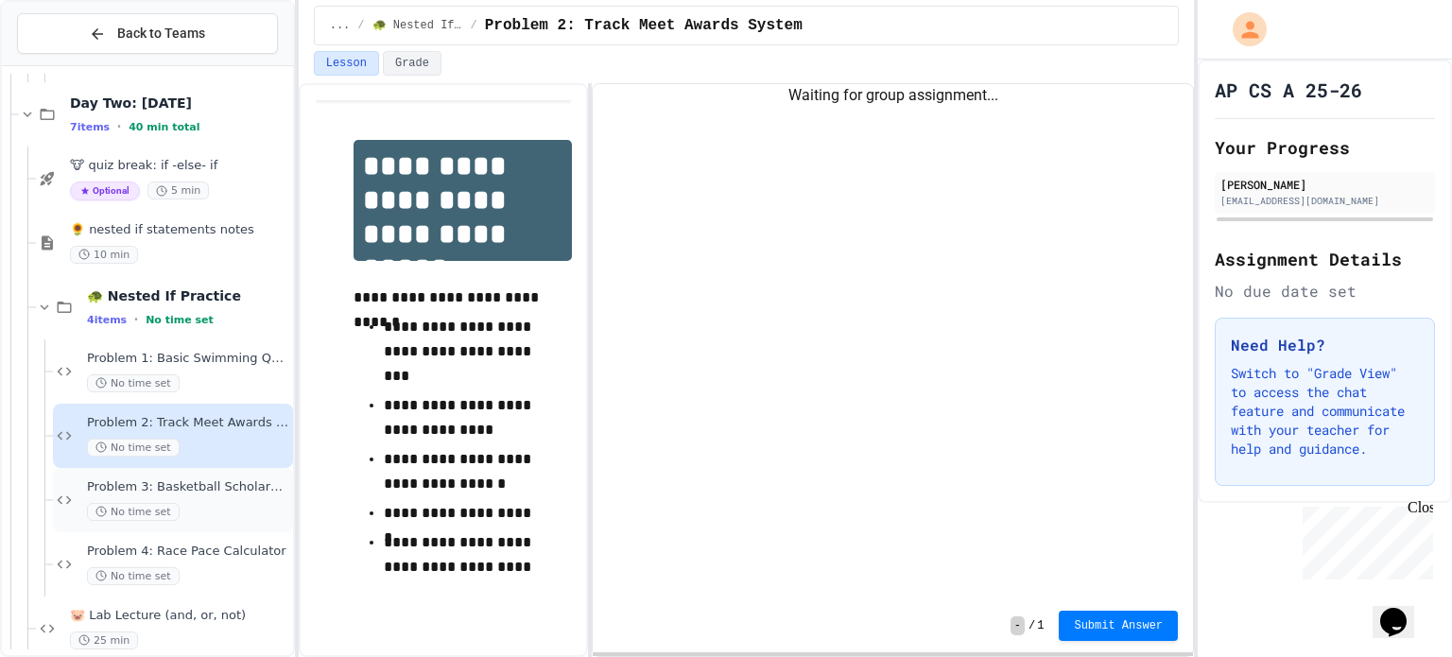
scroll to position [1311, 0]
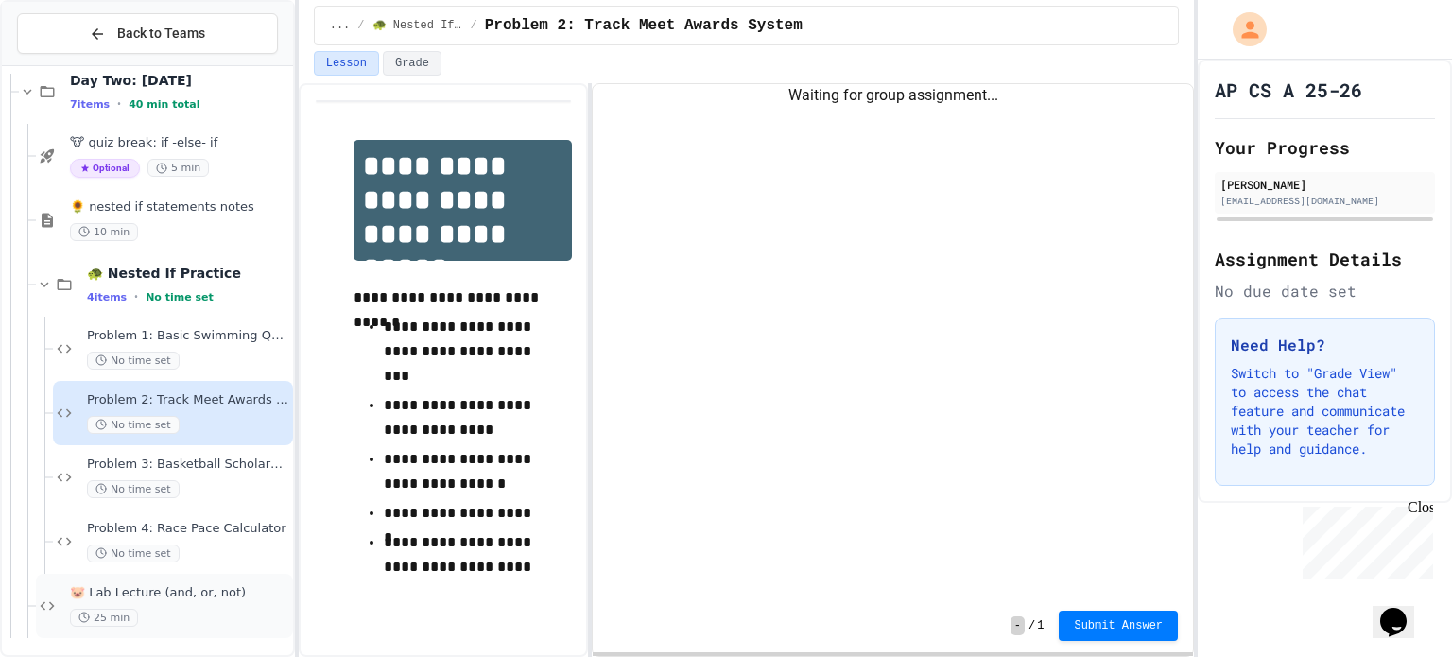
click at [162, 593] on span "🐷 Lab Lecture (and, or, not)" at bounding box center [179, 593] width 219 height 16
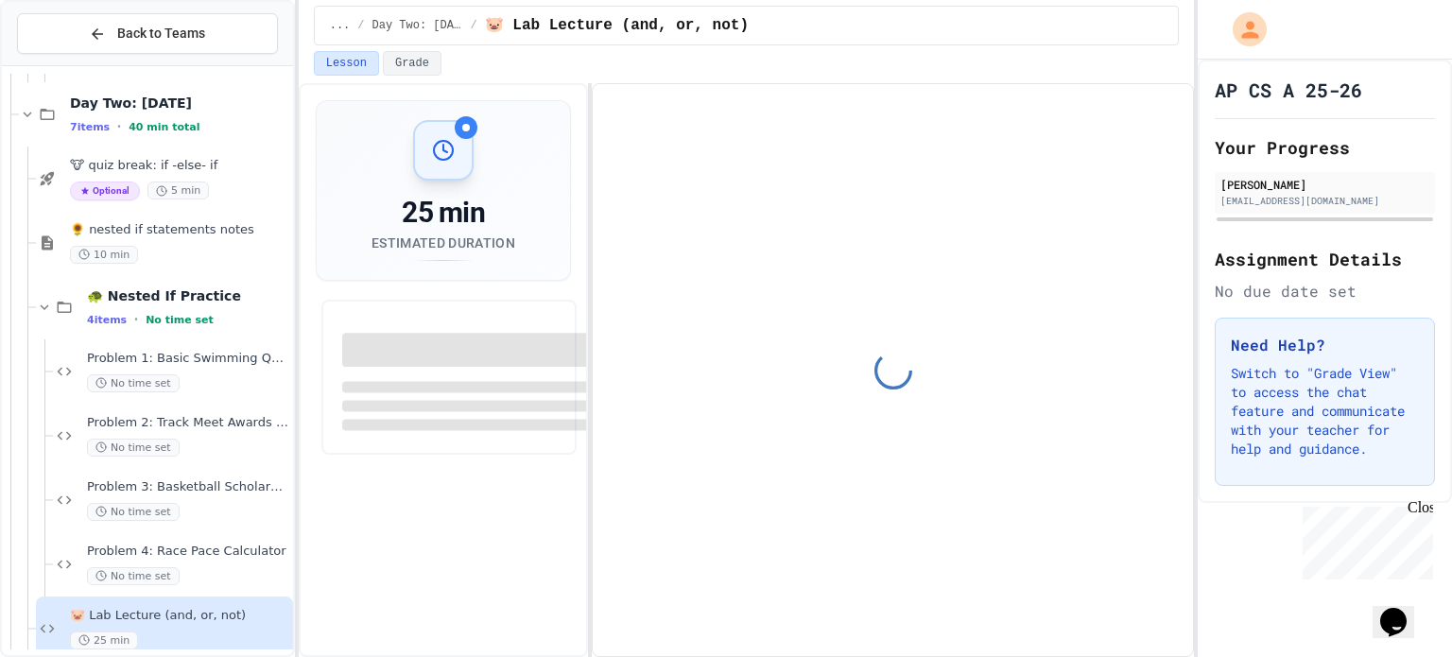
scroll to position [1311, 0]
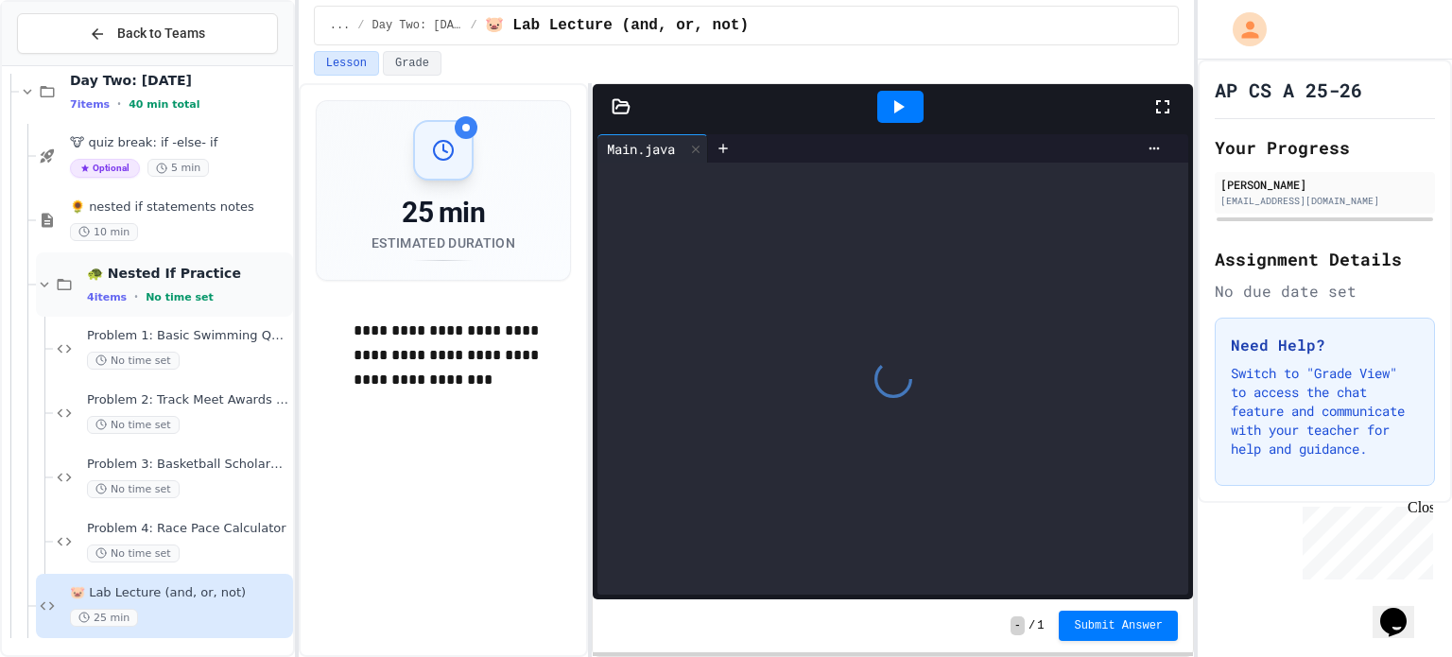
click at [43, 281] on icon at bounding box center [44, 284] width 17 height 17
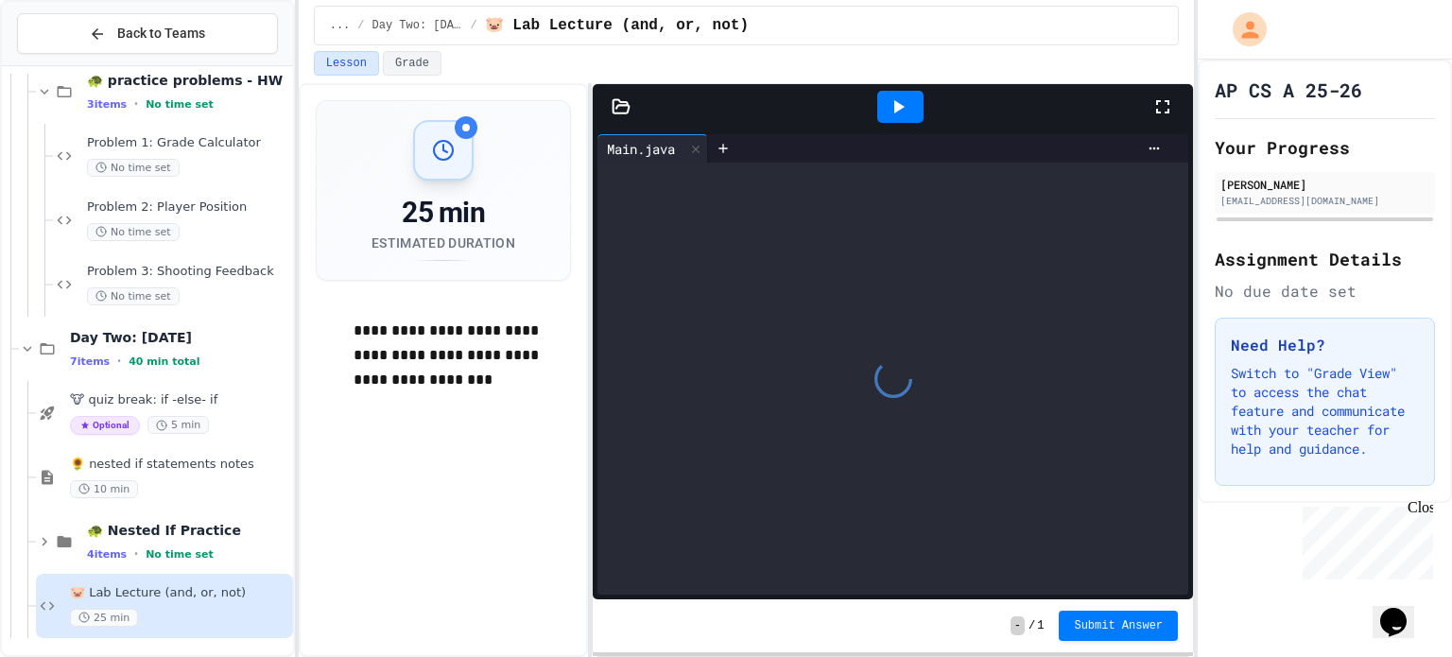
scroll to position [1054, 0]
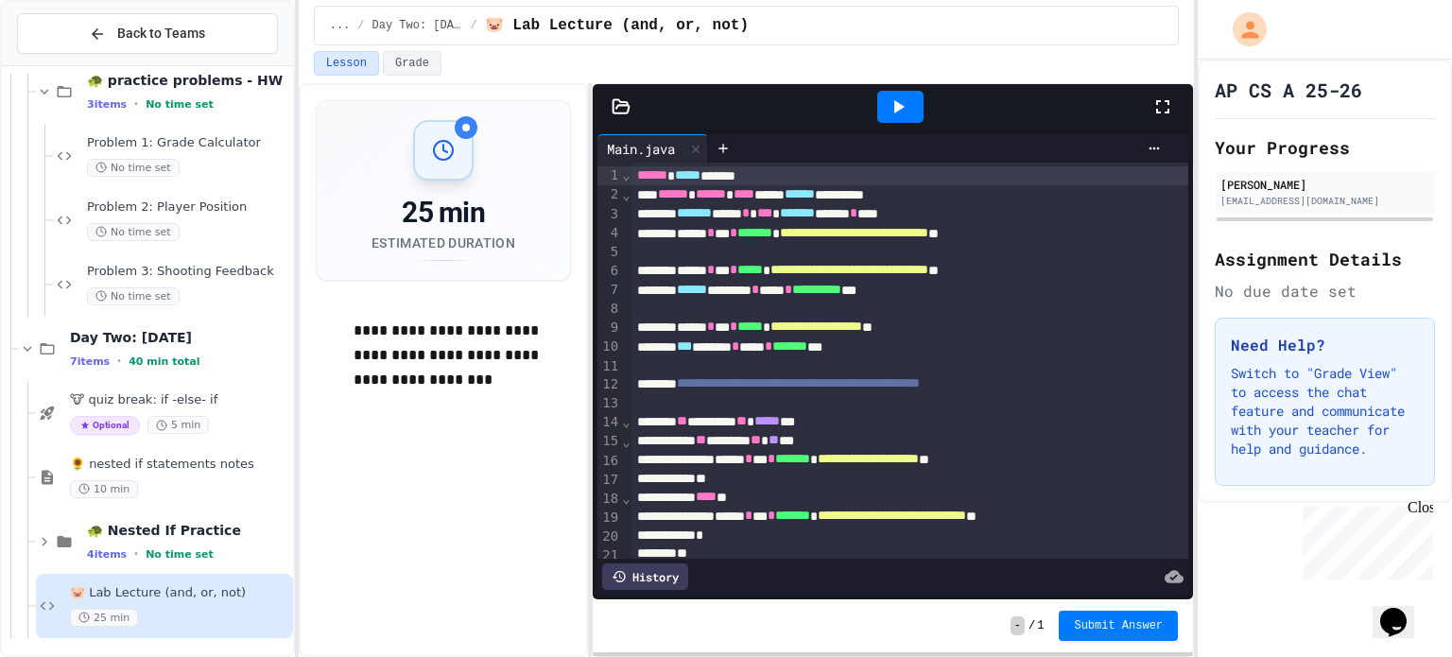
click at [634, 172] on div "****** ***** ******" at bounding box center [910, 175] width 558 height 19
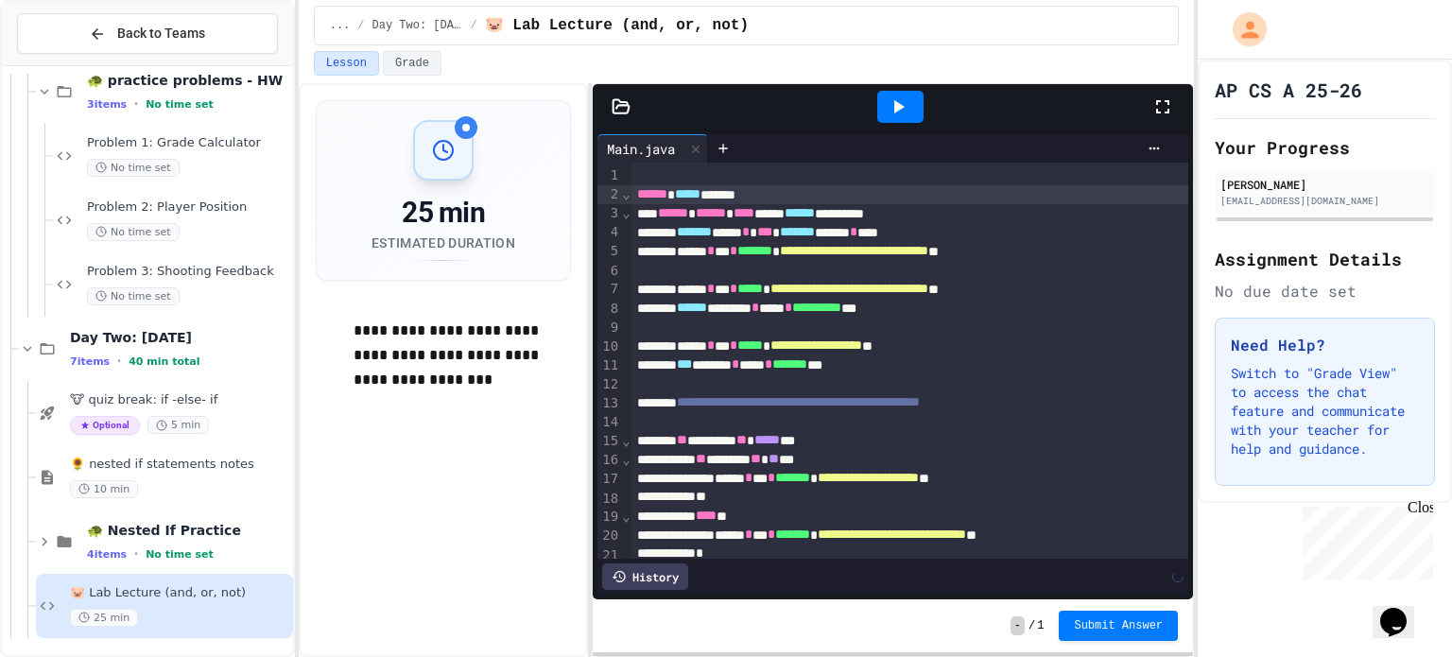
click at [658, 167] on div "To enrich screen reader interactions, please activate Accessibility in Grammarl…" at bounding box center [910, 175] width 558 height 19
click at [907, 106] on icon at bounding box center [898, 106] width 23 height 23
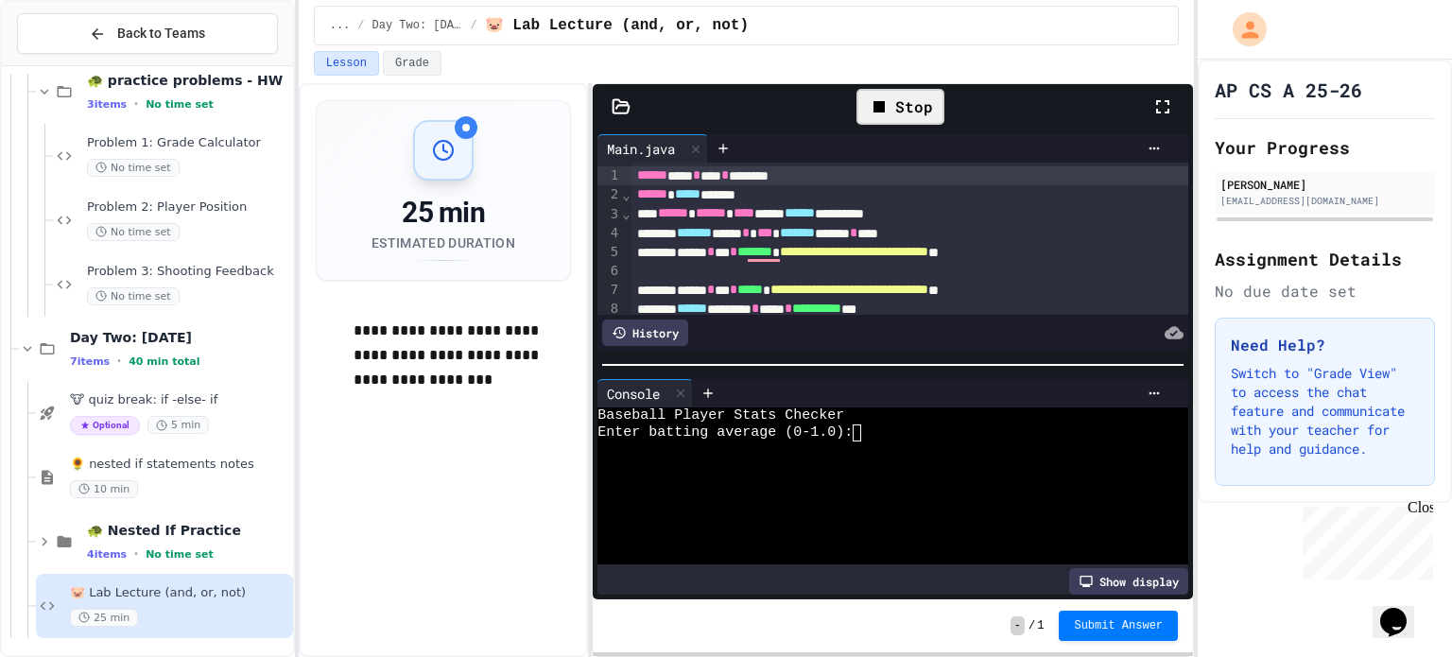
click at [863, 433] on textarea "Terminal input" at bounding box center [865, 432] width 9 height 17
click at [898, 98] on icon at bounding box center [898, 106] width 23 height 23
click at [862, 435] on textarea "Terminal input" at bounding box center [865, 432] width 9 height 17
click at [917, 92] on div at bounding box center [900, 107] width 46 height 32
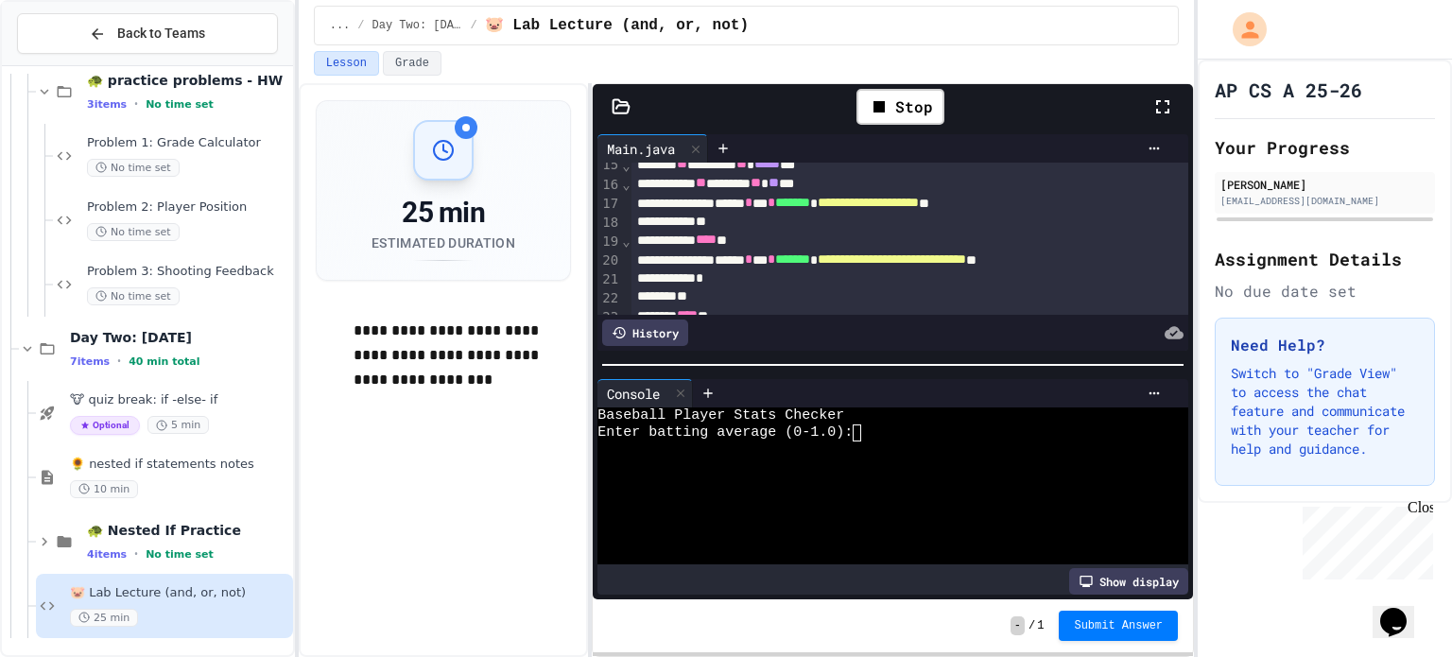
scroll to position [272, 0]
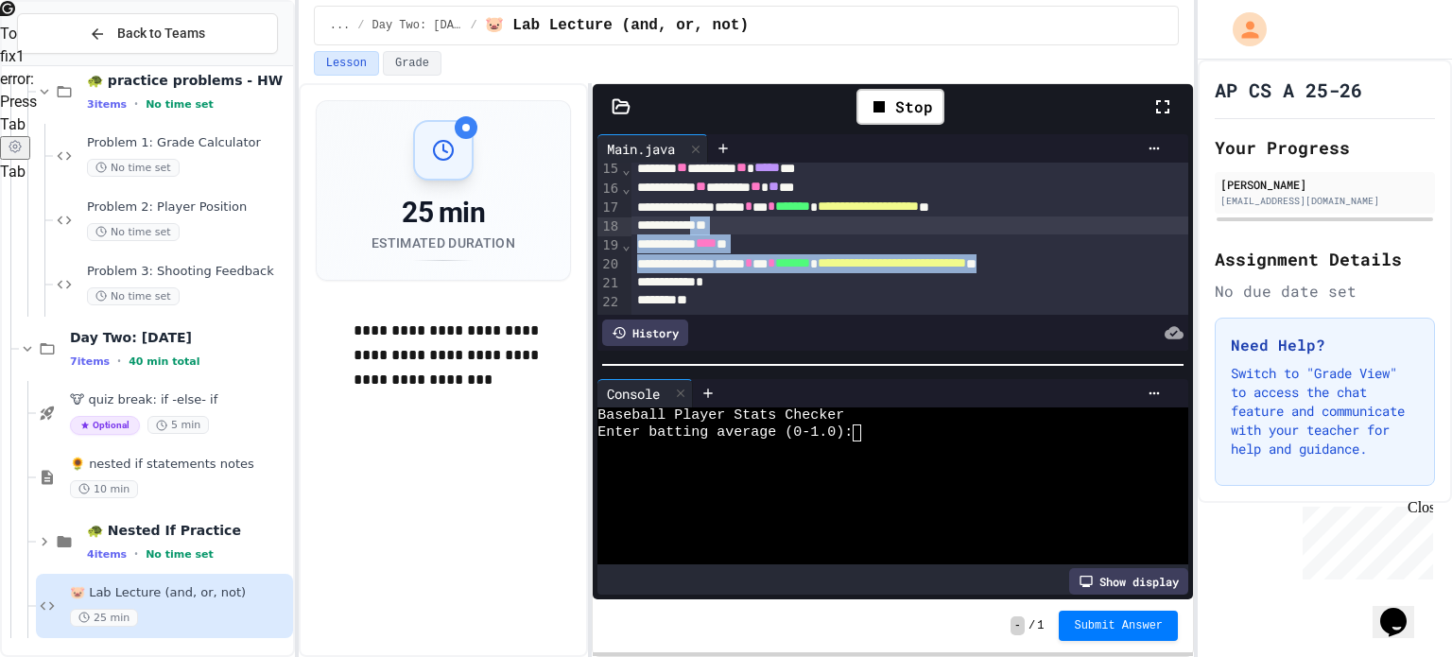
drag, startPoint x: 1178, startPoint y: 264, endPoint x: 722, endPoint y: 230, distance: 456.9
click at [722, 230] on div "**********" at bounding box center [910, 157] width 558 height 535
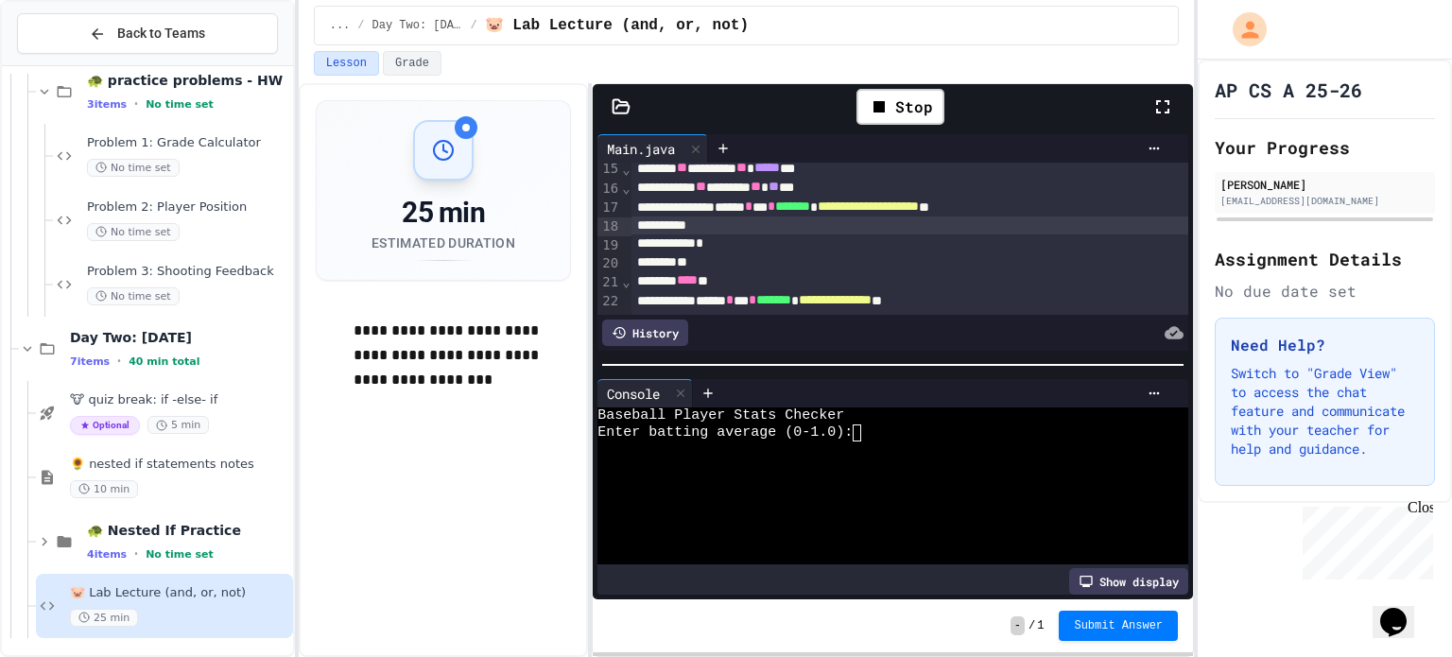
click at [780, 168] on span "*****" at bounding box center [767, 167] width 26 height 13
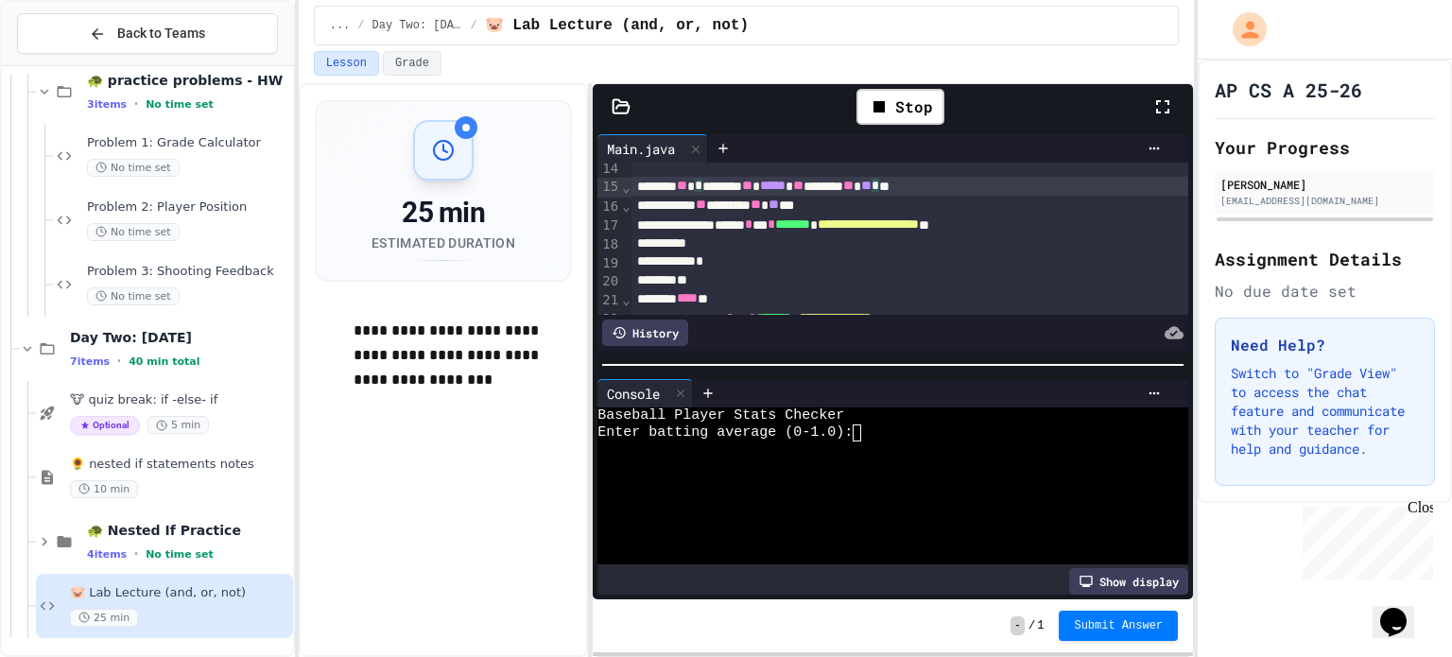
scroll to position [253, 0]
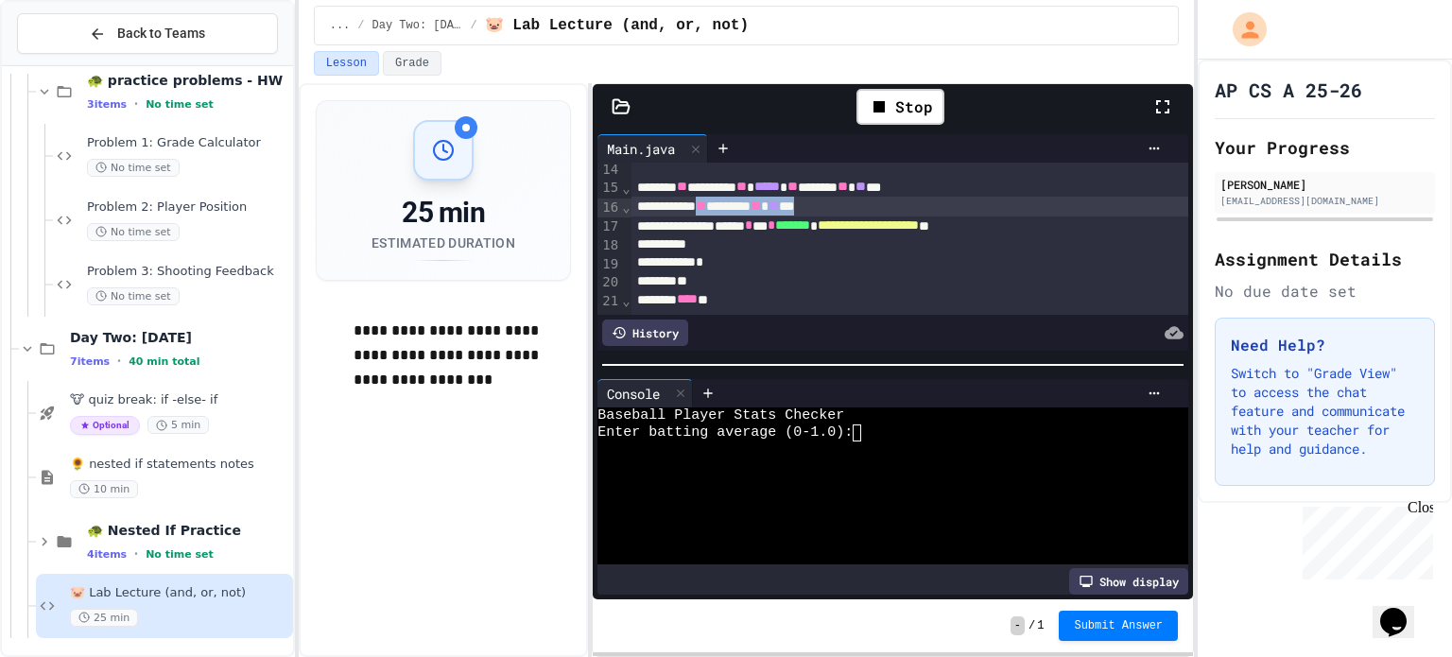
drag, startPoint x: 892, startPoint y: 204, endPoint x: 730, endPoint y: 203, distance: 162.6
click at [730, 203] on div "** ******* ** ** ***" at bounding box center [910, 206] width 558 height 19
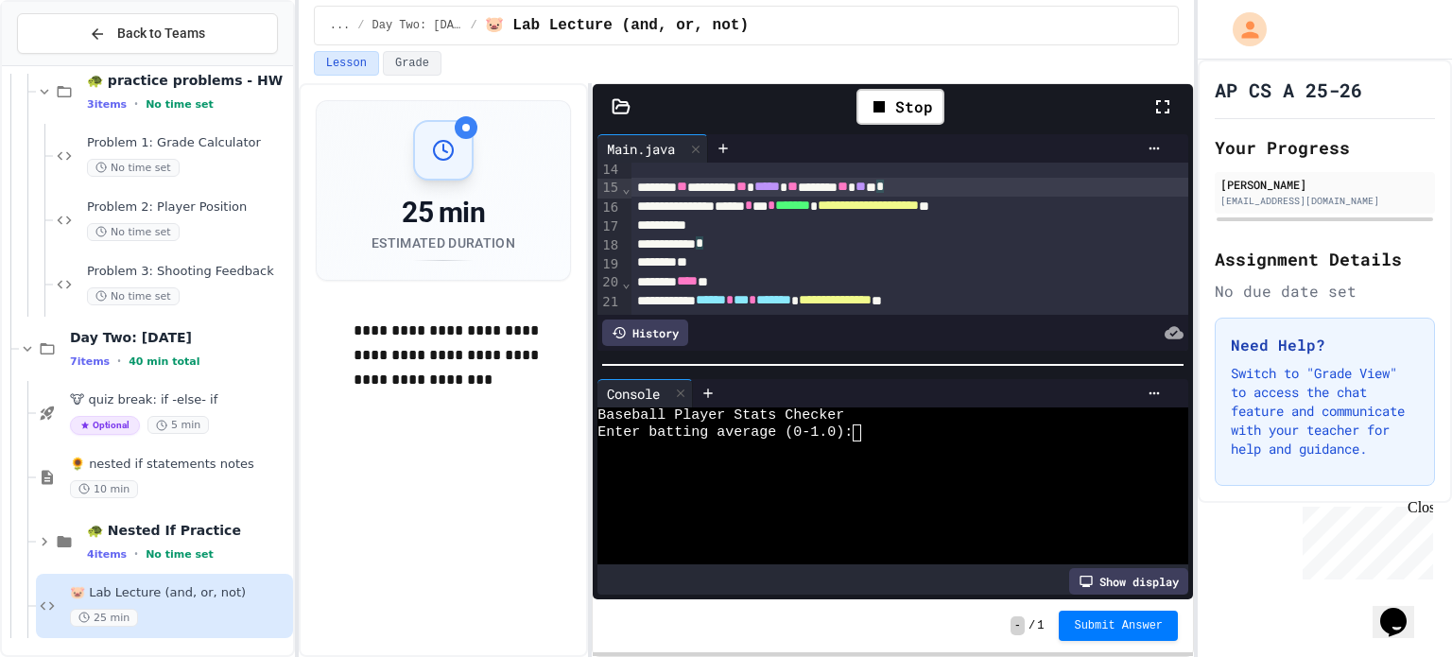
click at [750, 243] on div "*" at bounding box center [910, 243] width 558 height 19
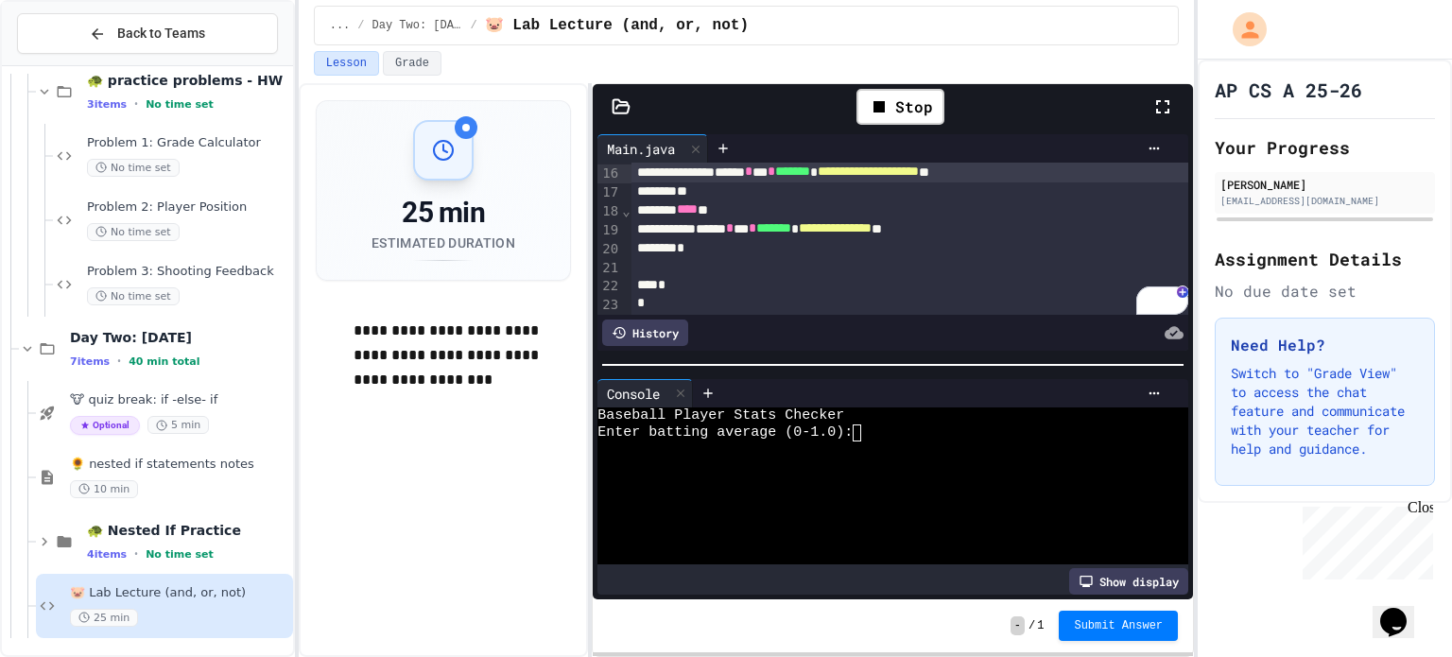
scroll to position [290, 0]
